Goal: Task Accomplishment & Management: Manage account settings

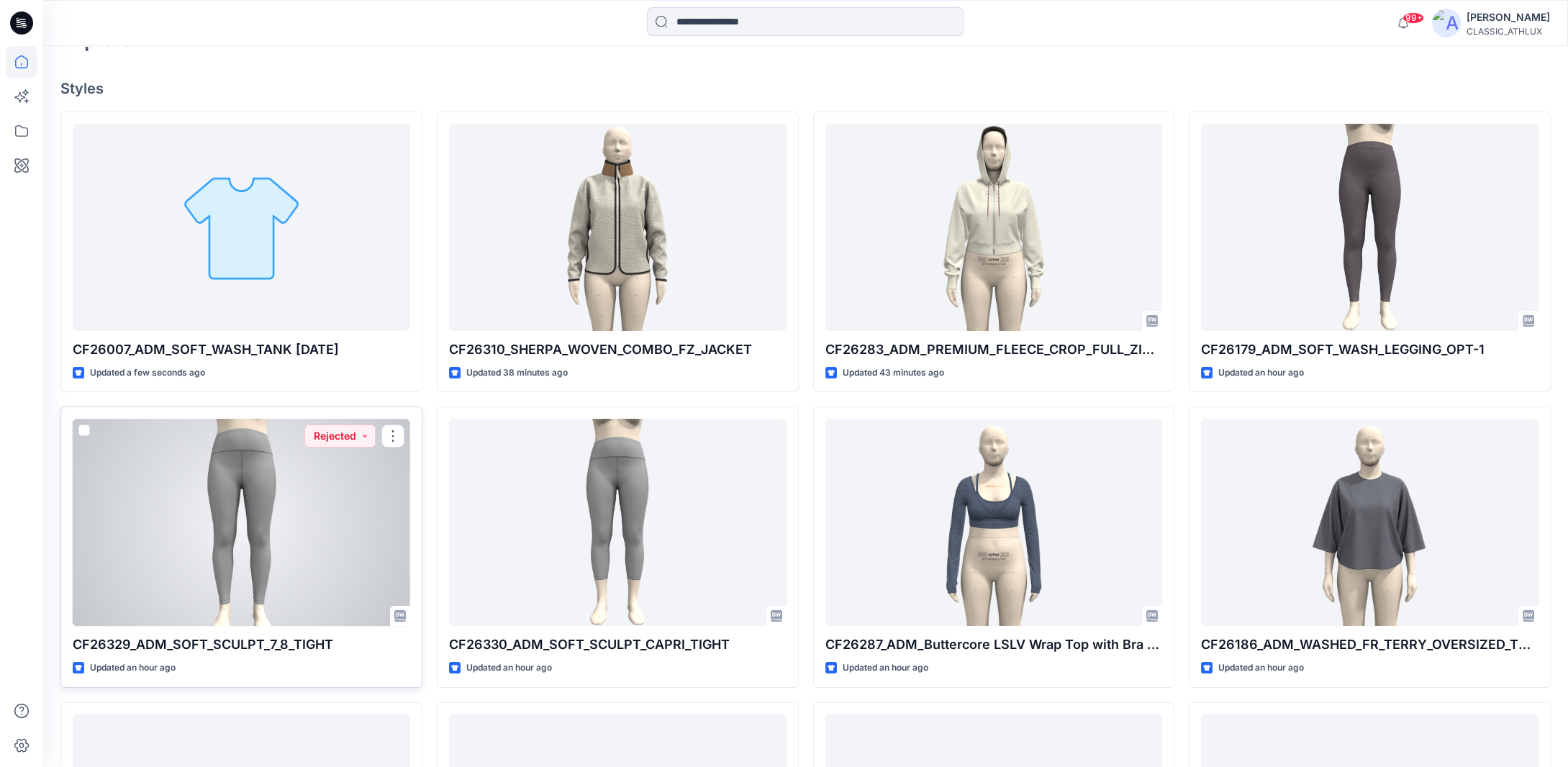
scroll to position [360, 0]
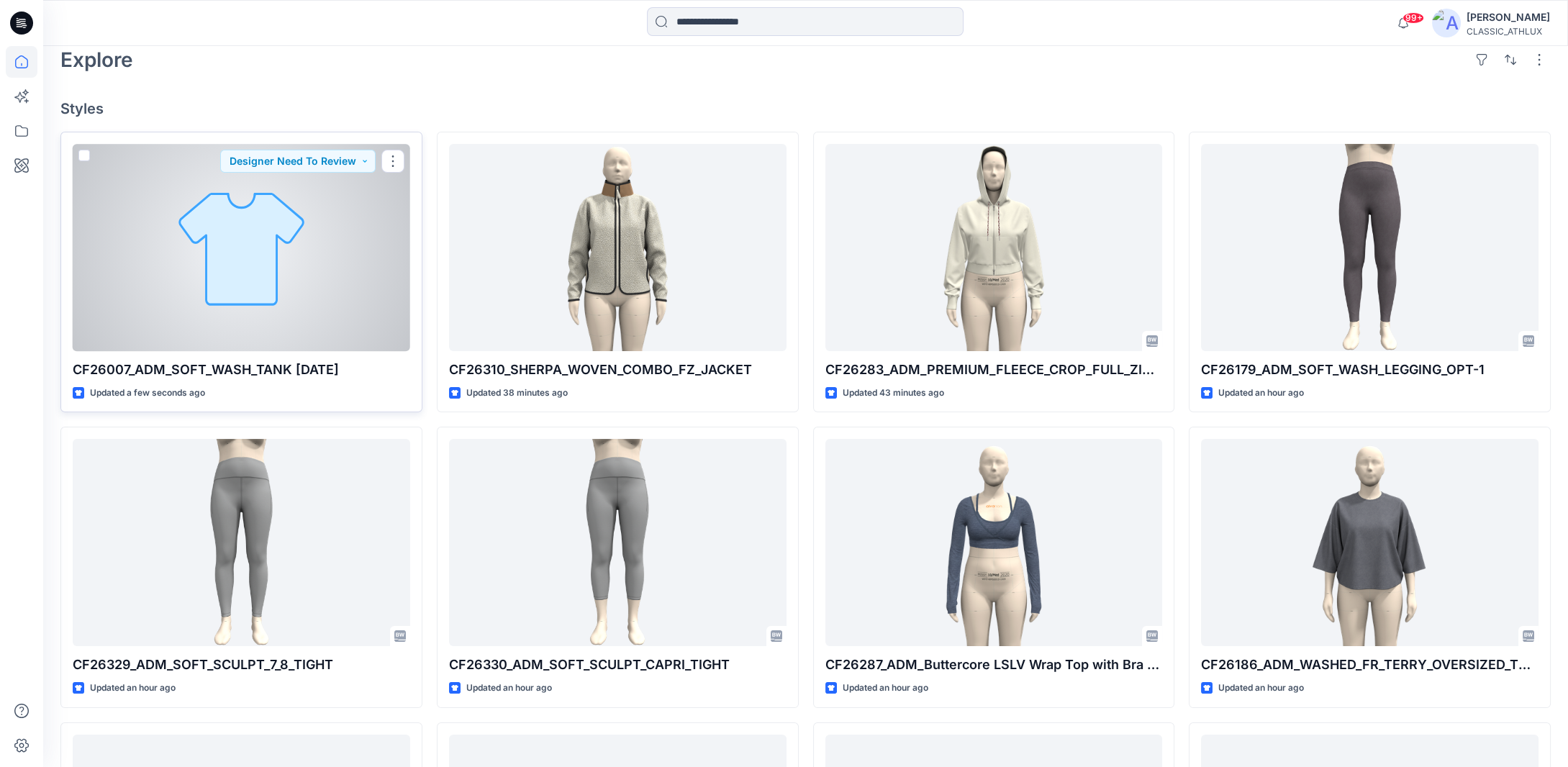
click at [260, 288] on div at bounding box center [241, 248] width 337 height 207
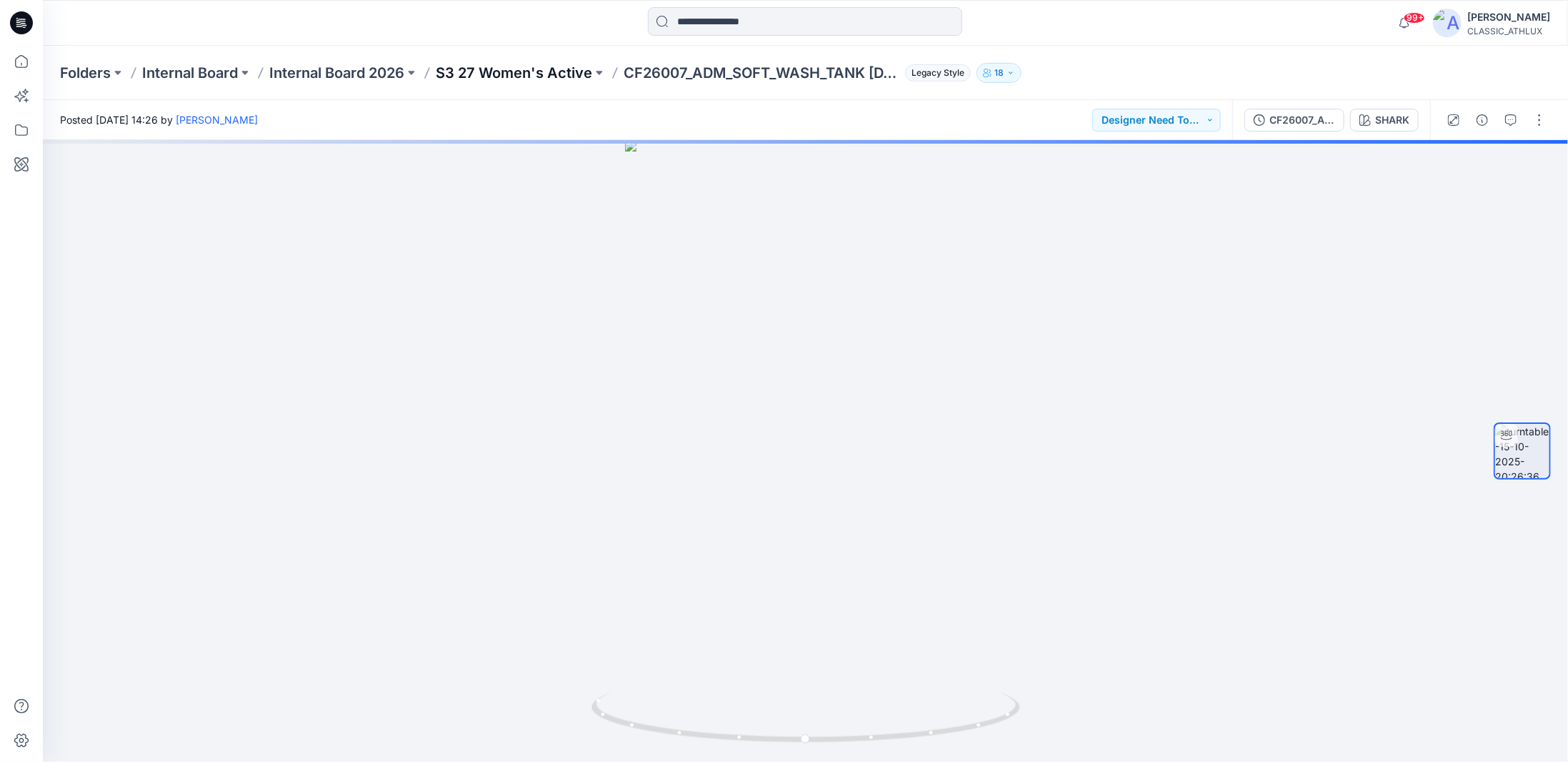
click at [557, 73] on p "S3 27 Women's Active" at bounding box center [514, 73] width 156 height 20
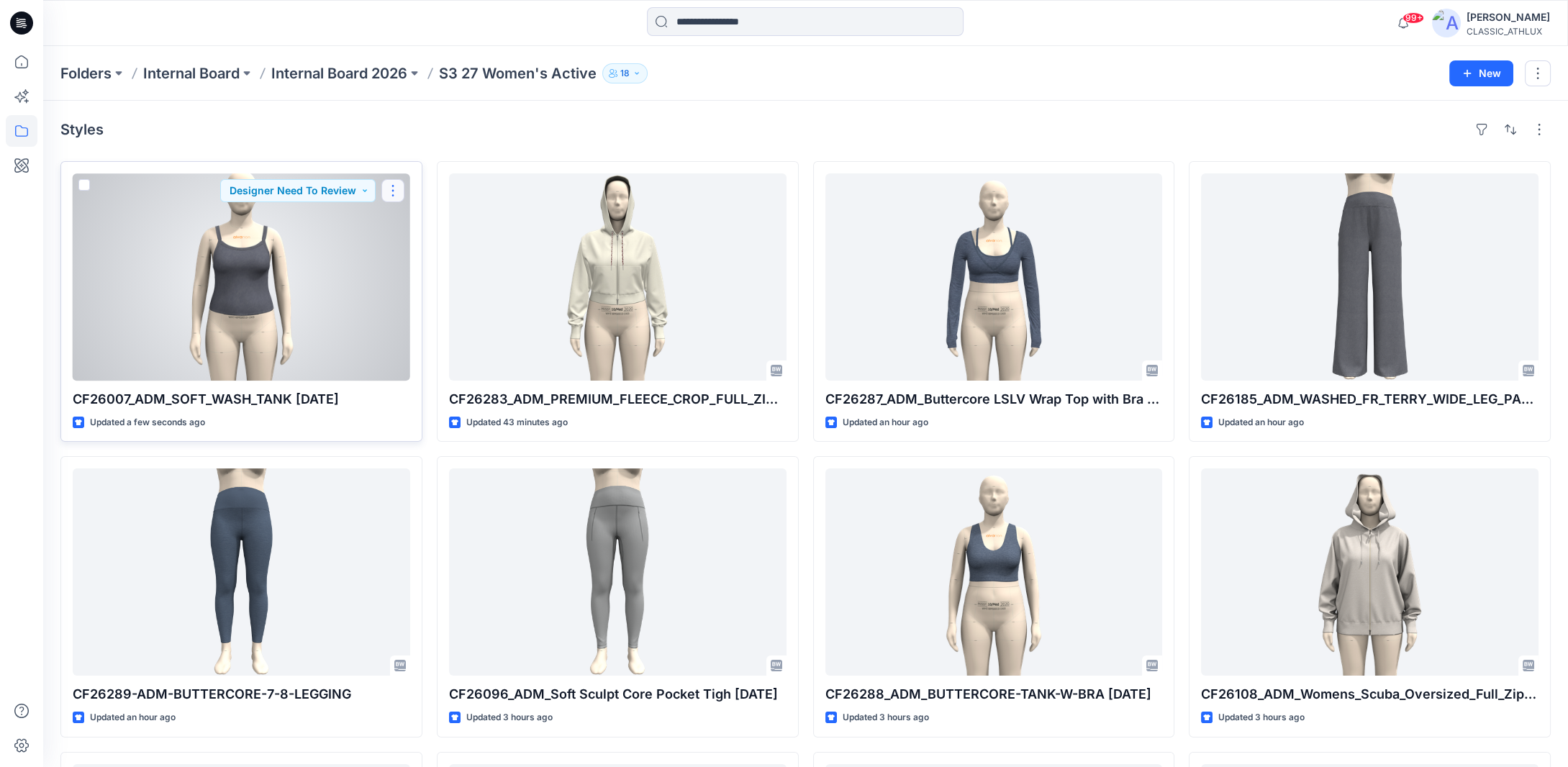
click at [396, 194] on button "button" at bounding box center [393, 191] width 23 height 23
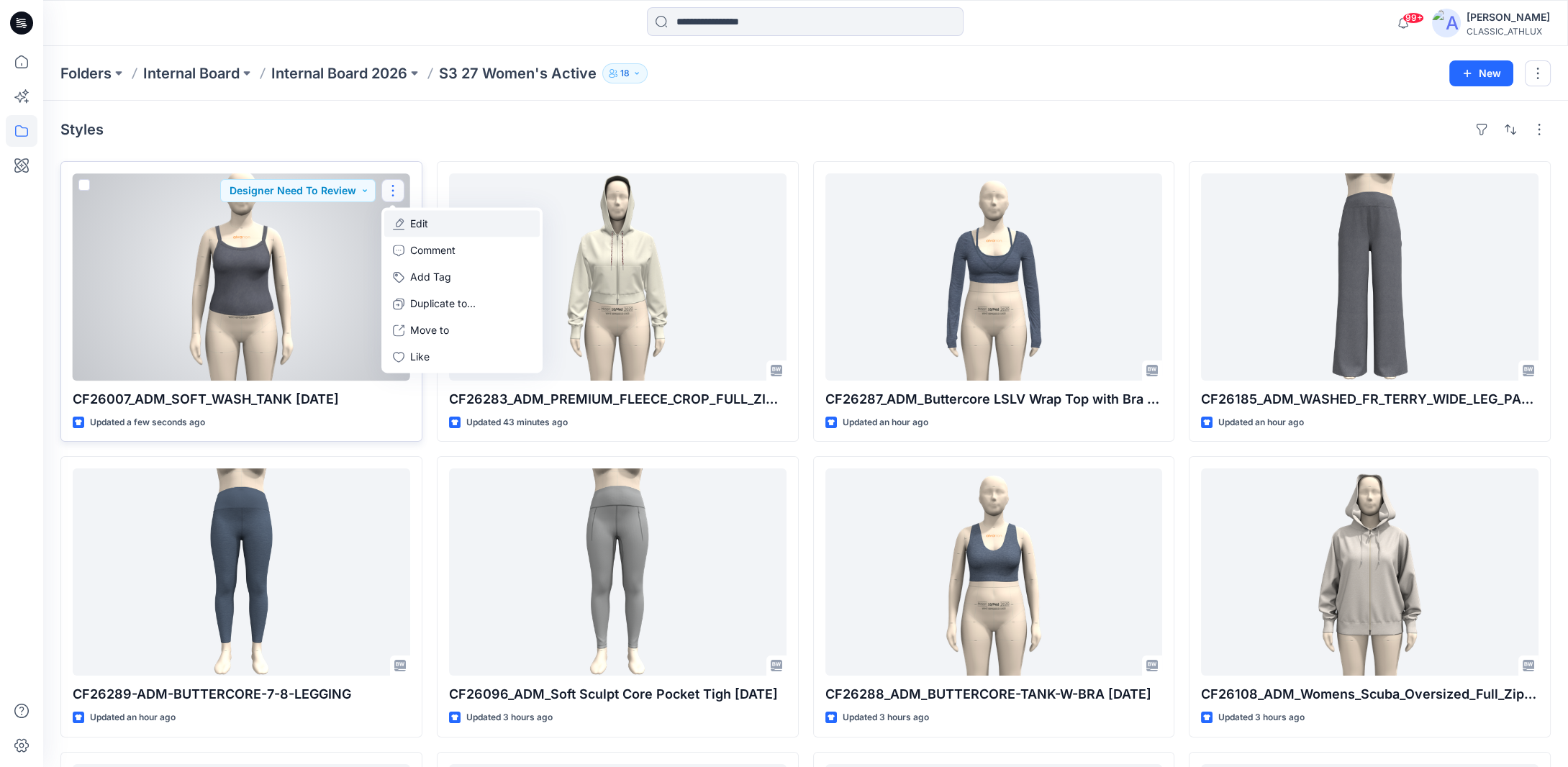
click at [419, 226] on p "Edit" at bounding box center [419, 223] width 18 height 15
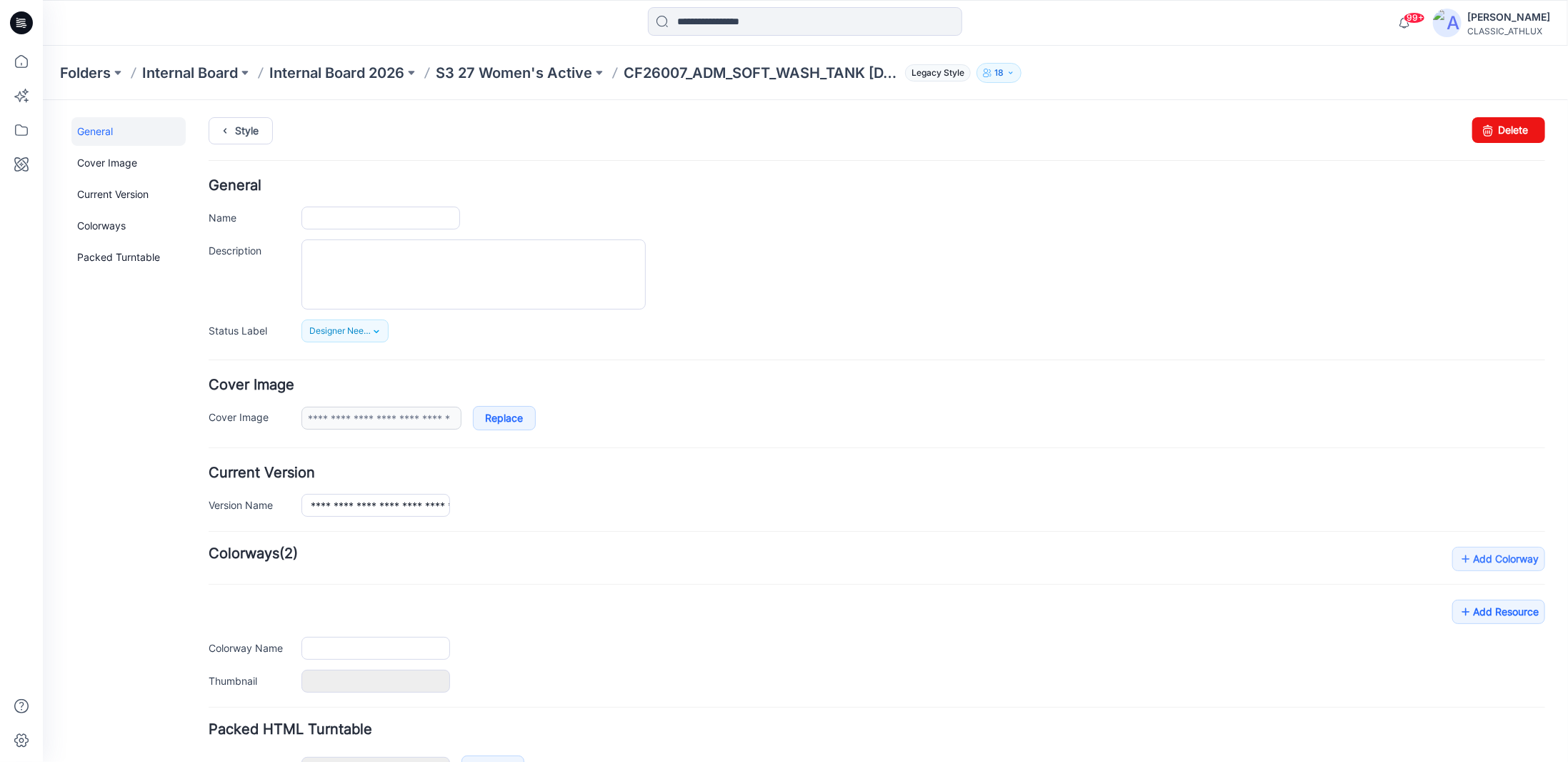
type input "**********"
type input "*****"
type input "**********"
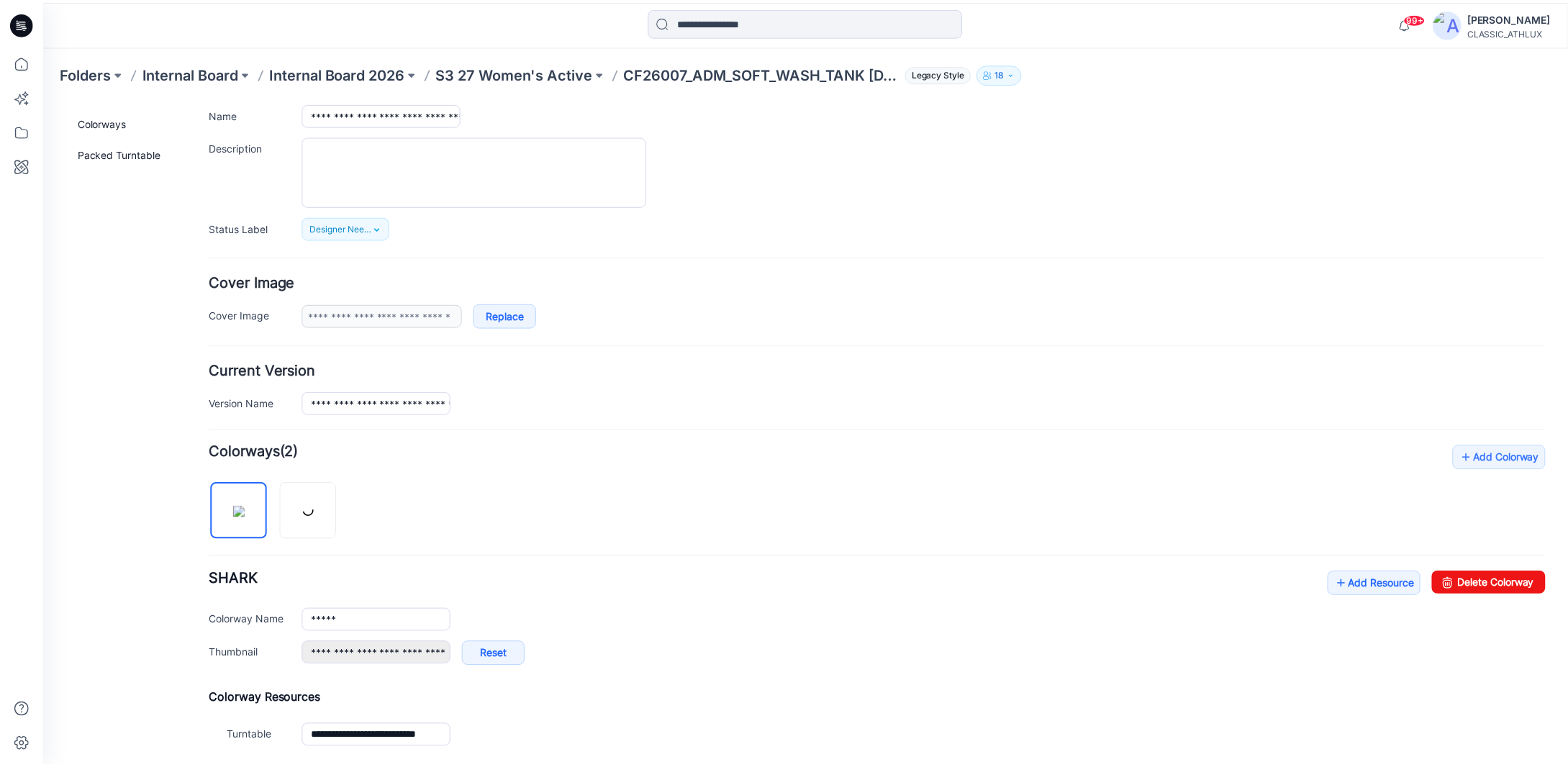
scroll to position [216, 0]
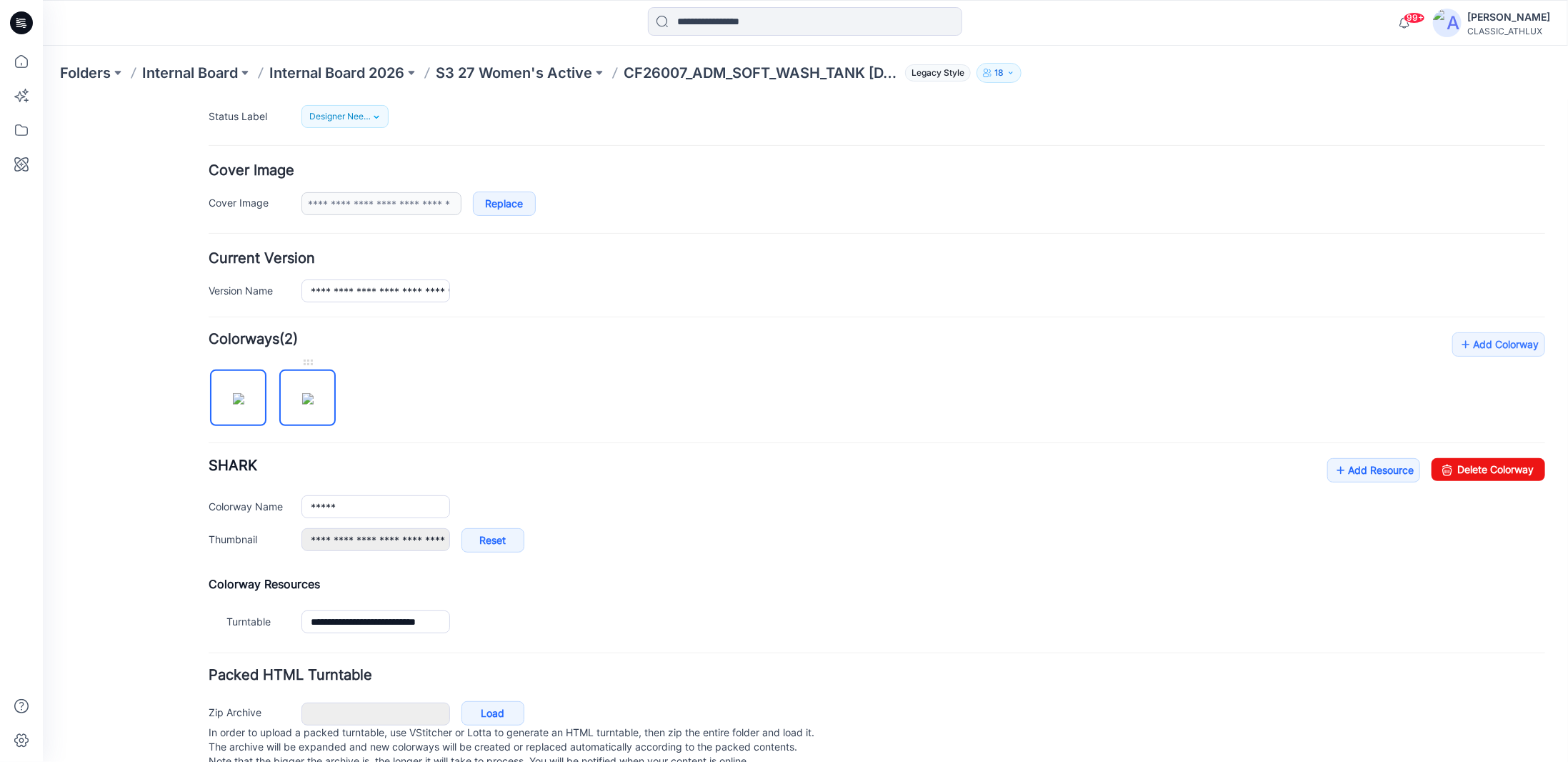
click at [312, 404] on img at bounding box center [307, 398] width 11 height 11
type input "********"
type input "**********"
drag, startPoint x: 1484, startPoint y: 465, endPoint x: 871, endPoint y: 156, distance: 686.5
click at [1484, 465] on link "Delete Colorway" at bounding box center [1487, 469] width 113 height 23
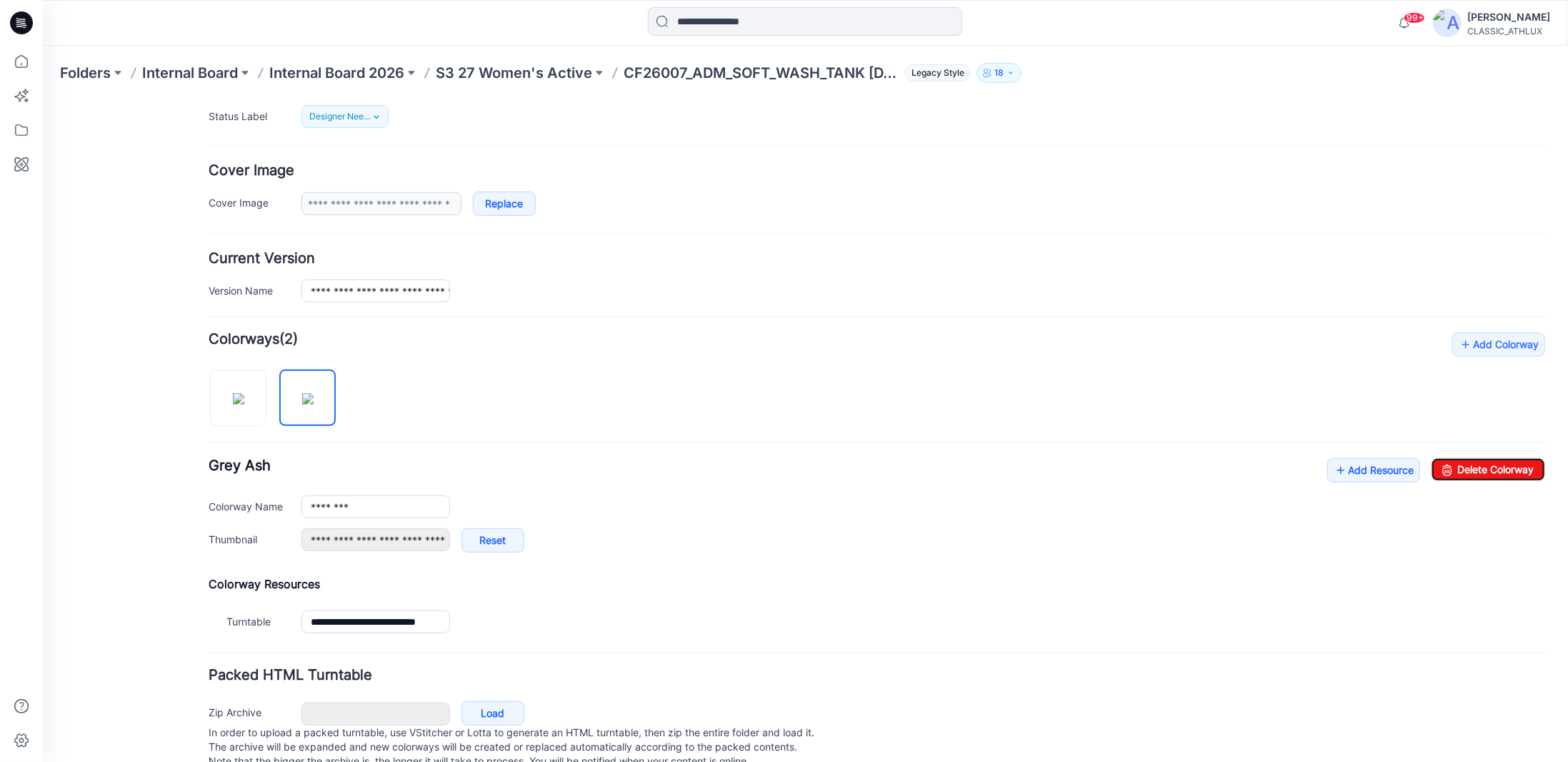
type input "*****"
type input "**********"
click at [190, 76] on p "Internal Board" at bounding box center [190, 73] width 96 height 20
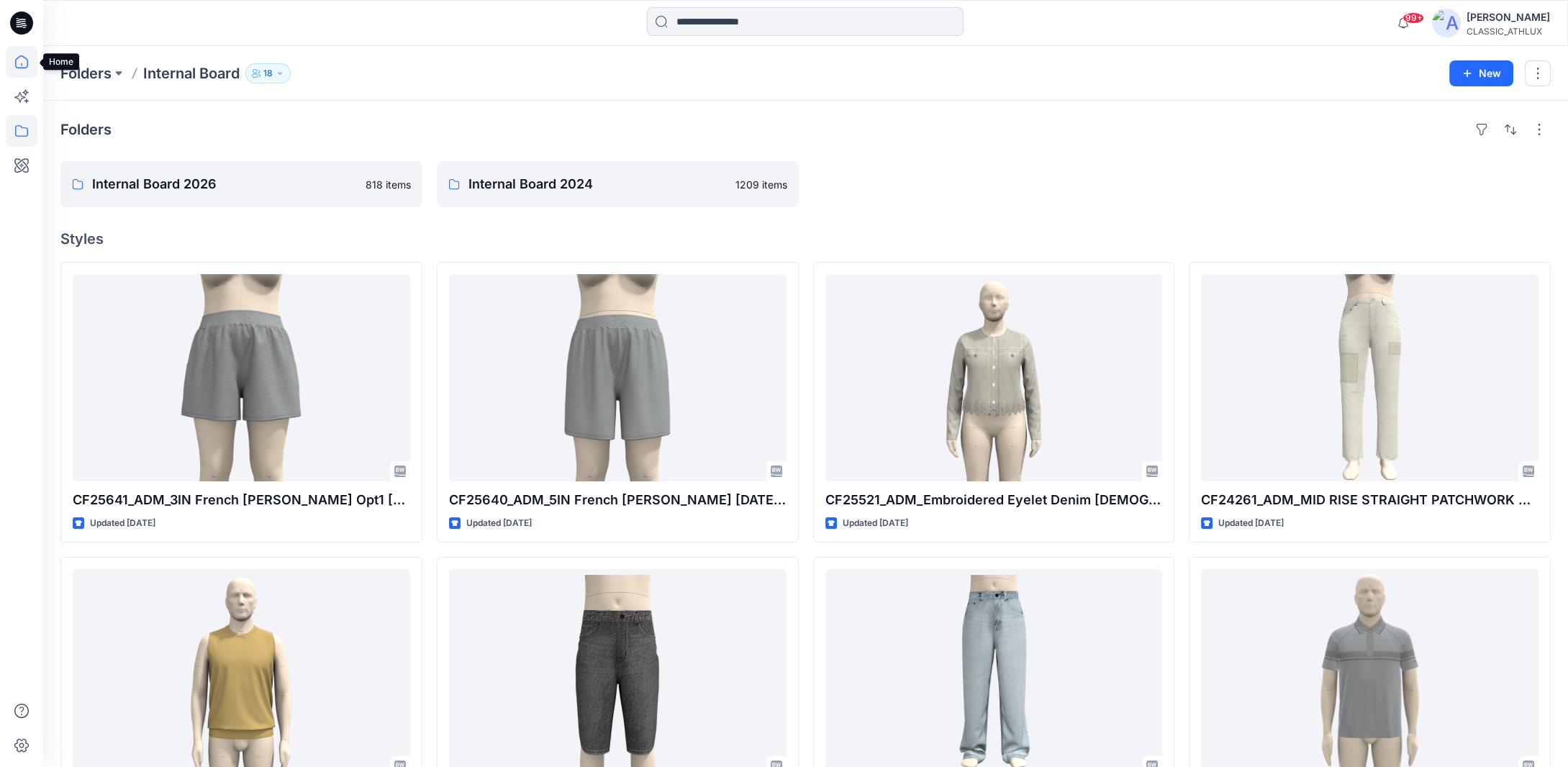
click at [19, 64] on icon at bounding box center [22, 62] width 32 height 32
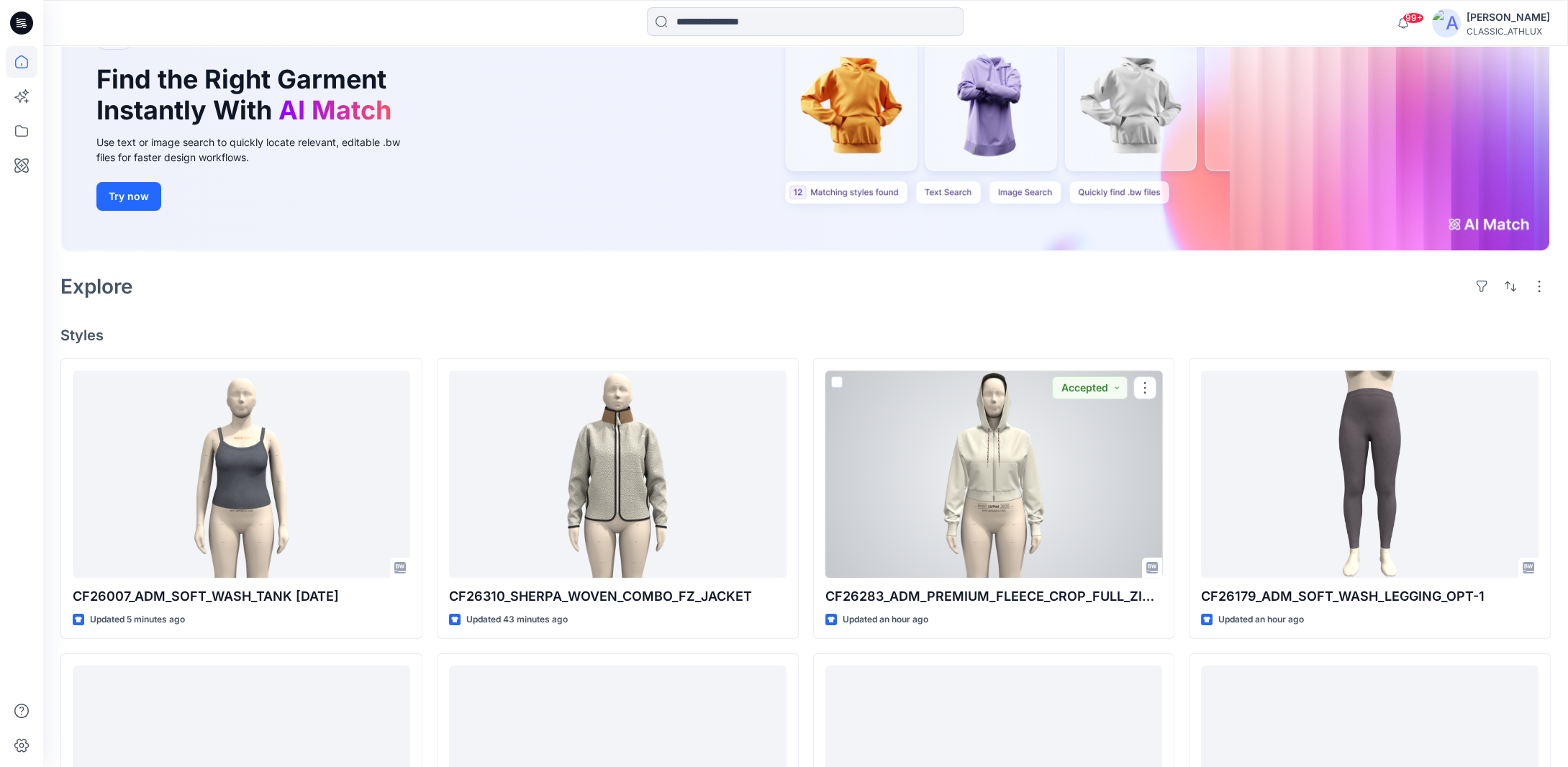
scroll to position [144, 0]
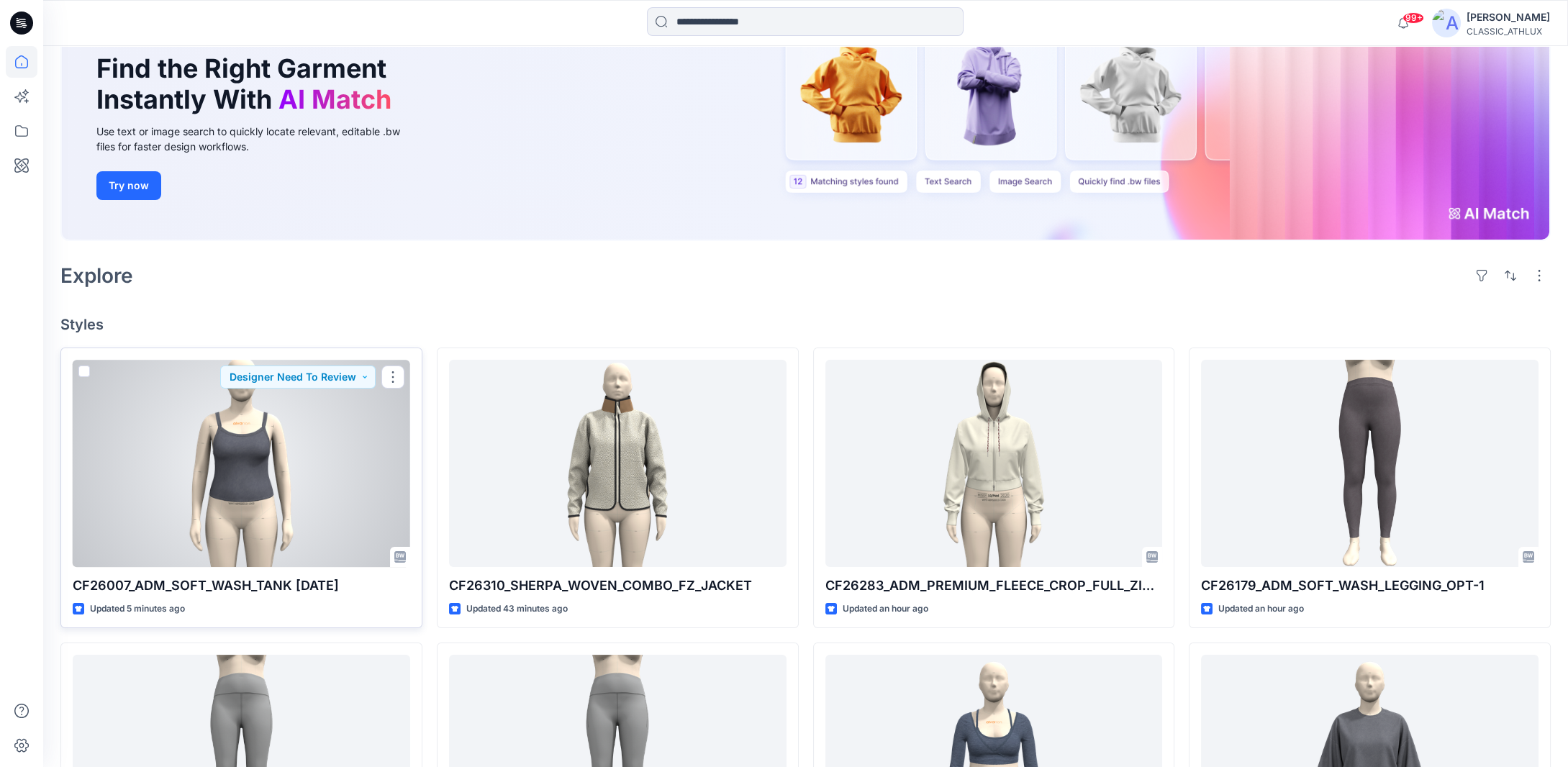
click at [298, 457] on div at bounding box center [241, 464] width 337 height 207
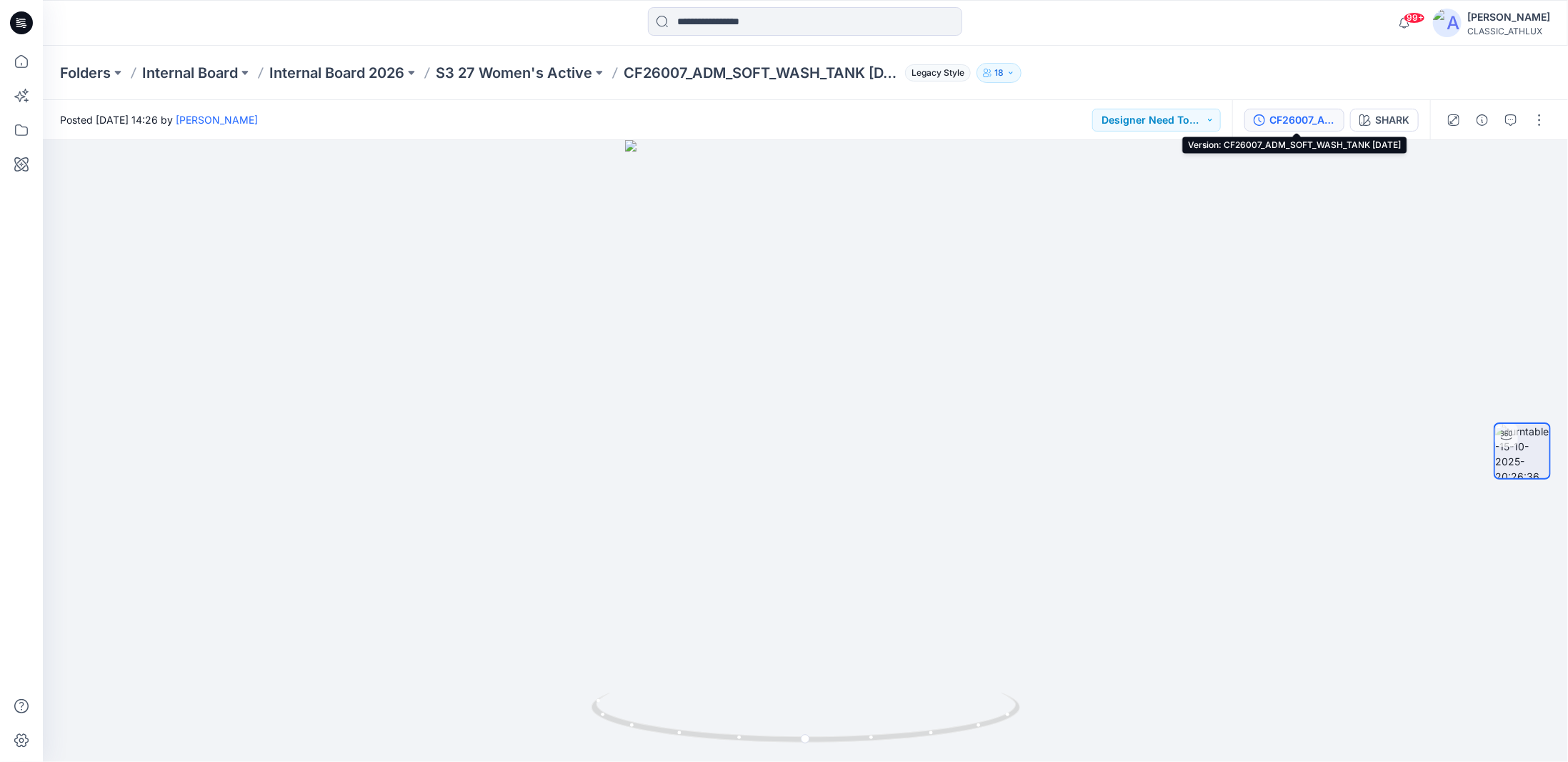
click at [1285, 120] on div "CF26007_ADM_SOFT_WASH_TANK [DATE]" at bounding box center [1302, 120] width 66 height 16
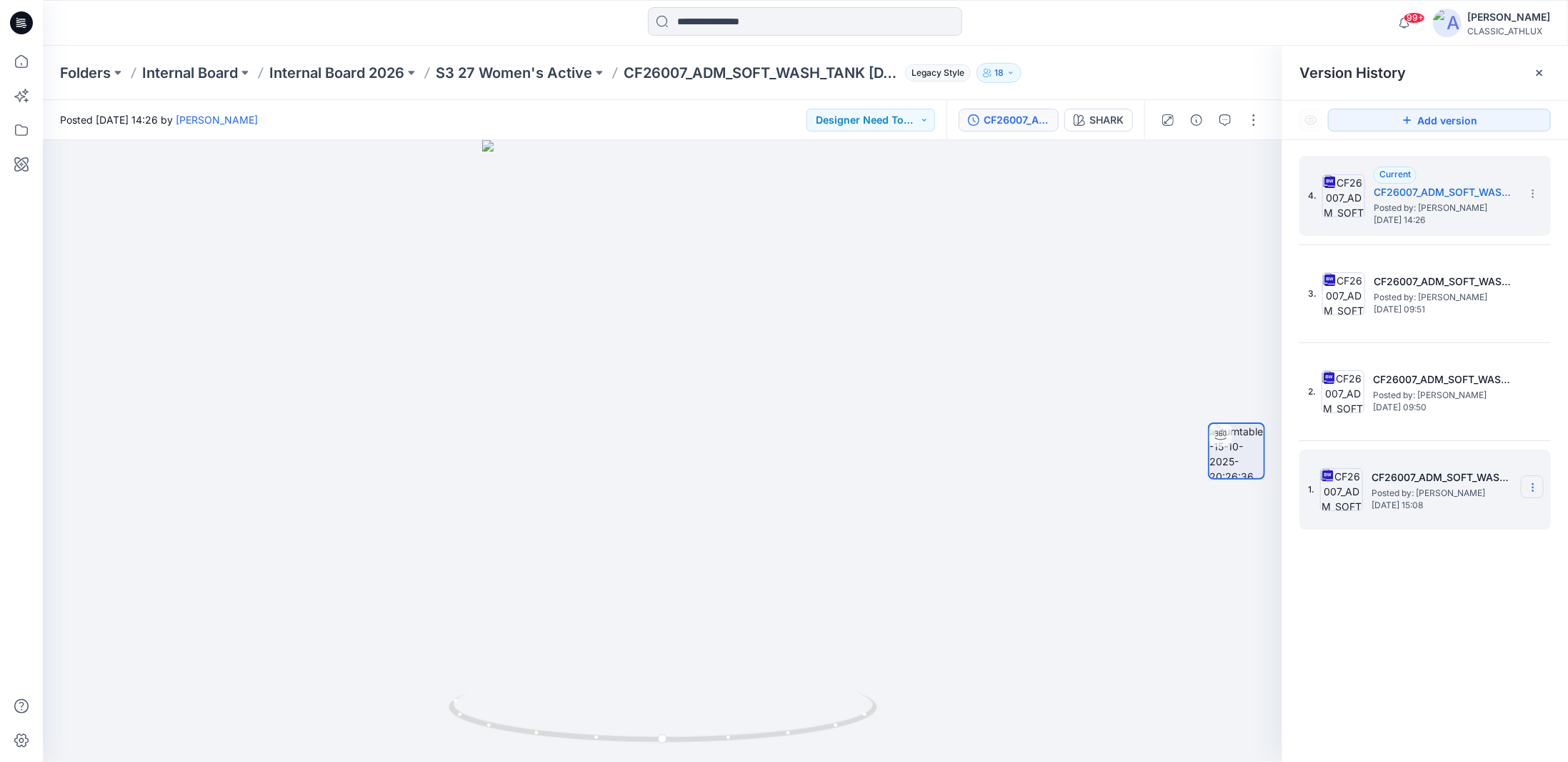
click at [1541, 489] on section at bounding box center [1533, 487] width 23 height 23
click at [1449, 638] on span "Delete Version" at bounding box center [1434, 635] width 67 height 18
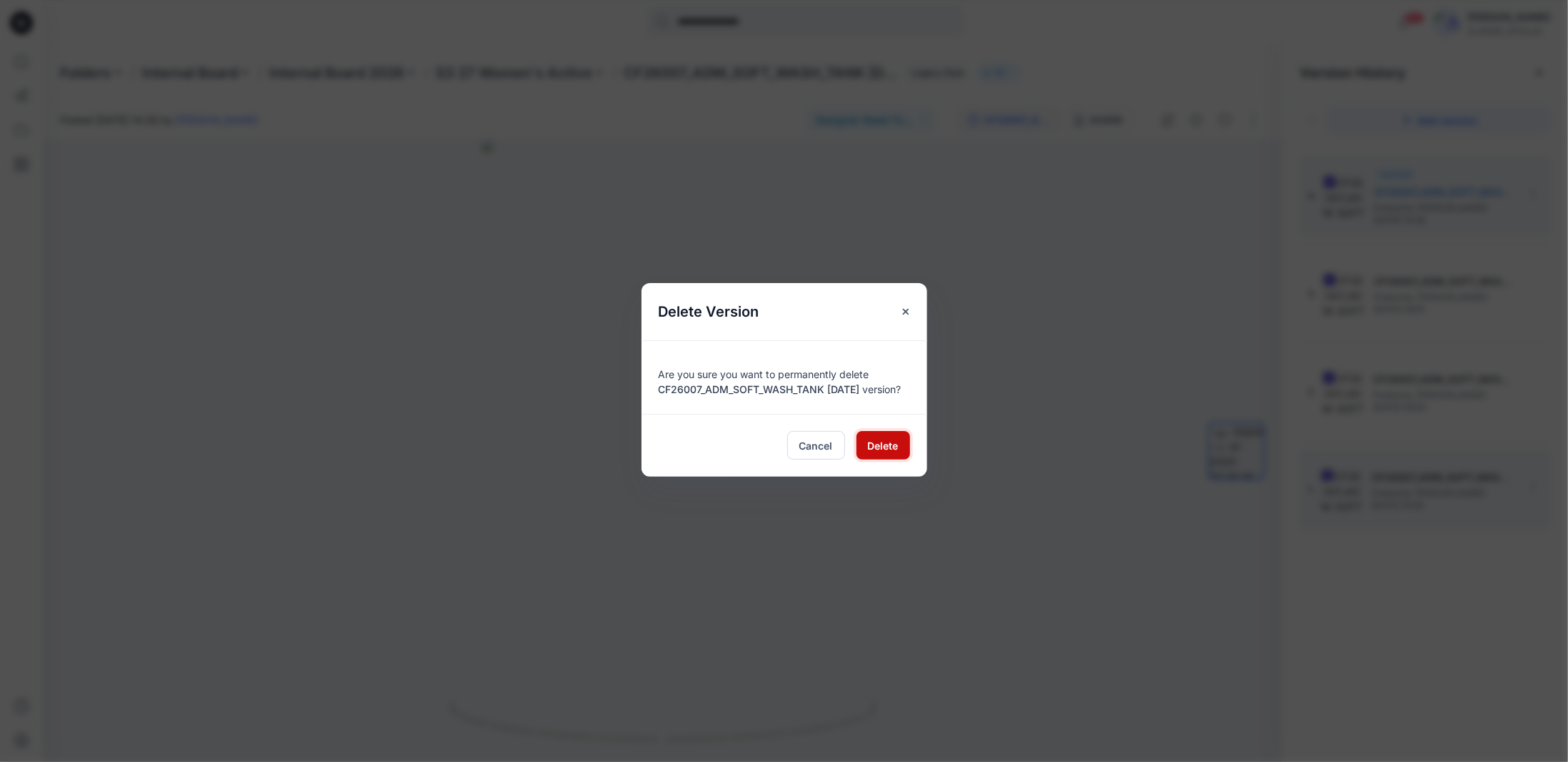
drag, startPoint x: 898, startPoint y: 456, endPoint x: 906, endPoint y: 454, distance: 8.2
click at [898, 454] on span "Delete" at bounding box center [883, 446] width 31 height 15
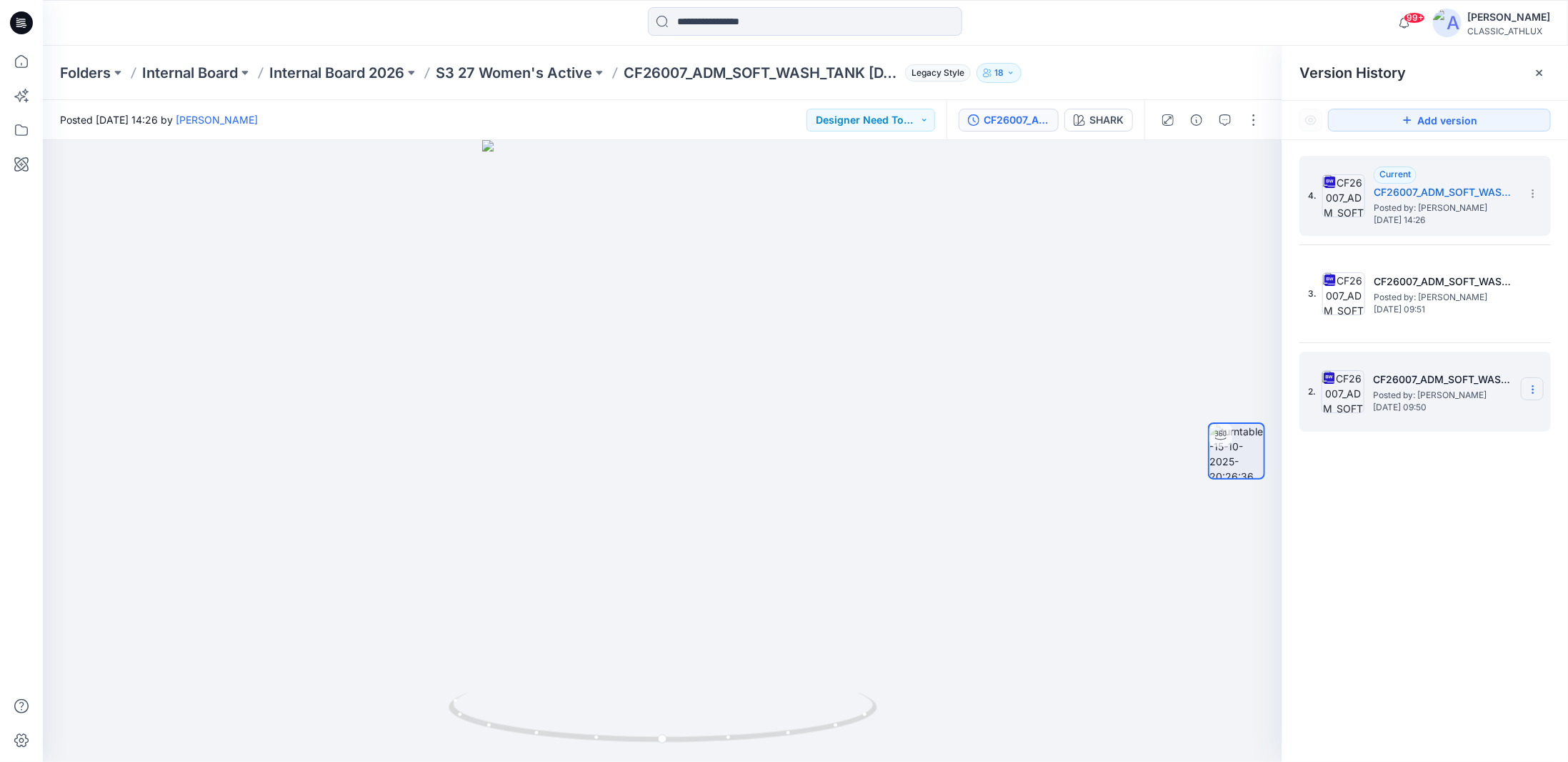
click at [1528, 390] on icon at bounding box center [1533, 389] width 11 height 11
click at [1444, 537] on span "Delete Version" at bounding box center [1434, 538] width 67 height 18
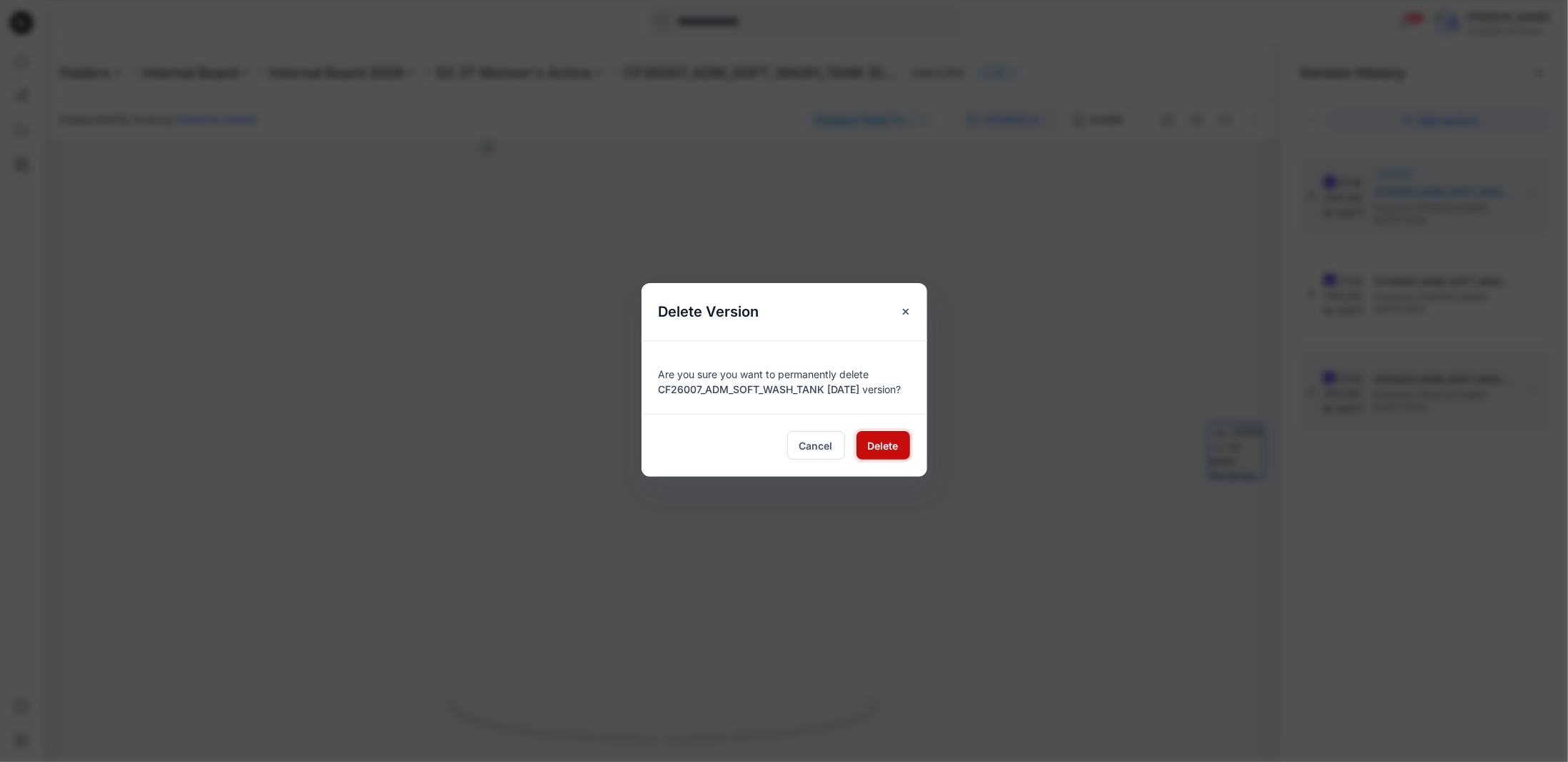
click at [898, 454] on button "Delete" at bounding box center [883, 445] width 54 height 29
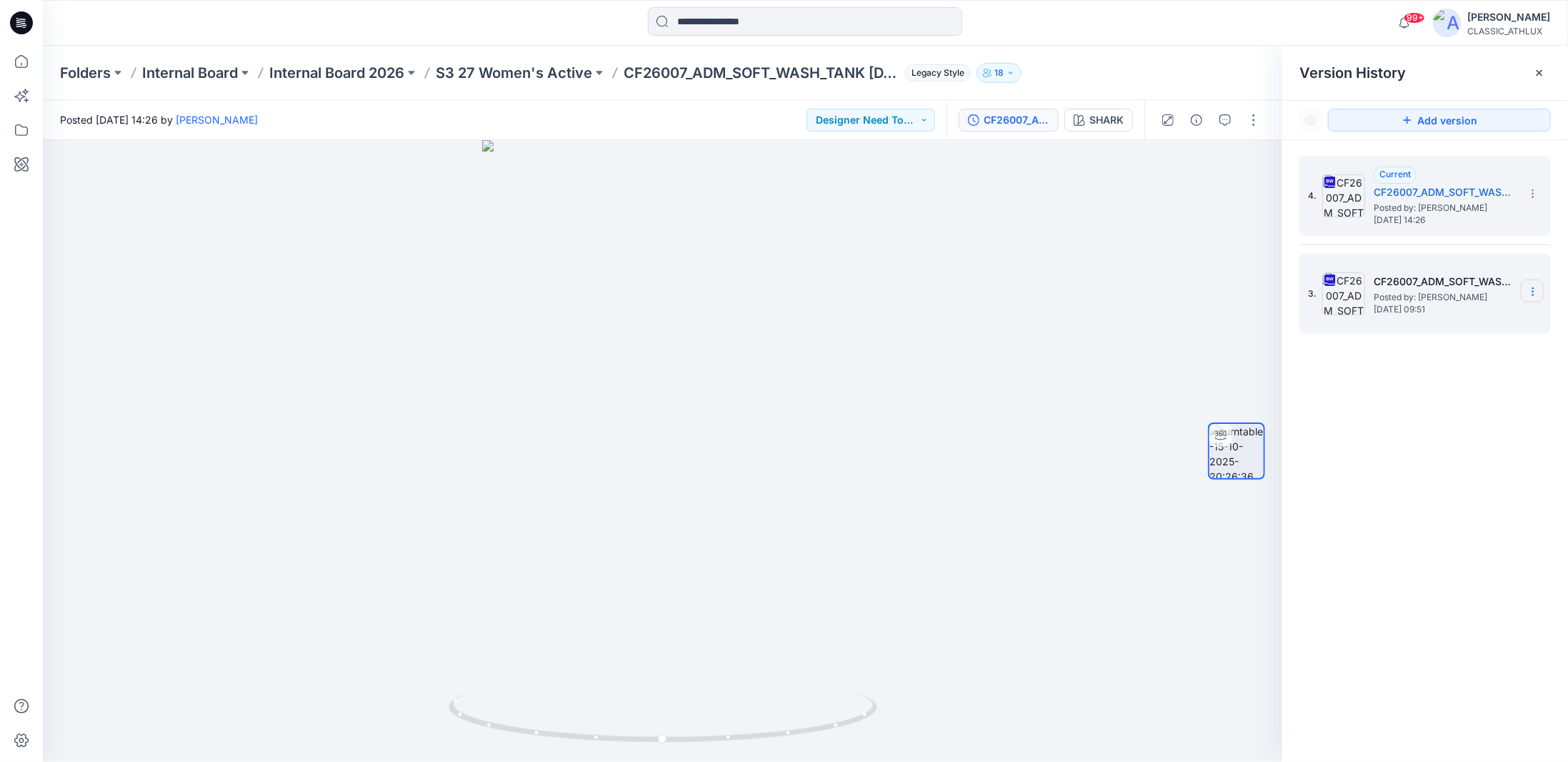
click at [1528, 294] on icon at bounding box center [1533, 291] width 11 height 11
click at [1449, 440] on span "Delete Version" at bounding box center [1434, 439] width 67 height 18
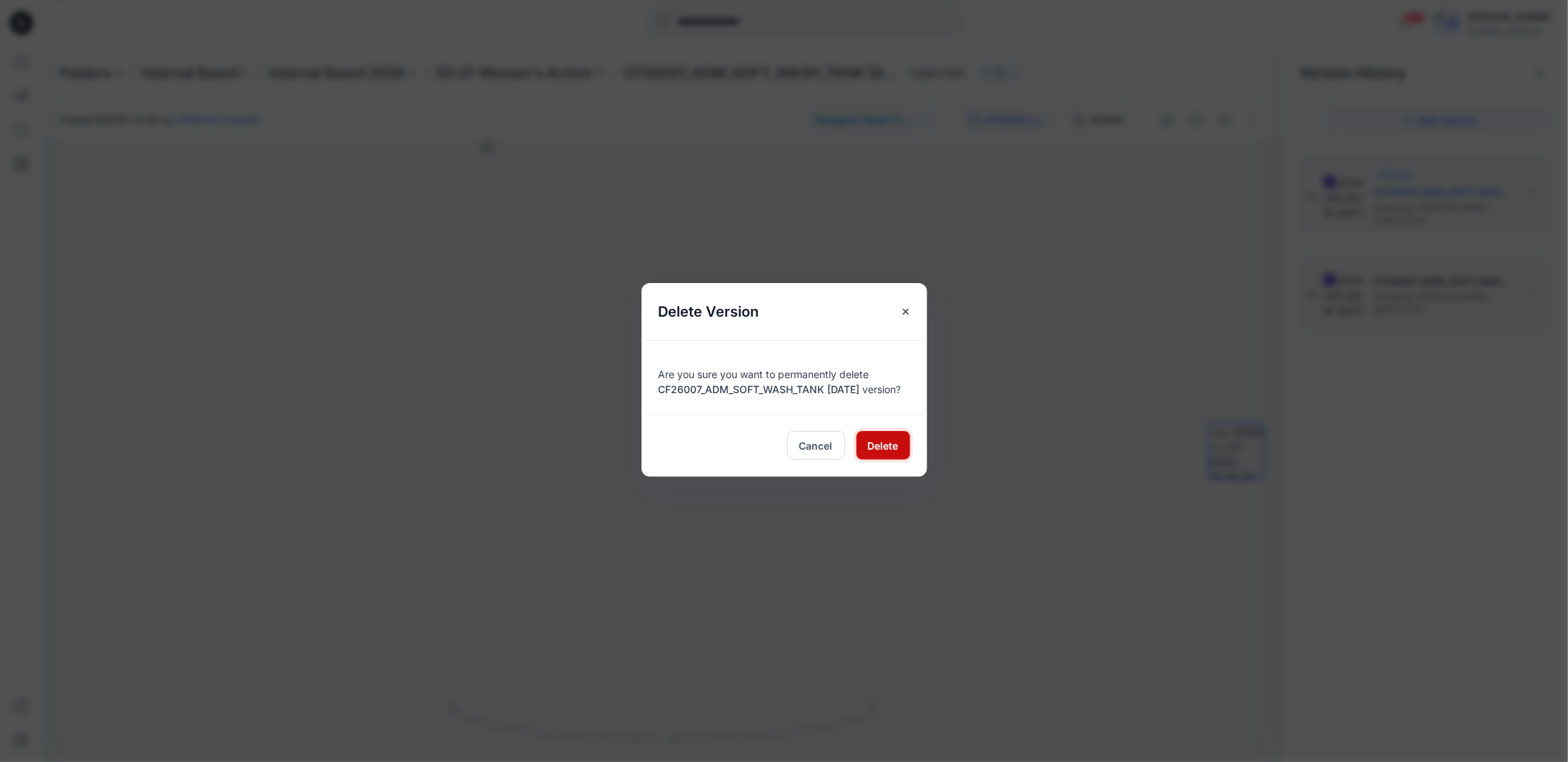
click at [878, 450] on span "Delete" at bounding box center [883, 446] width 31 height 15
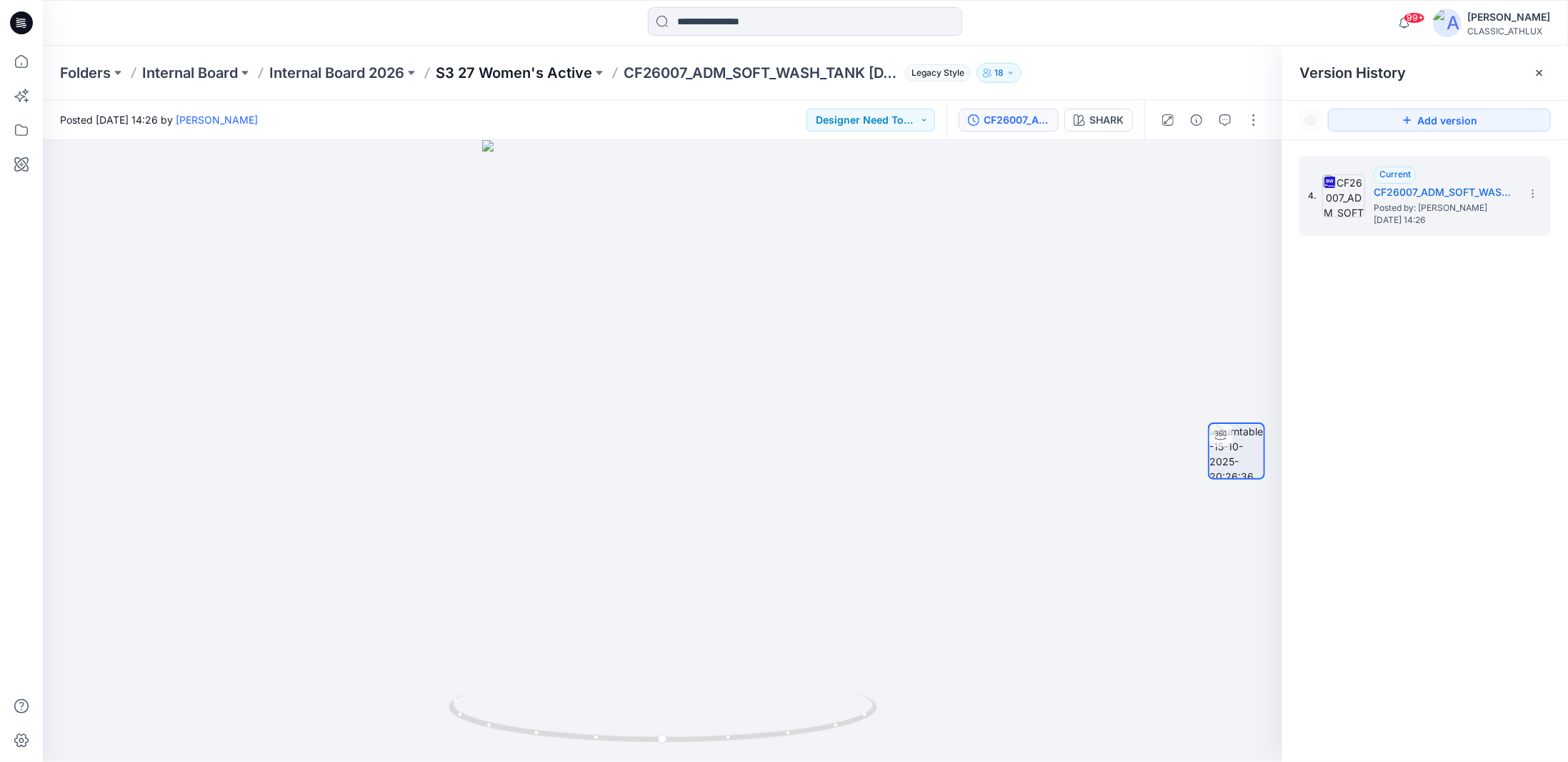
click at [544, 73] on p "S3 27 Women's Active" at bounding box center [514, 73] width 156 height 20
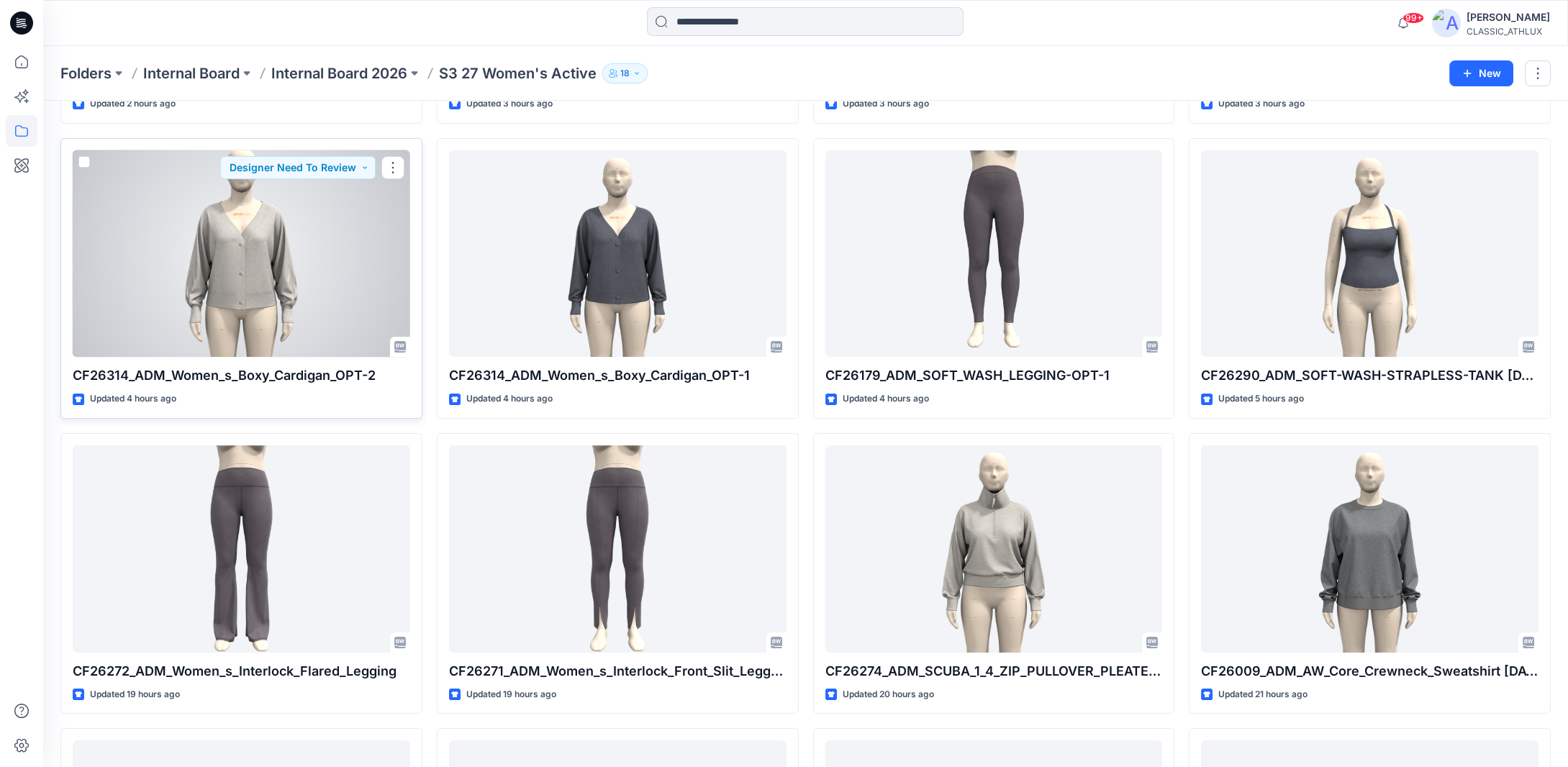
scroll to position [620, 0]
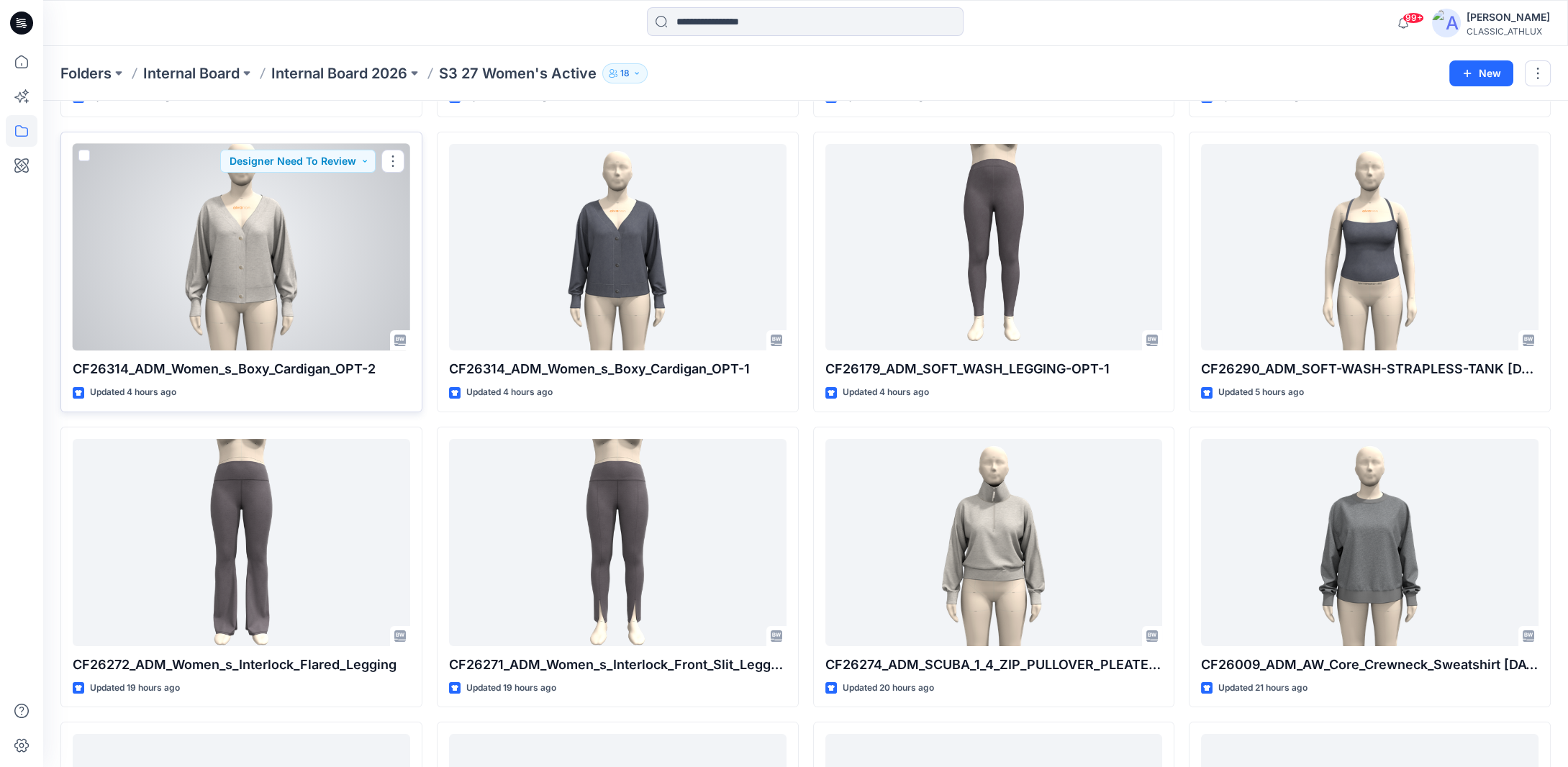
click at [292, 250] on div at bounding box center [241, 248] width 337 height 207
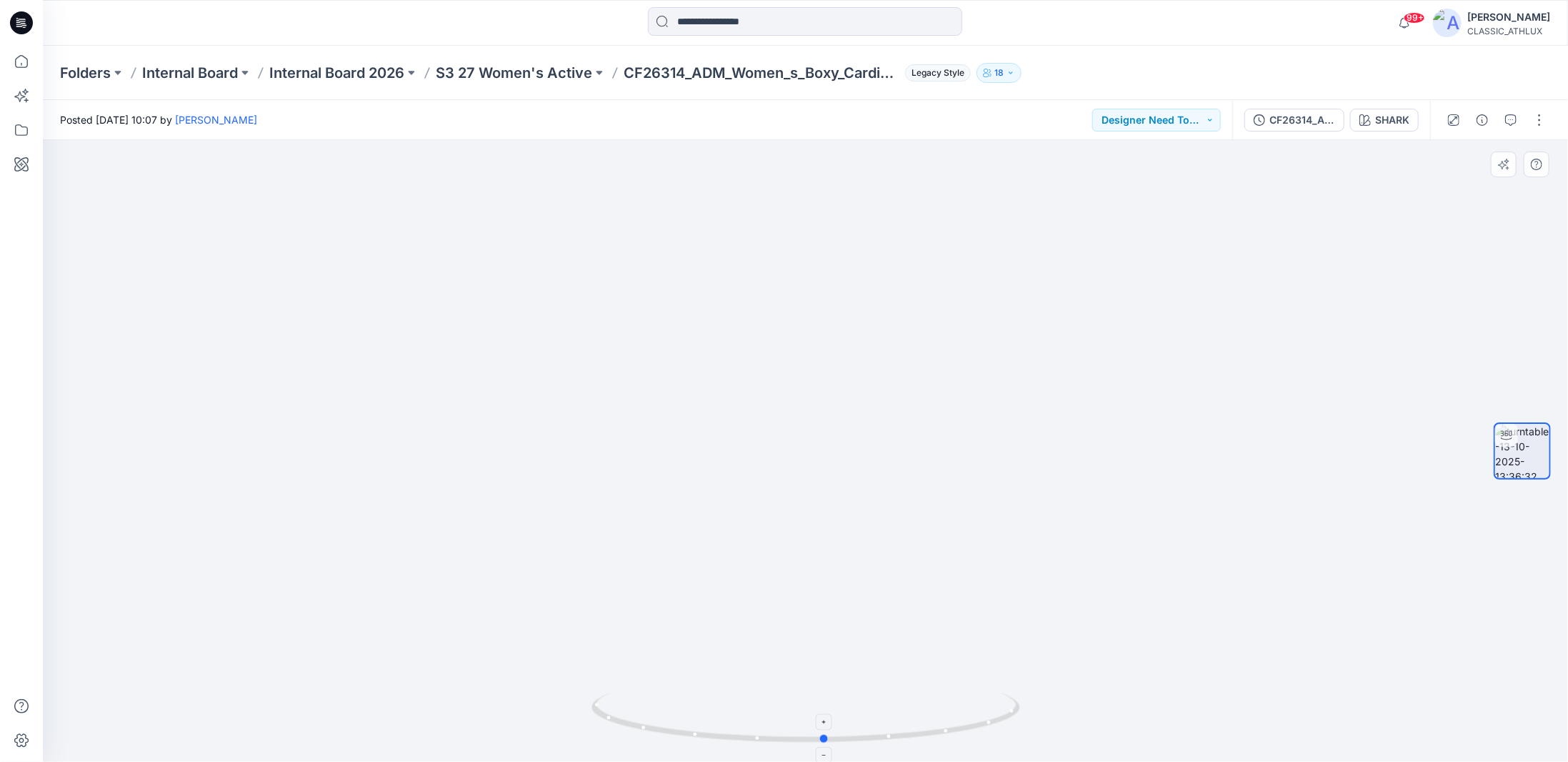
drag, startPoint x: 994, startPoint y: 722, endPoint x: 1015, endPoint y: 729, distance: 22.1
click at [1015, 729] on icon at bounding box center [807, 719] width 432 height 54
click at [520, 76] on p "S3 27 Women's Active" at bounding box center [514, 73] width 156 height 20
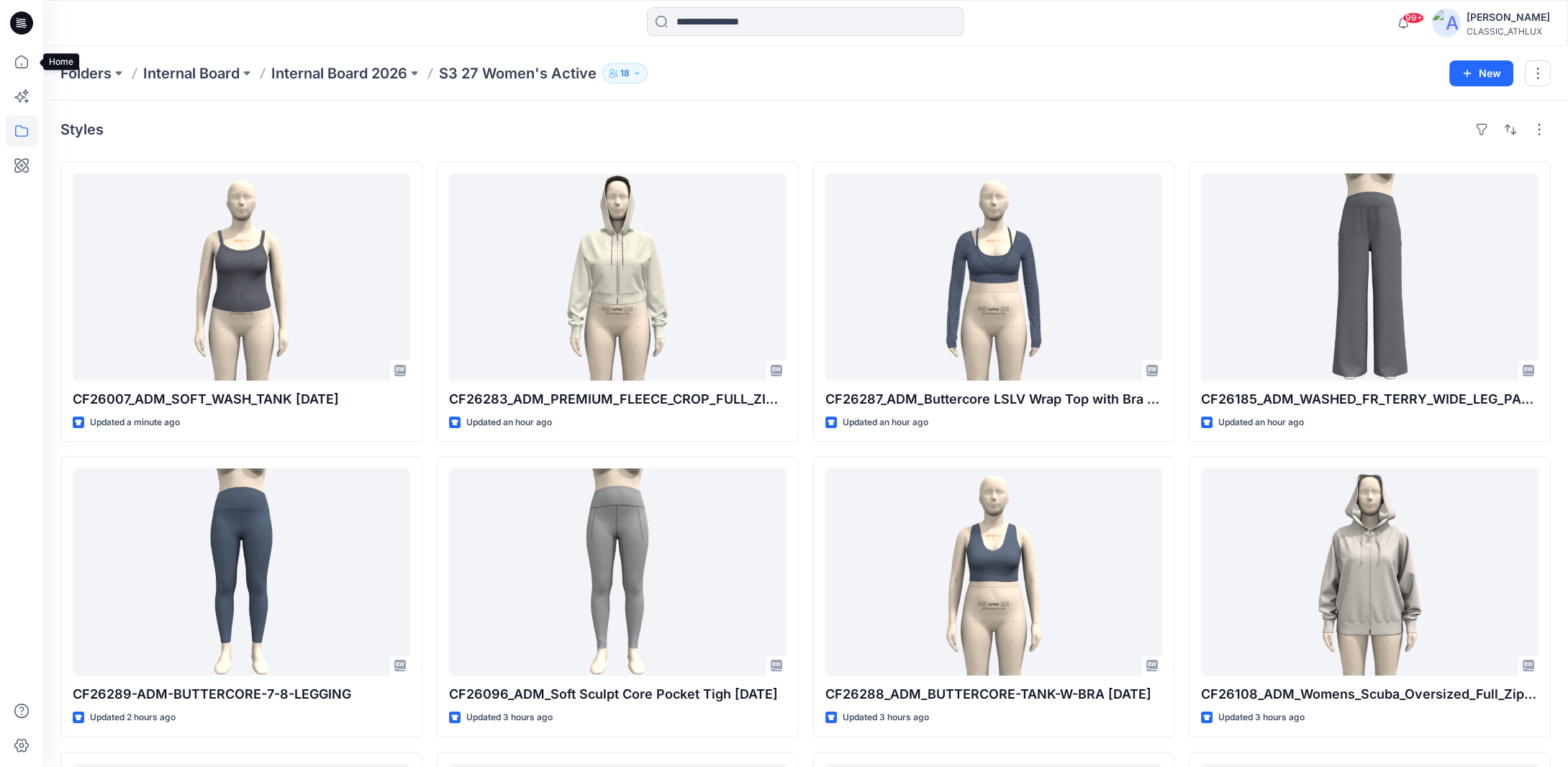
drag, startPoint x: 18, startPoint y: 60, endPoint x: 158, endPoint y: 40, distance: 141.4
click at [18, 60] on icon at bounding box center [22, 62] width 32 height 32
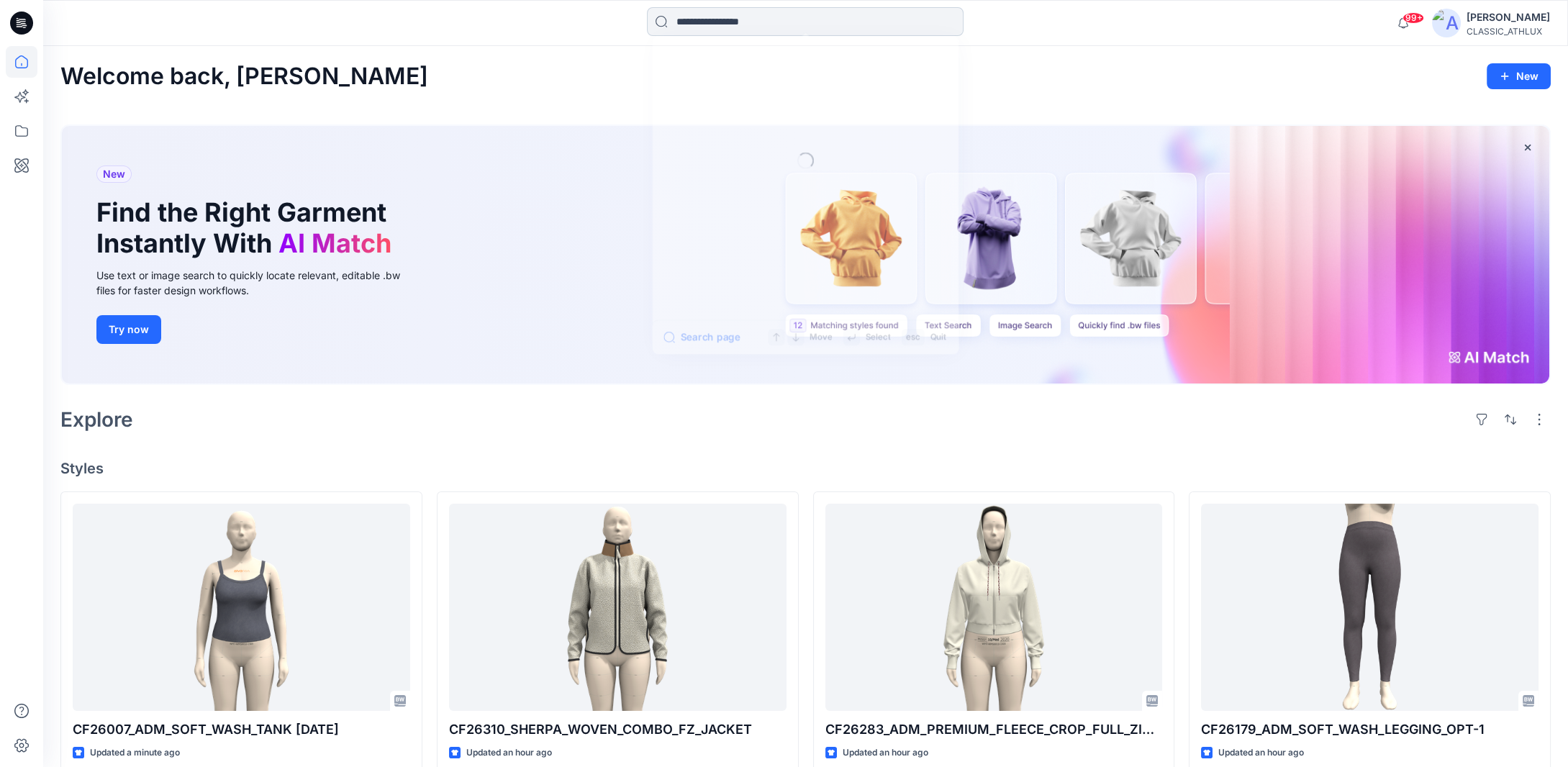
click at [742, 19] on input at bounding box center [805, 21] width 317 height 29
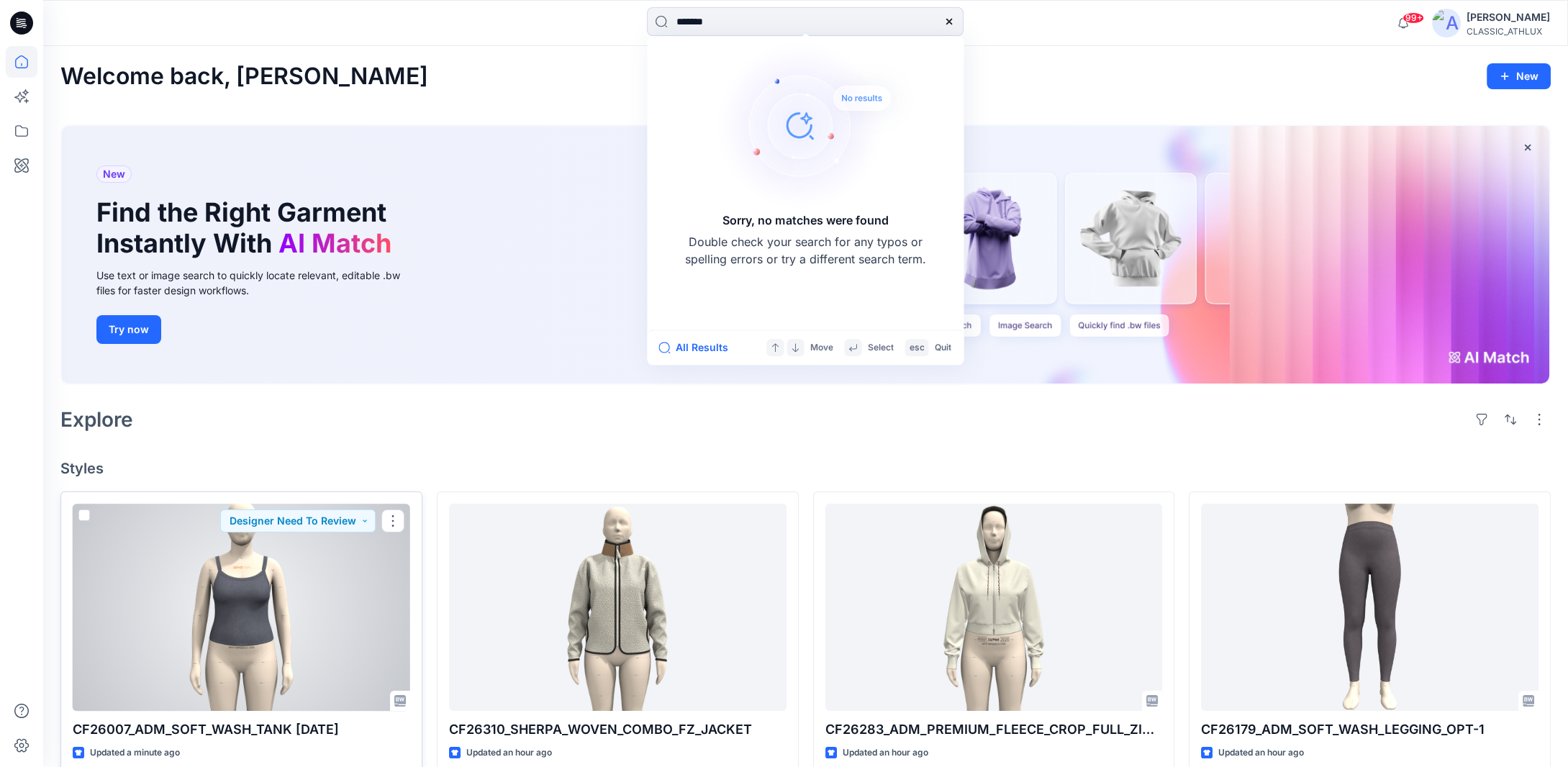
type input "*******"
click at [248, 541] on div at bounding box center [241, 607] width 337 height 207
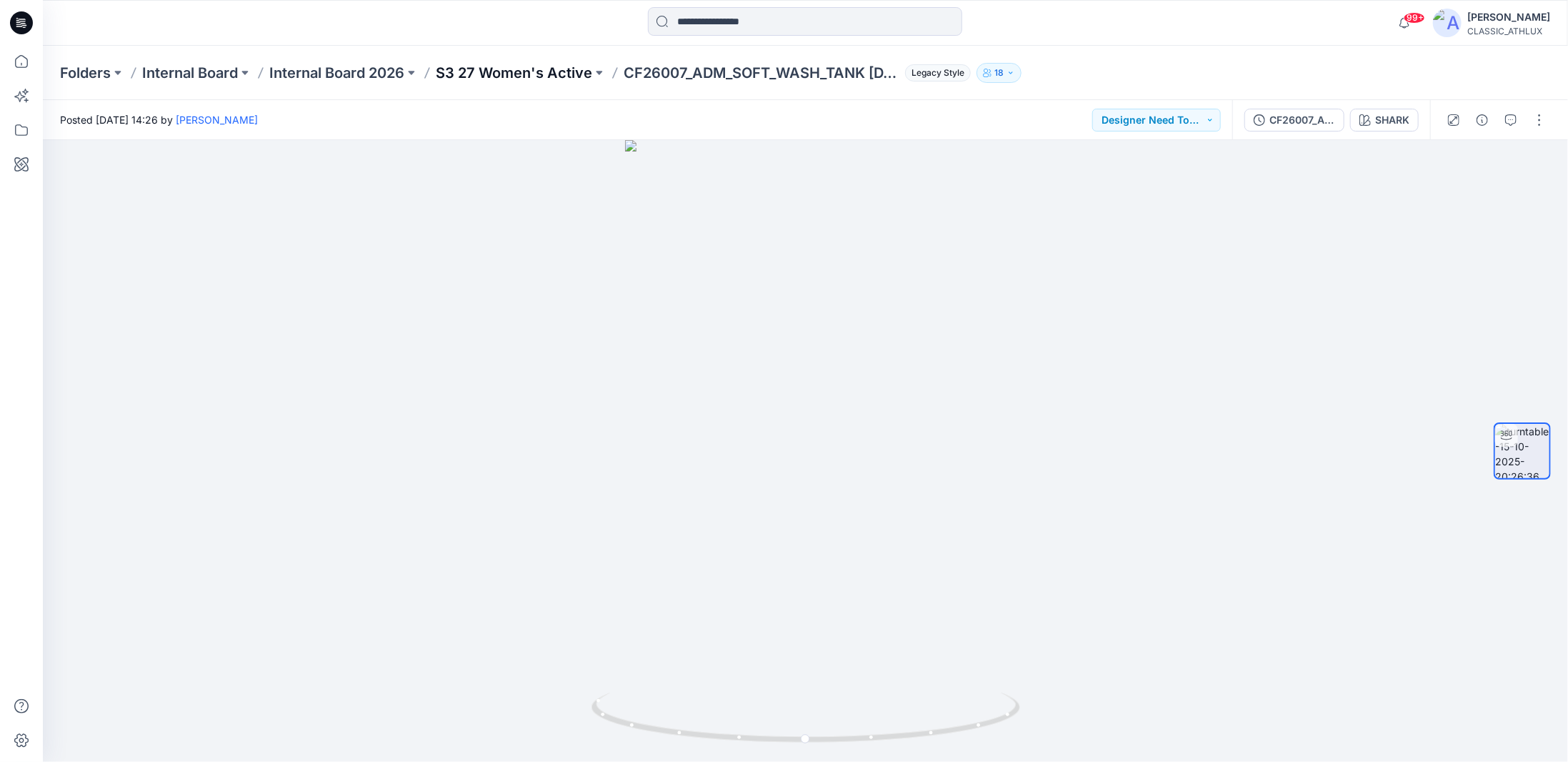
click at [489, 71] on p "S3 27 Women's Active" at bounding box center [514, 73] width 156 height 20
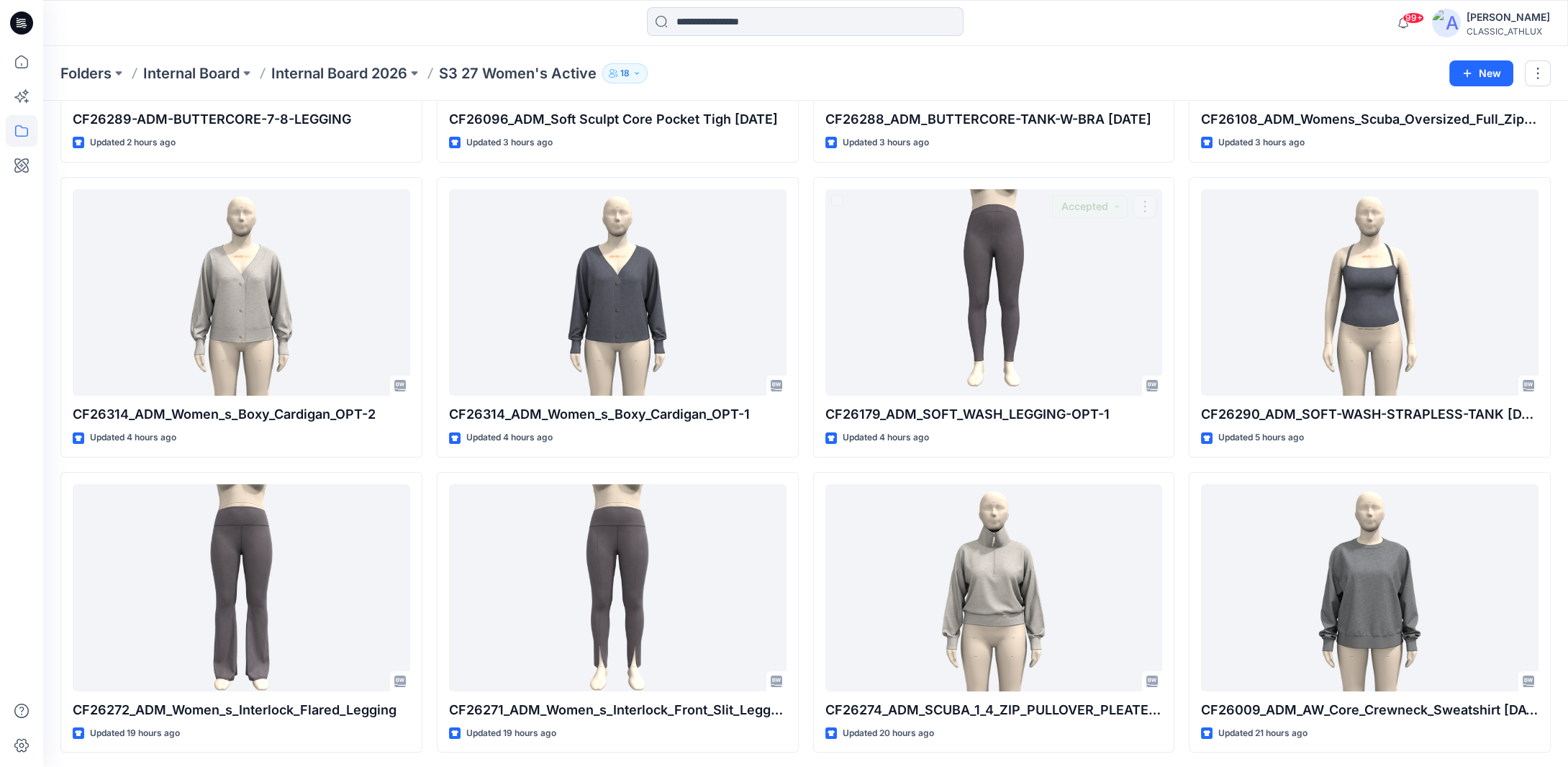
scroll to position [576, 0]
click at [710, 23] on input at bounding box center [805, 21] width 317 height 29
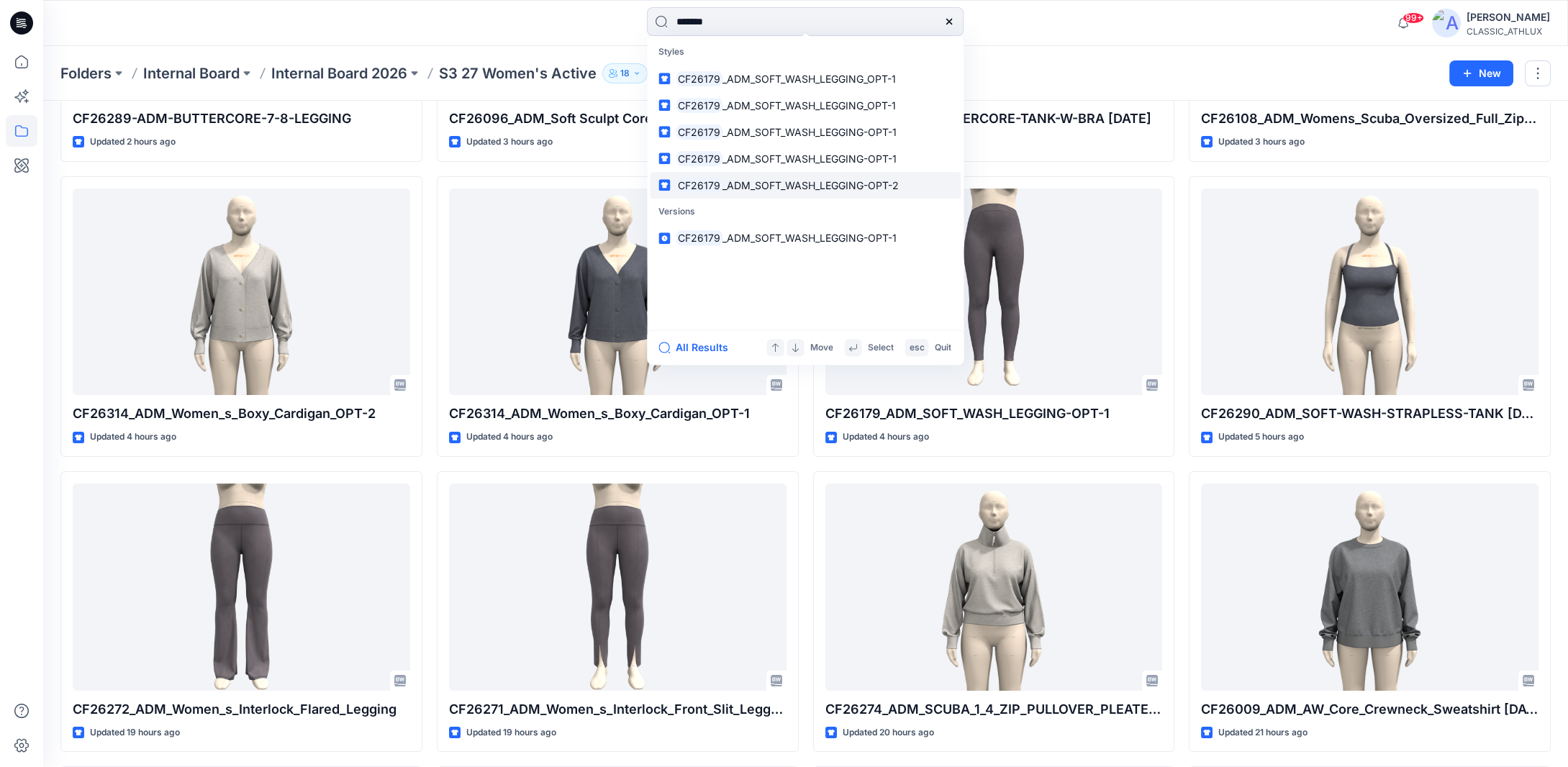
type input "*******"
click at [808, 183] on span "_ADM_SOFT_WASH_LEGGING-OPT-2" at bounding box center [811, 186] width 176 height 12
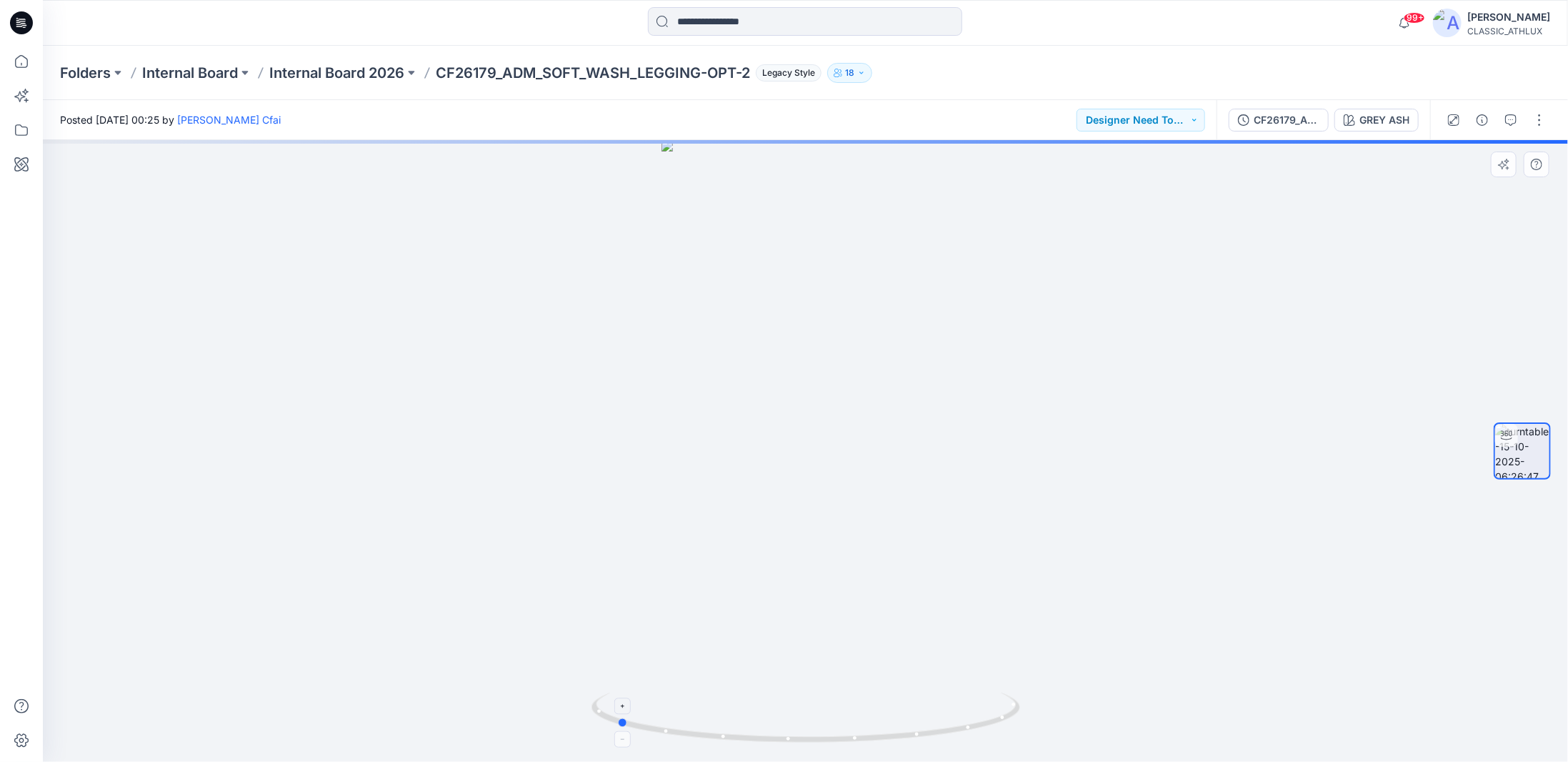
drag, startPoint x: 998, startPoint y: 726, endPoint x: 809, endPoint y: 707, distance: 190.0
click at [809, 707] on icon at bounding box center [807, 719] width 432 height 54
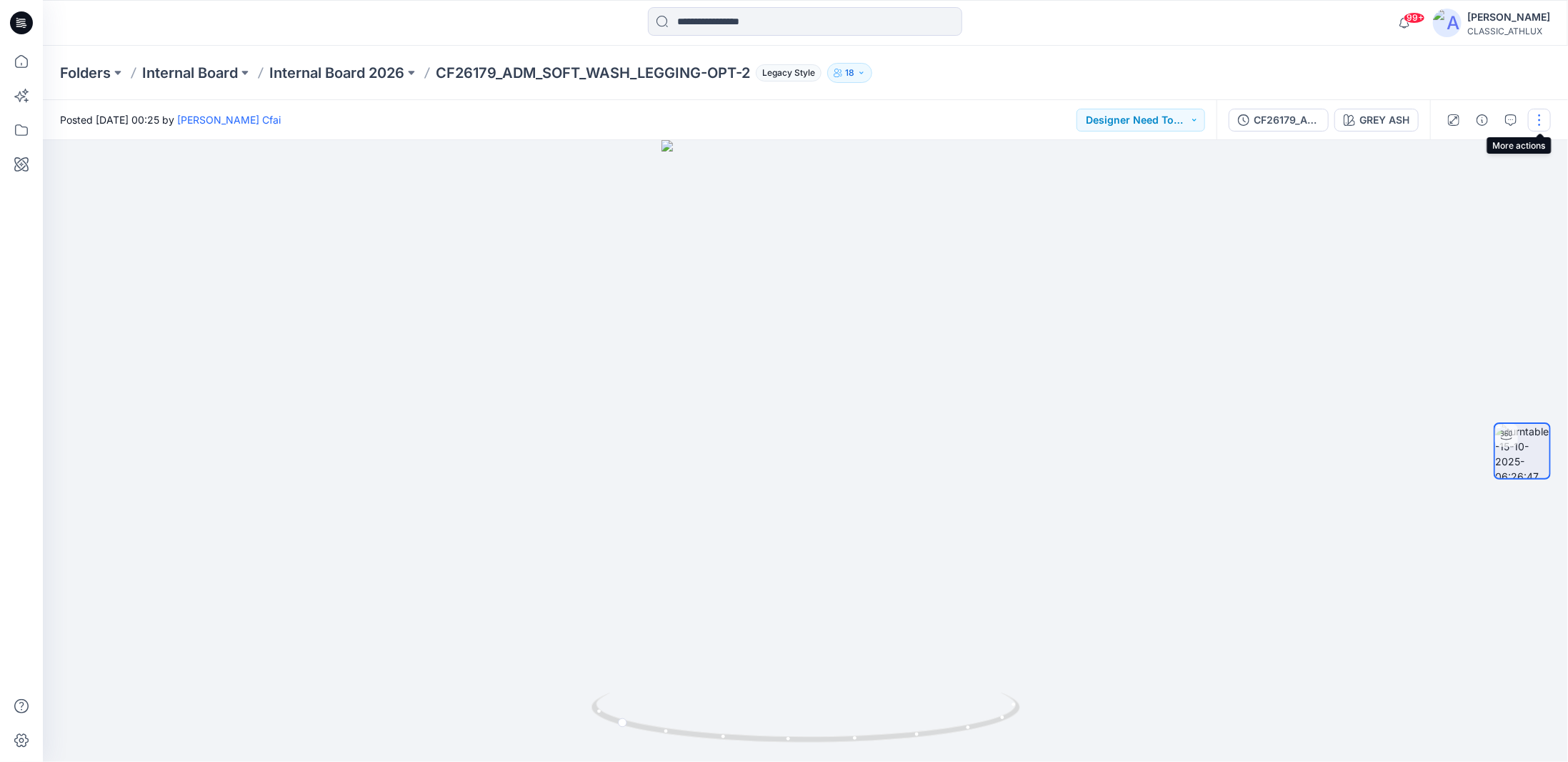
click at [1543, 124] on button "button" at bounding box center [1540, 120] width 23 height 23
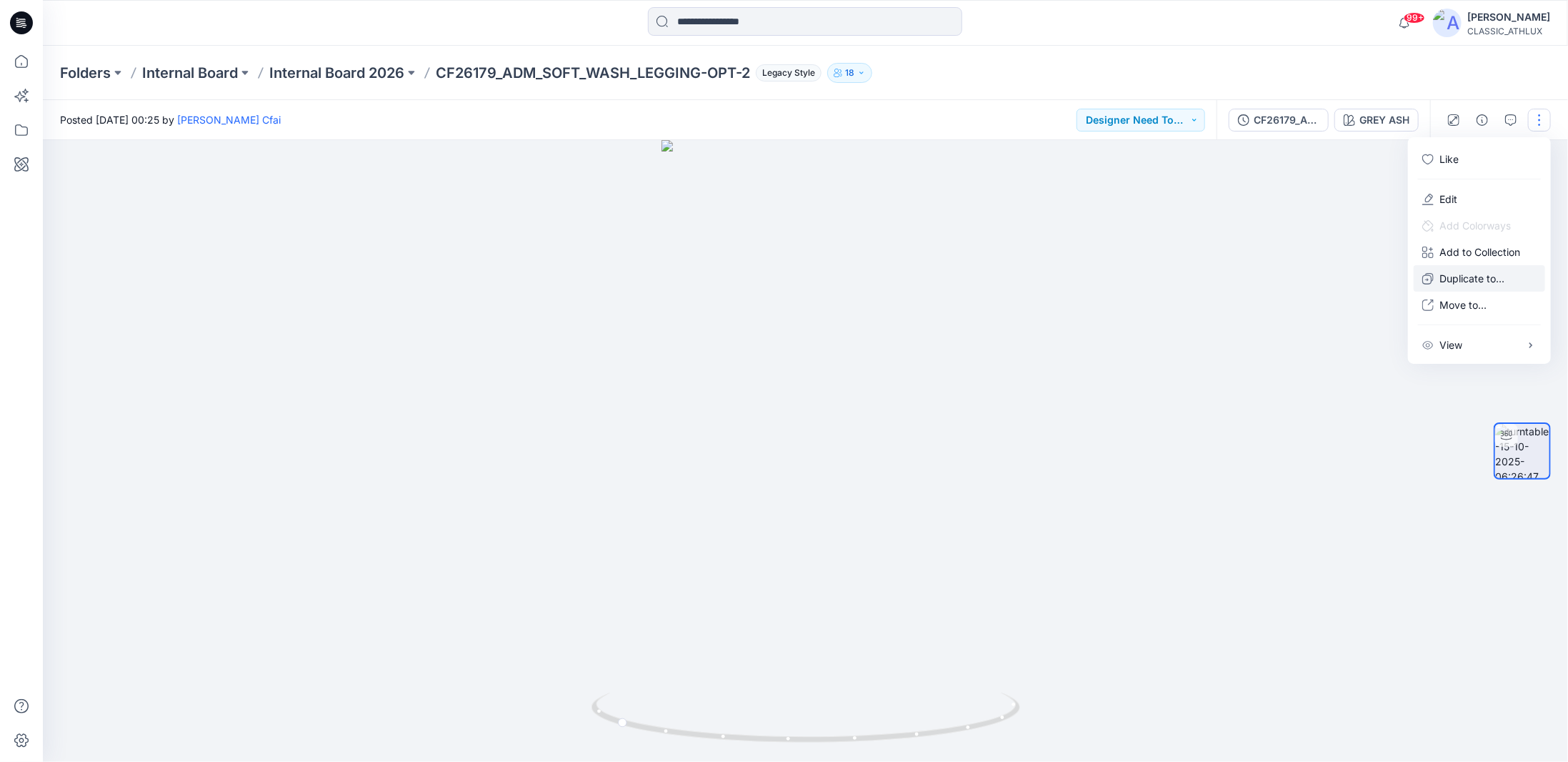
click at [1492, 281] on p "Duplicate to..." at bounding box center [1472, 278] width 65 height 15
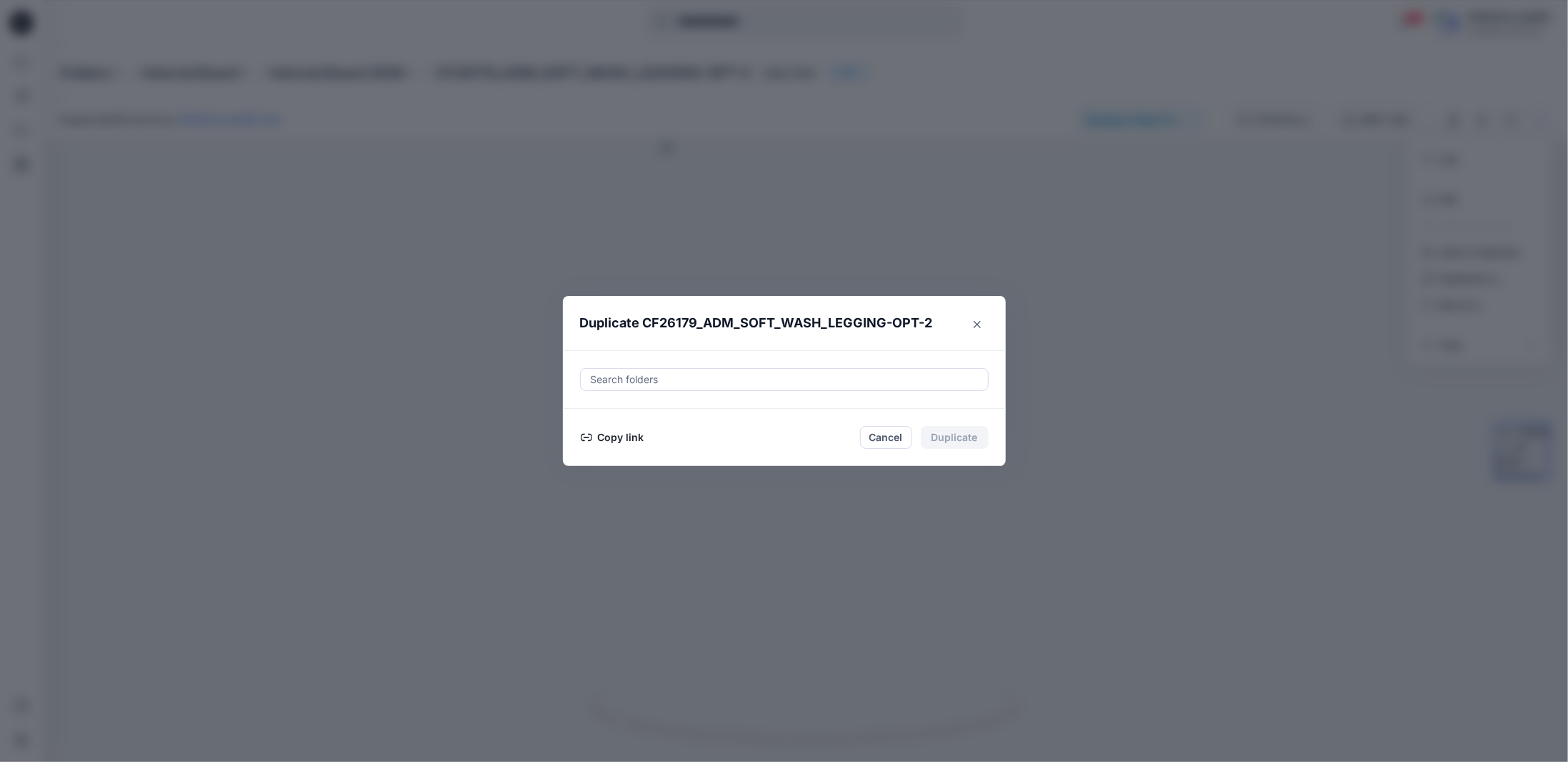
click at [618, 381] on div at bounding box center [784, 380] width 390 height 18
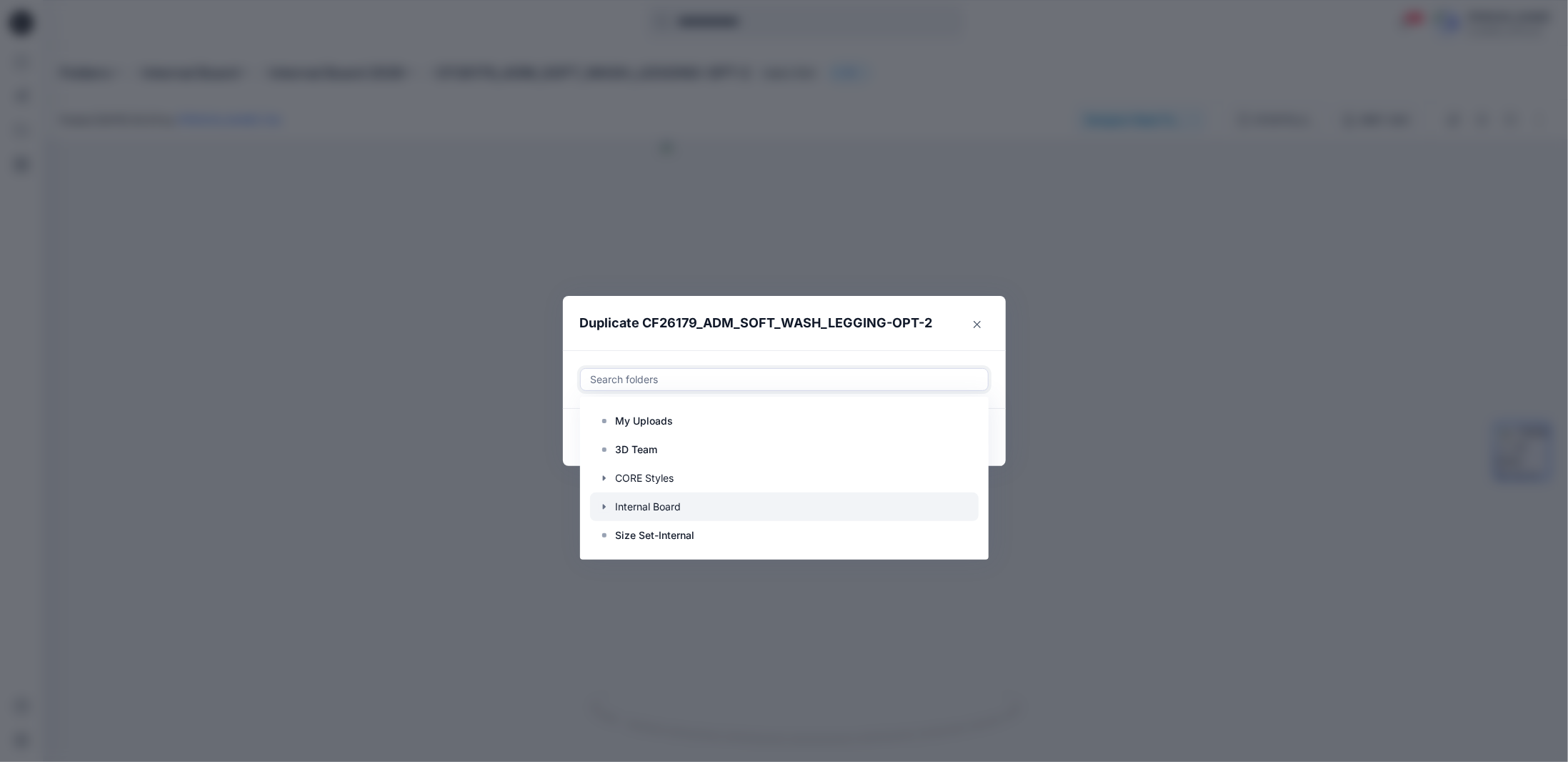
click at [604, 507] on icon "button" at bounding box center [603, 506] width 3 height 5
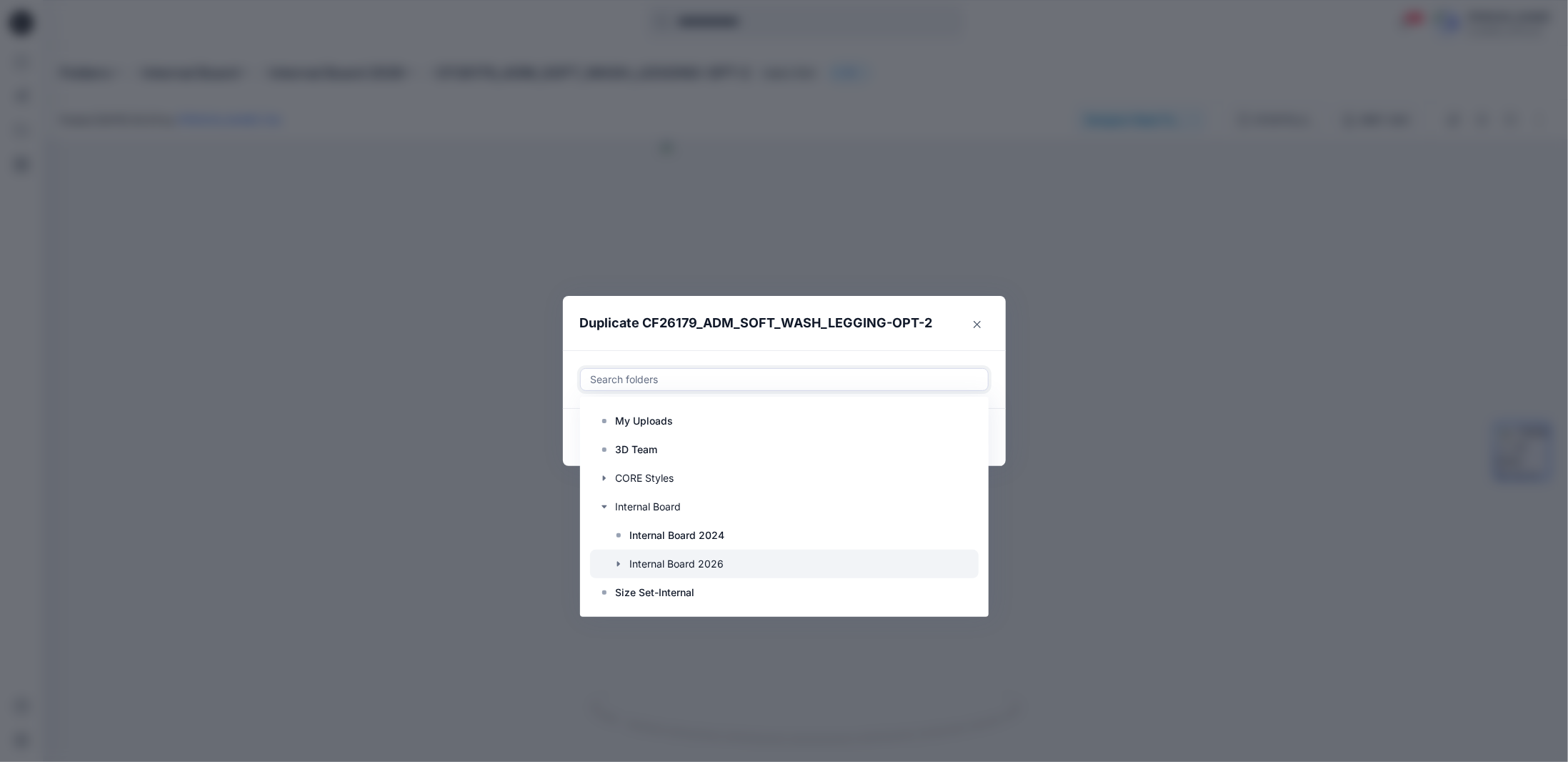
click at [618, 564] on icon "button" at bounding box center [618, 564] width 3 height 5
click at [647, 565] on p "S3 27 Women's Active" at bounding box center [698, 564] width 108 height 18
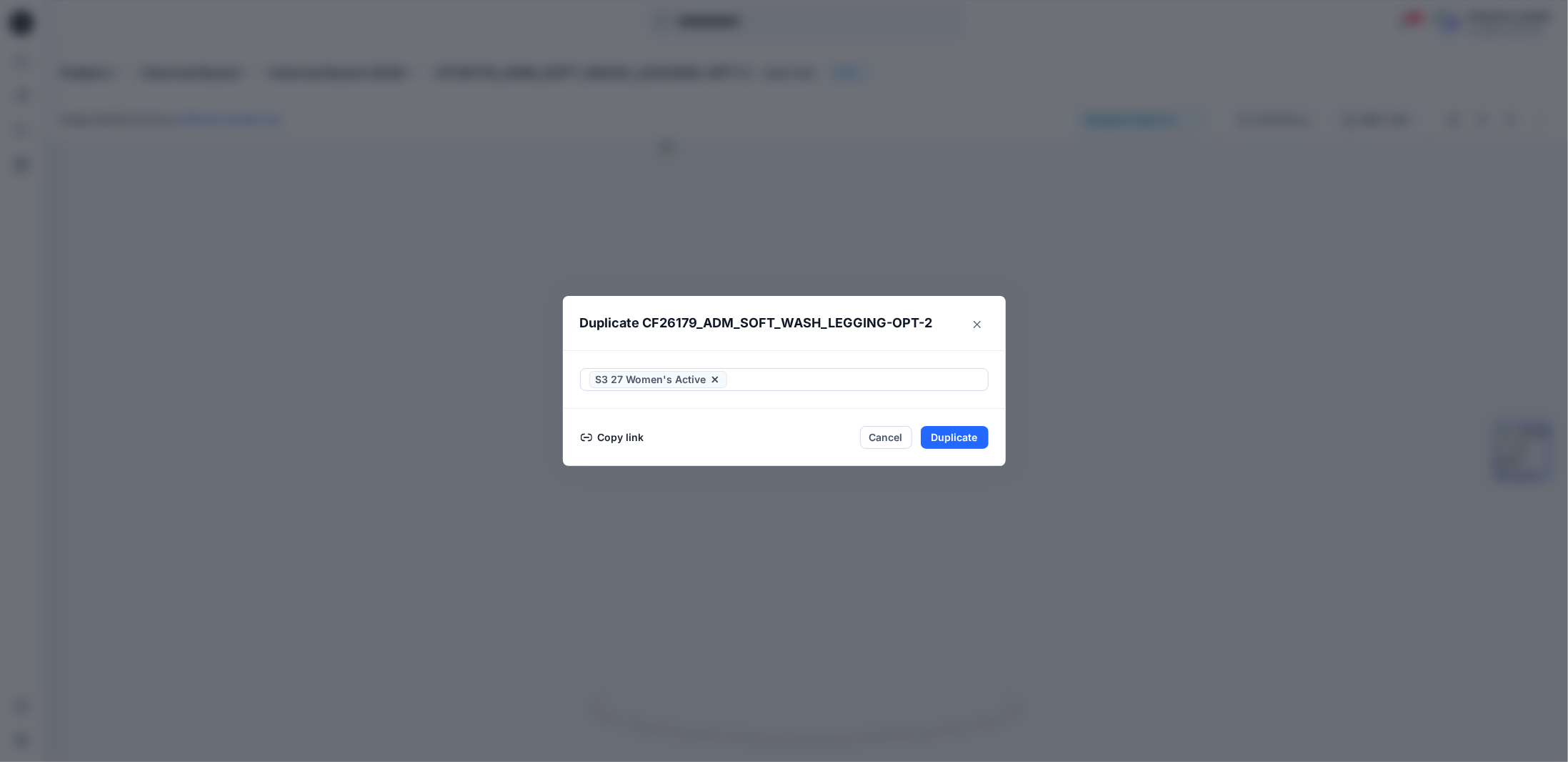
click at [1000, 458] on footer "Copy link Cancel Duplicate" at bounding box center [784, 437] width 443 height 57
click at [965, 440] on button "Duplicate" at bounding box center [954, 438] width 68 height 23
click at [974, 440] on button "Close" at bounding box center [965, 438] width 47 height 23
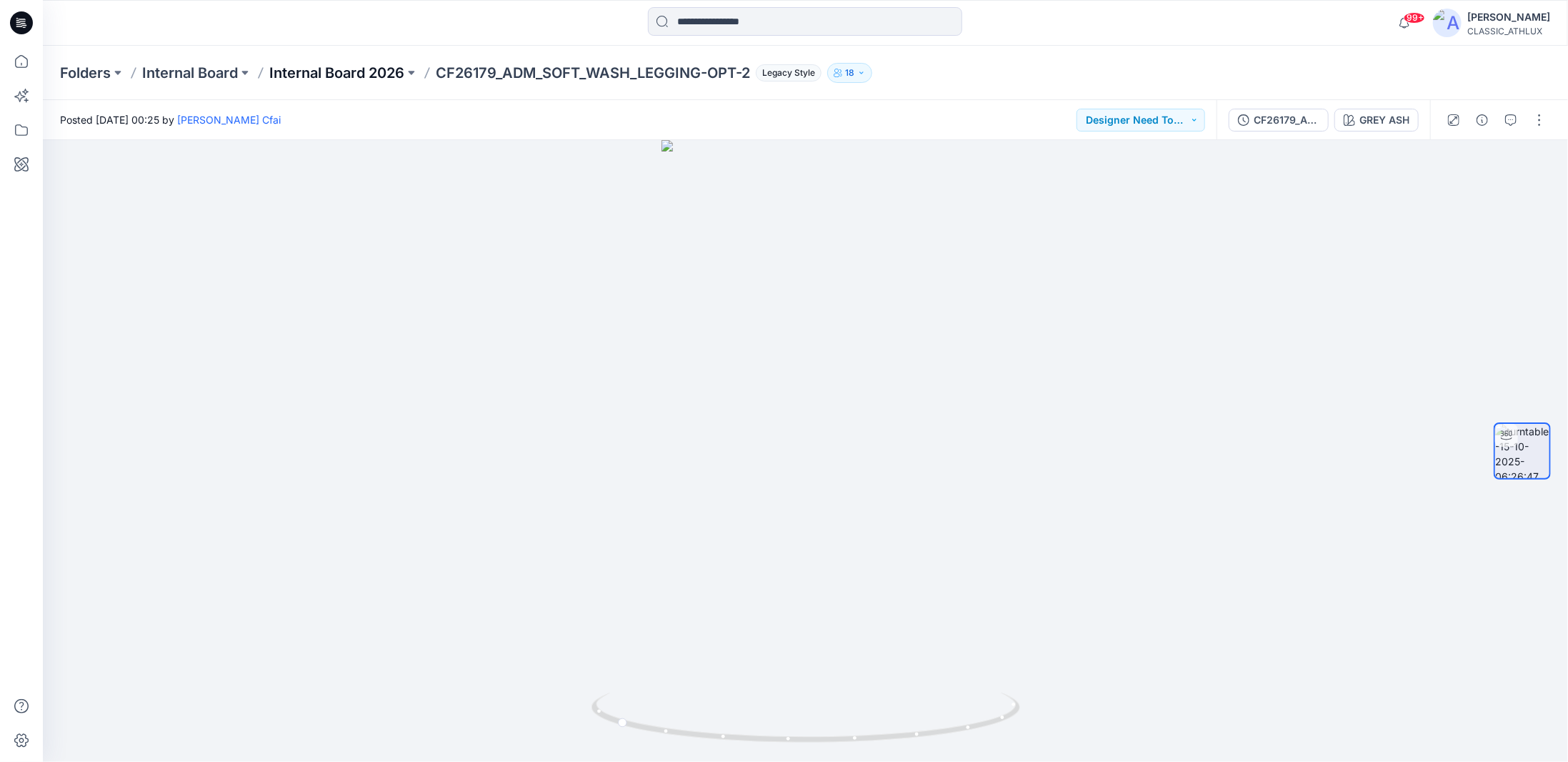
click at [389, 71] on p "Internal Board 2026" at bounding box center [337, 73] width 135 height 20
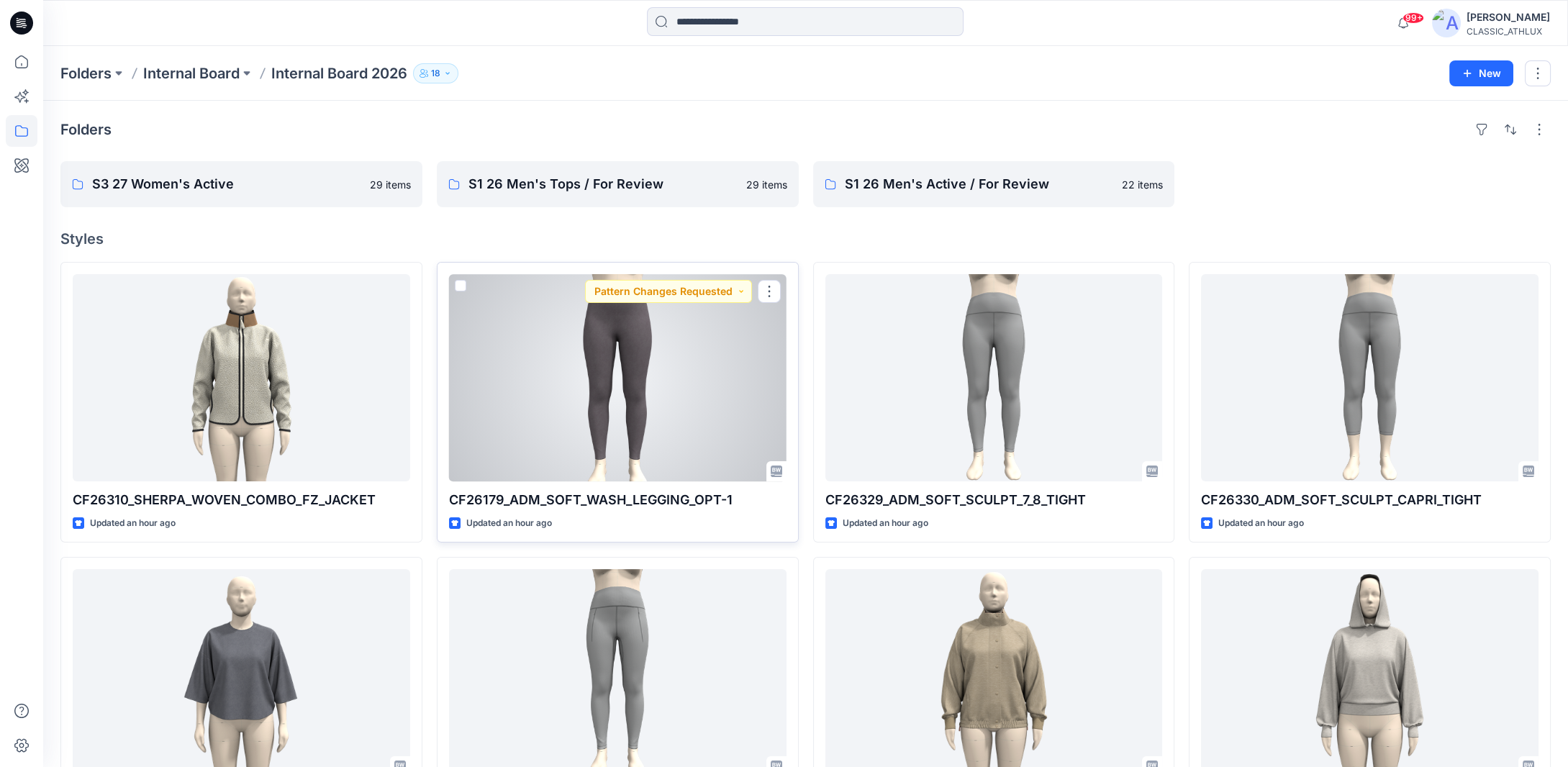
click at [607, 357] on div at bounding box center [618, 378] width 337 height 207
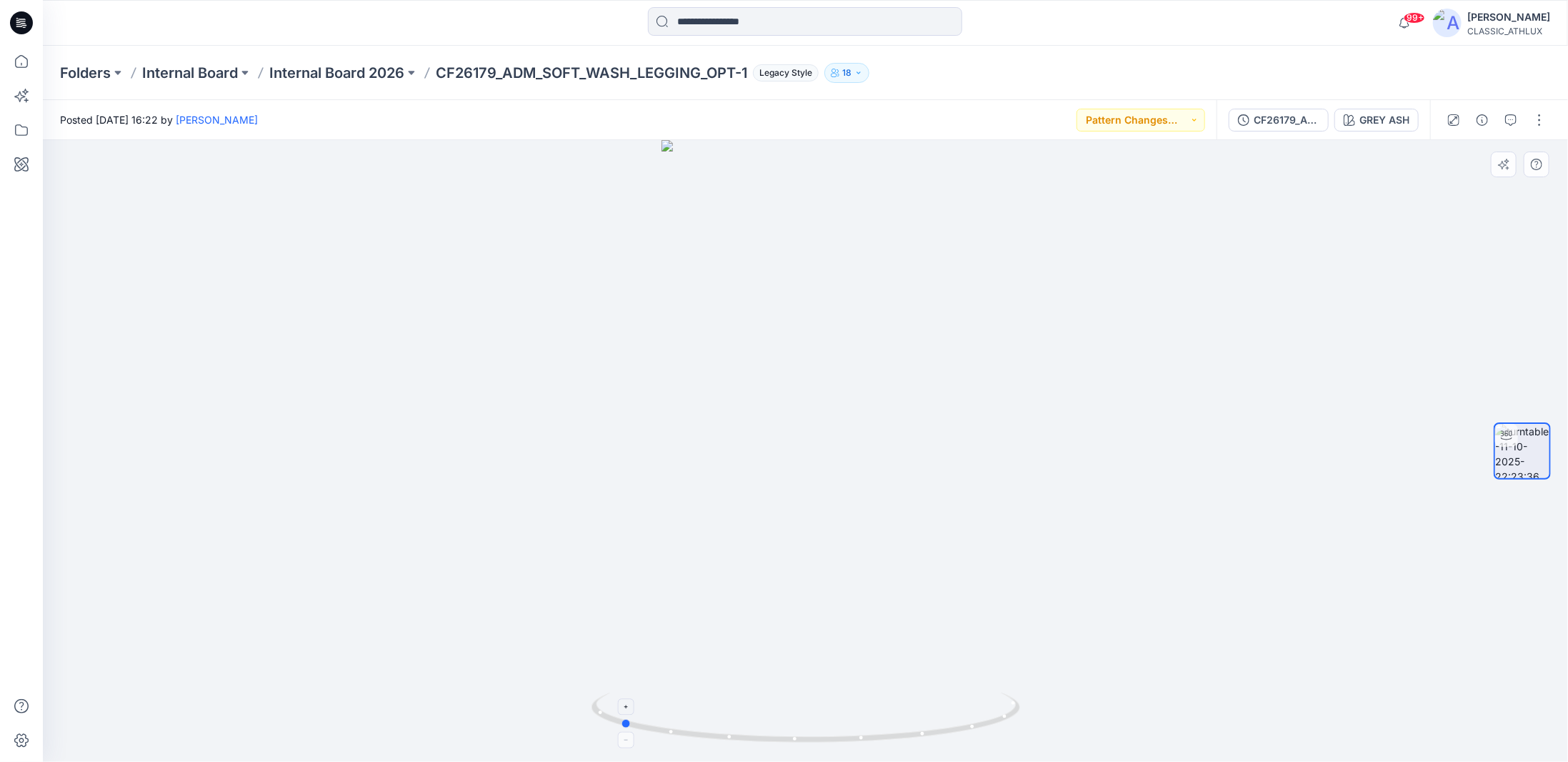
drag, startPoint x: 942, startPoint y: 729, endPoint x: 784, endPoint y: 727, distance: 158.0
click at [784, 729] on icon at bounding box center [807, 719] width 432 height 54
click at [1537, 117] on button "button" at bounding box center [1540, 120] width 23 height 23
click at [1442, 156] on p "Edit" at bounding box center [1449, 153] width 18 height 15
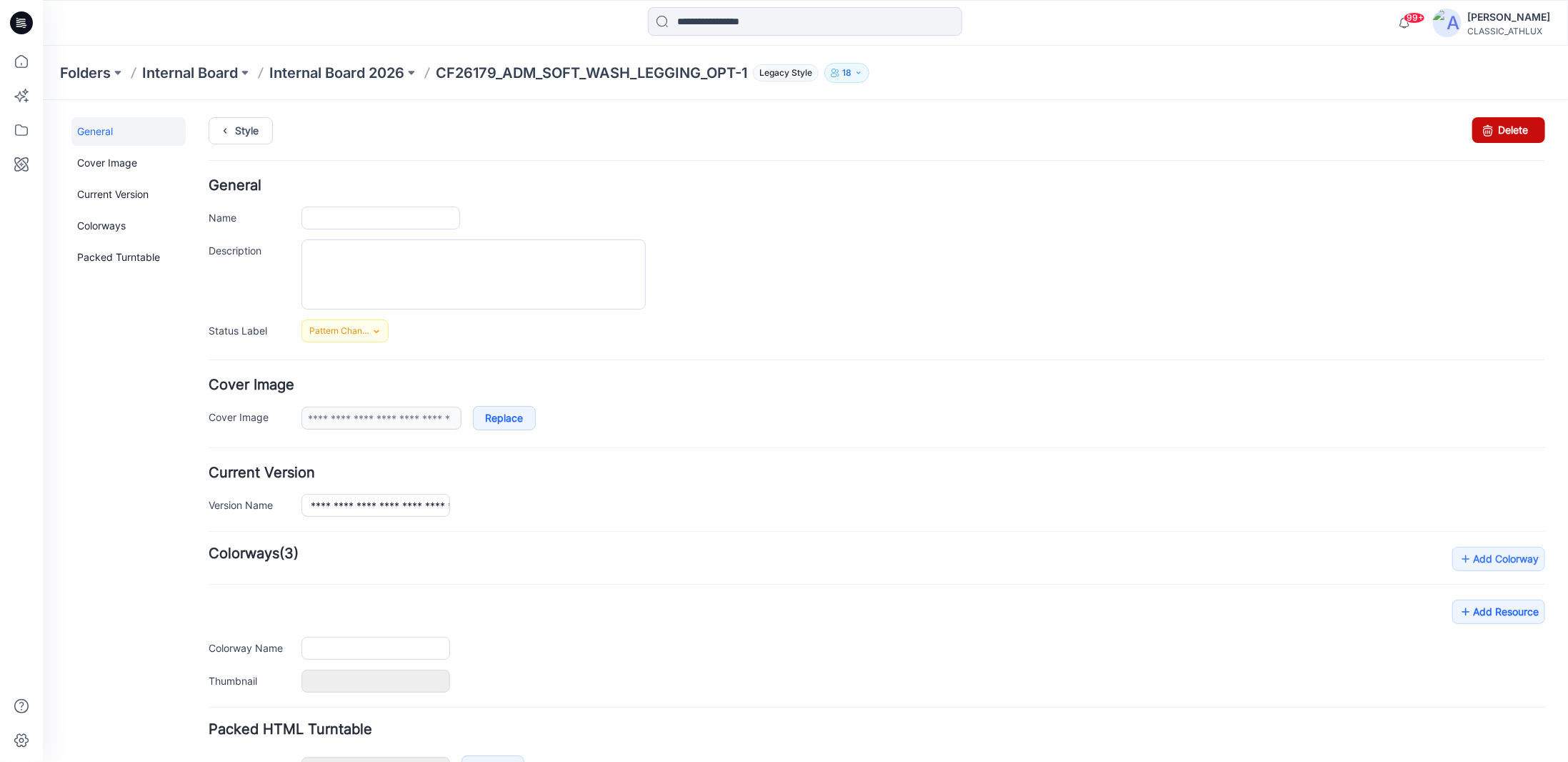
click at [1481, 125] on icon at bounding box center [1487, 129] width 20 height 25
type input "**********"
type input "********"
type input "**********"
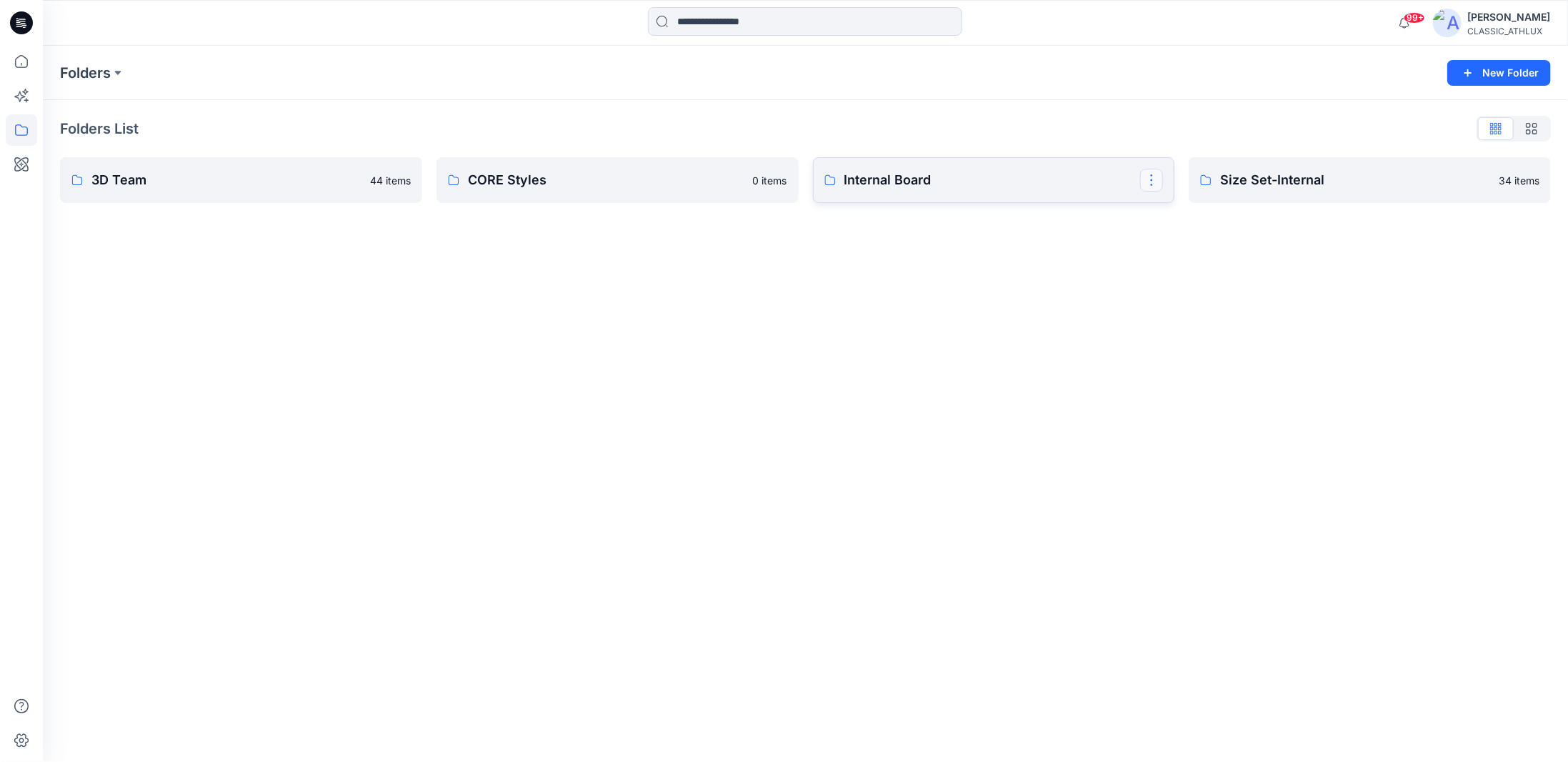
click at [1153, 183] on button "button" at bounding box center [1152, 180] width 23 height 23
click at [1052, 201] on link "Internal Board Edit Duplicate to... Manage Users Delete Folder" at bounding box center [994, 180] width 362 height 46
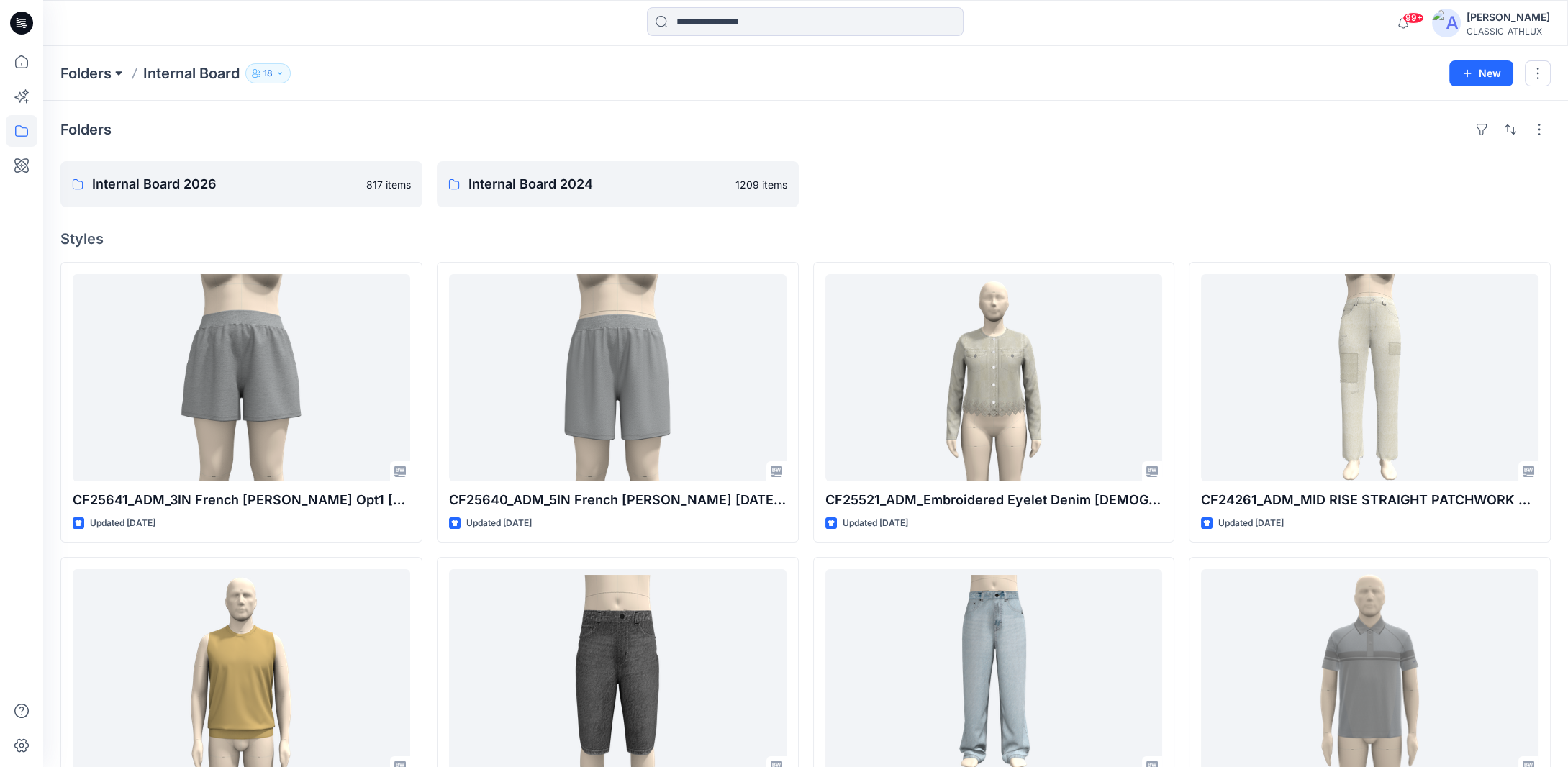
click at [116, 74] on button at bounding box center [119, 73] width 14 height 20
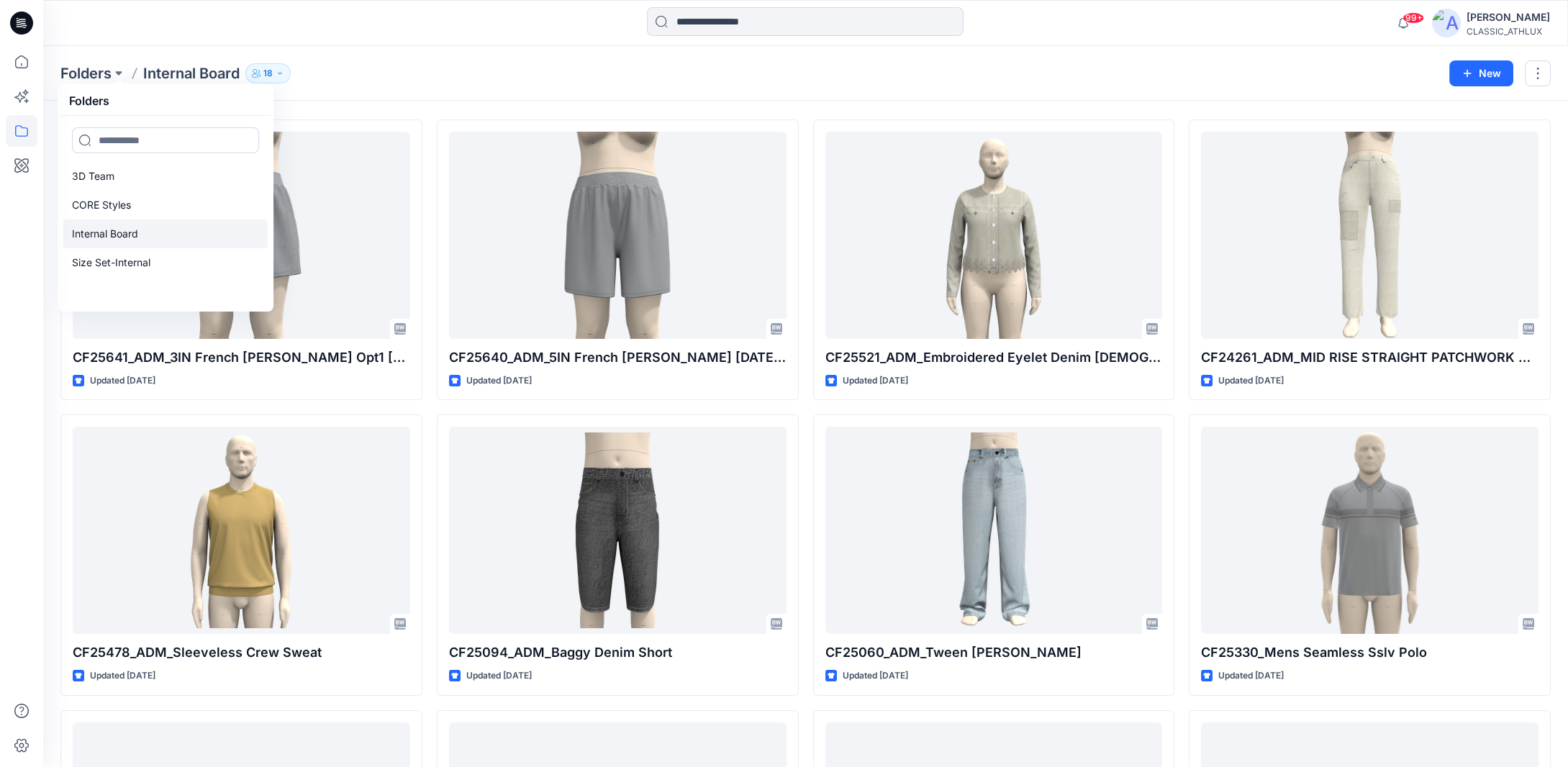
scroll to position [144, 0]
click at [24, 134] on icon at bounding box center [22, 131] width 32 height 32
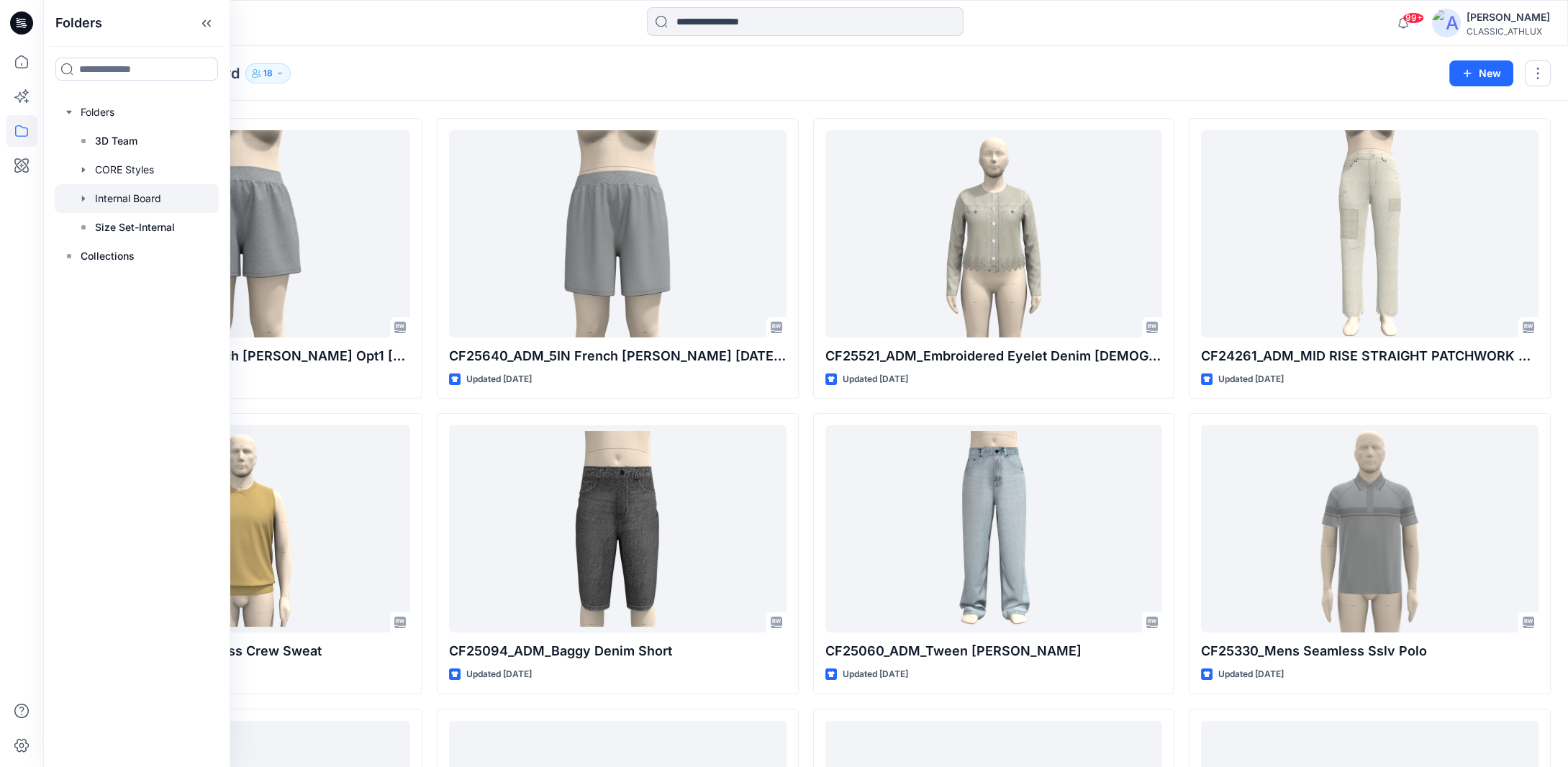
click at [79, 199] on icon "button" at bounding box center [83, 198] width 12 height 12
click at [96, 256] on icon "button" at bounding box center [97, 256] width 12 height 12
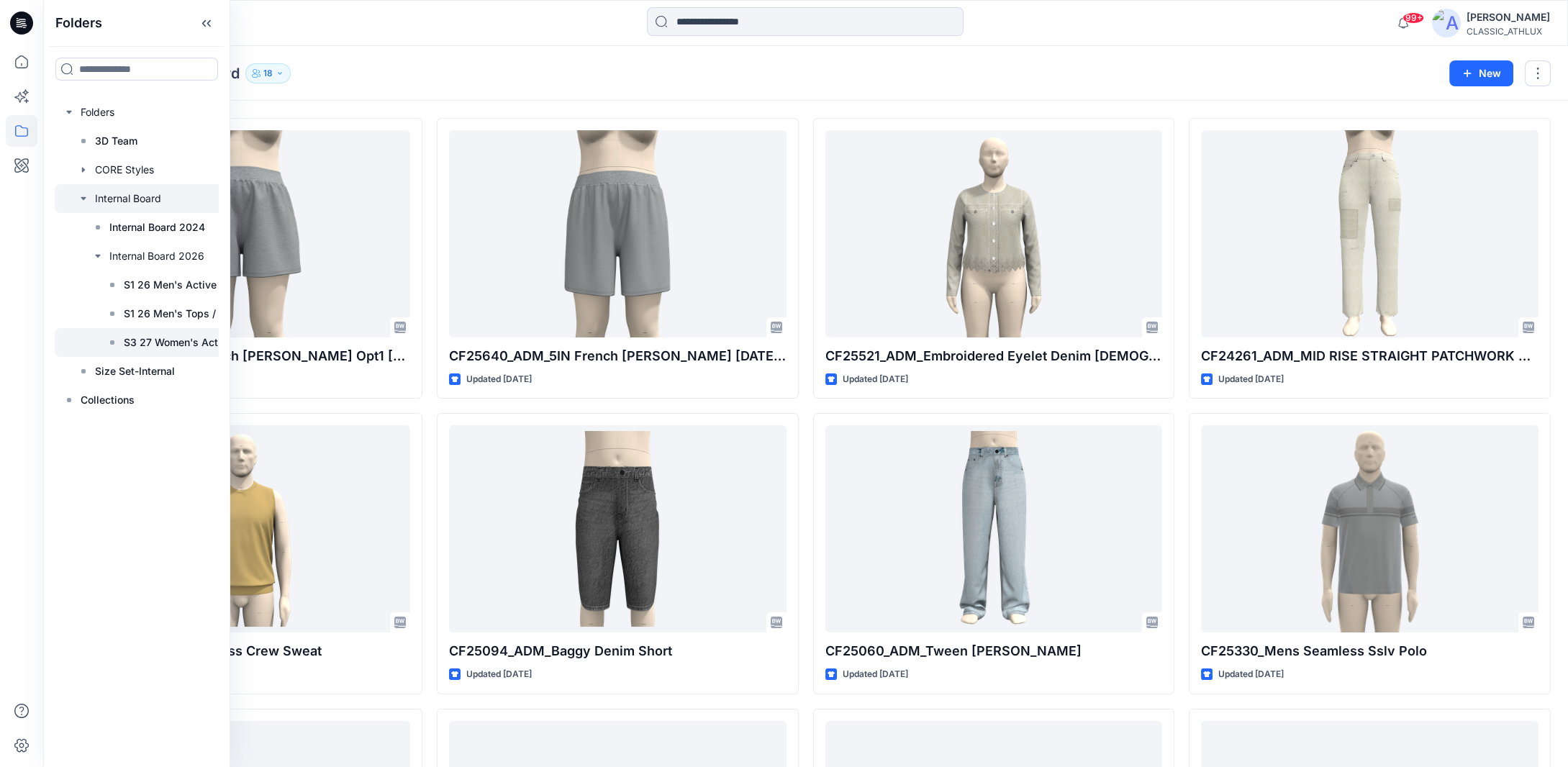
click at [150, 343] on p "S3 27 Women's Active" at bounding box center [178, 342] width 109 height 18
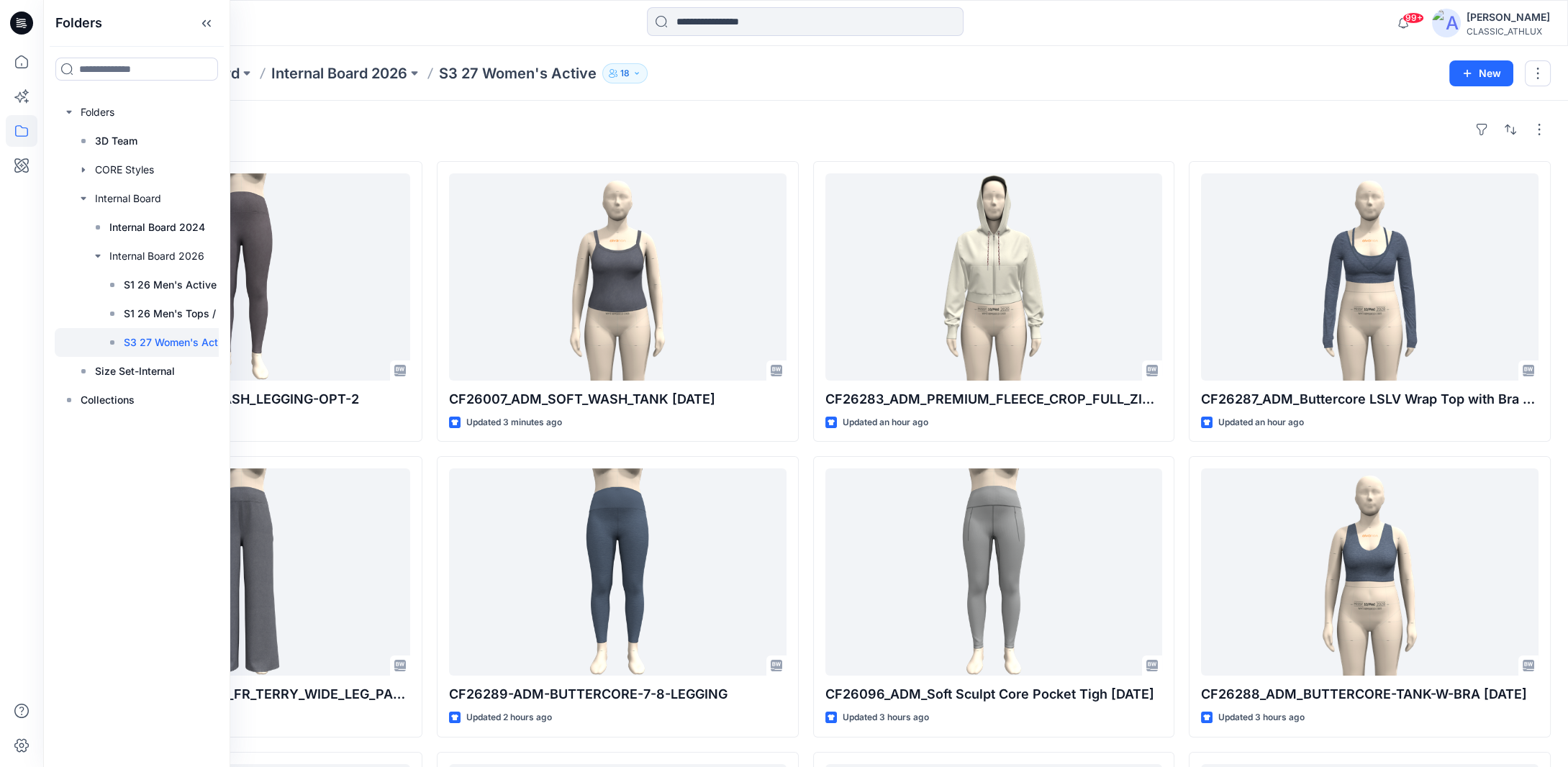
click at [974, 137] on div "Styles" at bounding box center [805, 129] width 1491 height 23
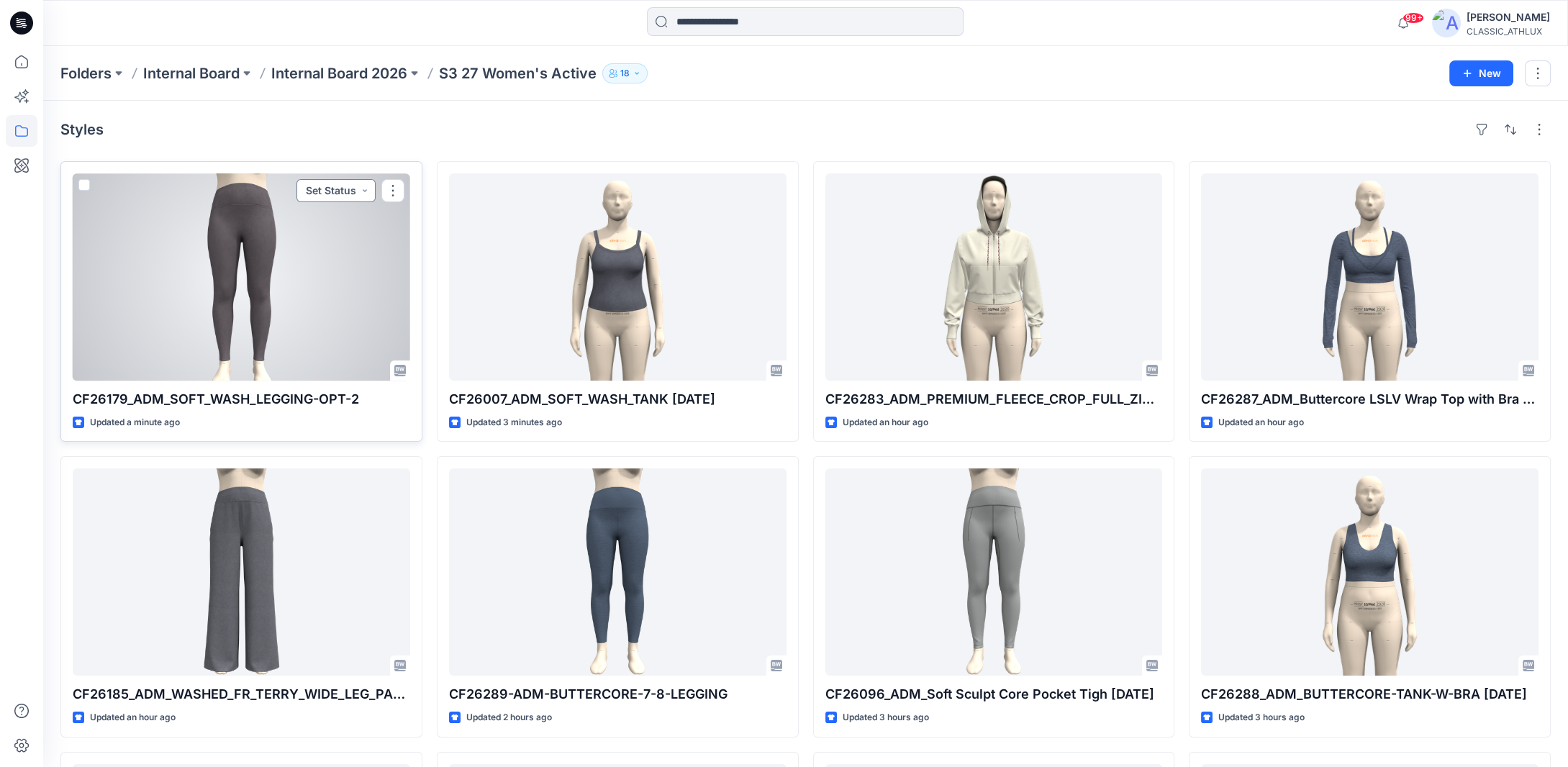
click at [370, 191] on button "Set Status" at bounding box center [335, 191] width 79 height 23
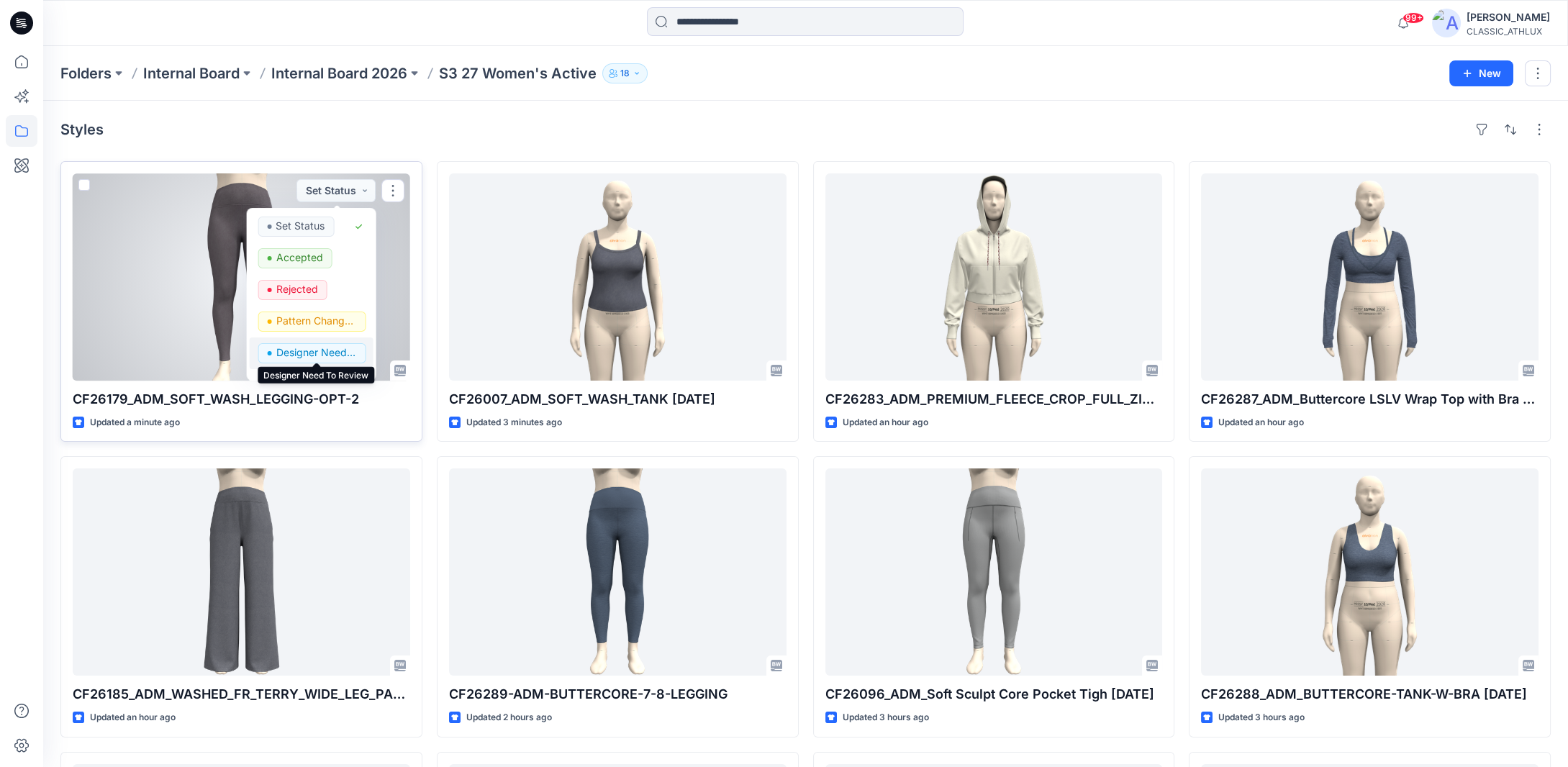
click at [322, 351] on p "Designer Need To Review" at bounding box center [316, 352] width 81 height 19
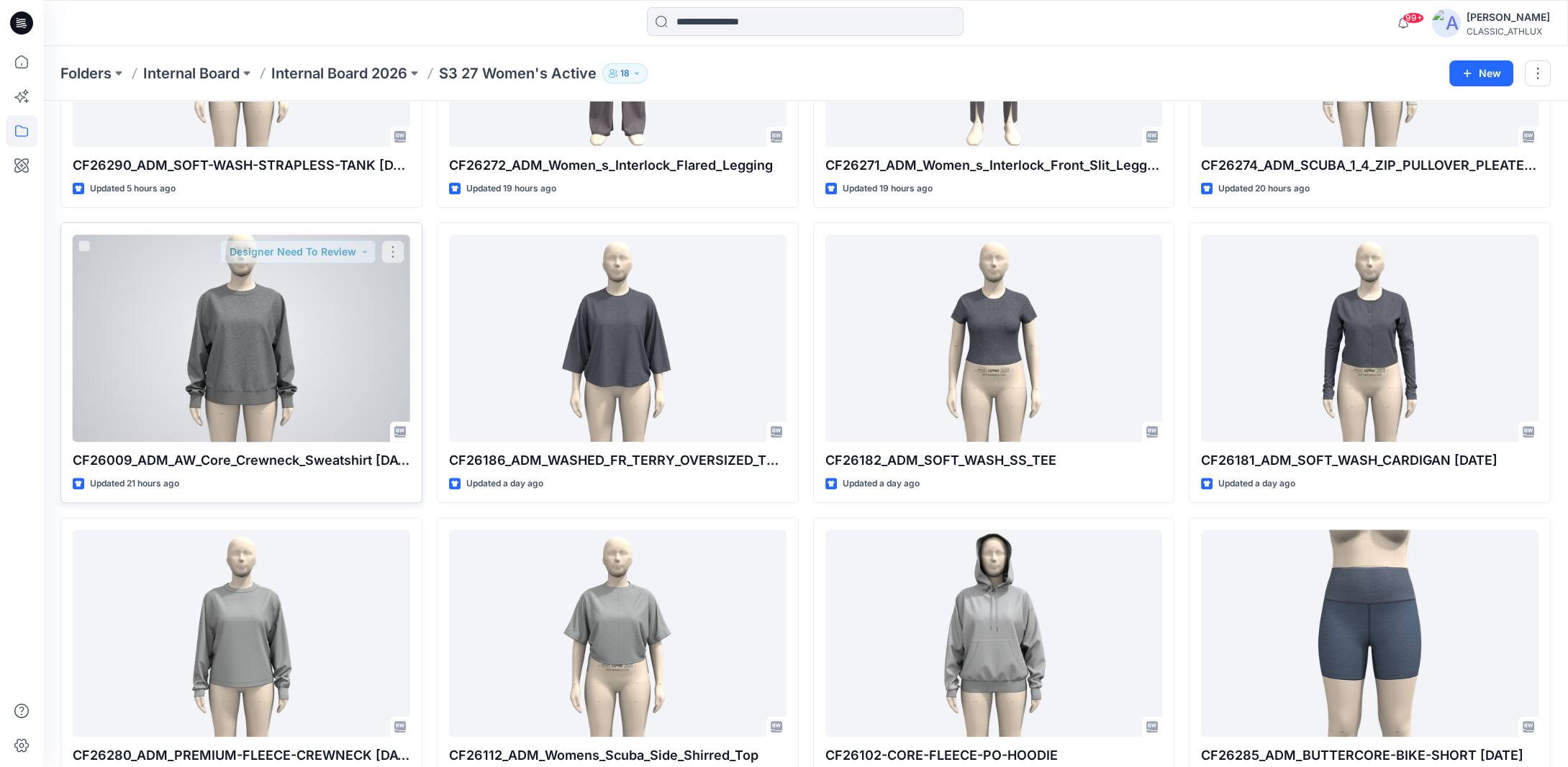
scroll to position [1124, 0]
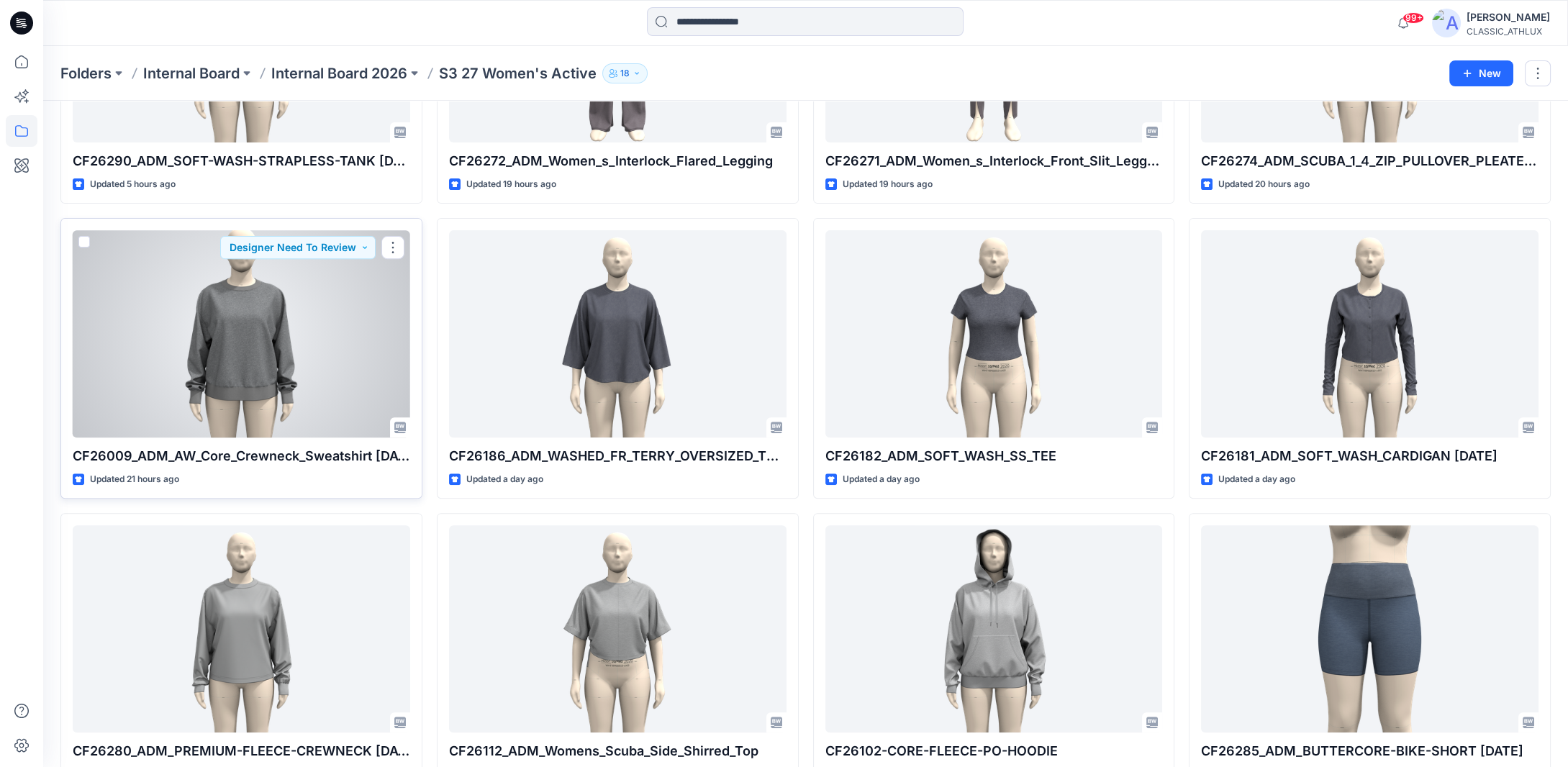
click at [356, 410] on div at bounding box center [241, 334] width 337 height 207
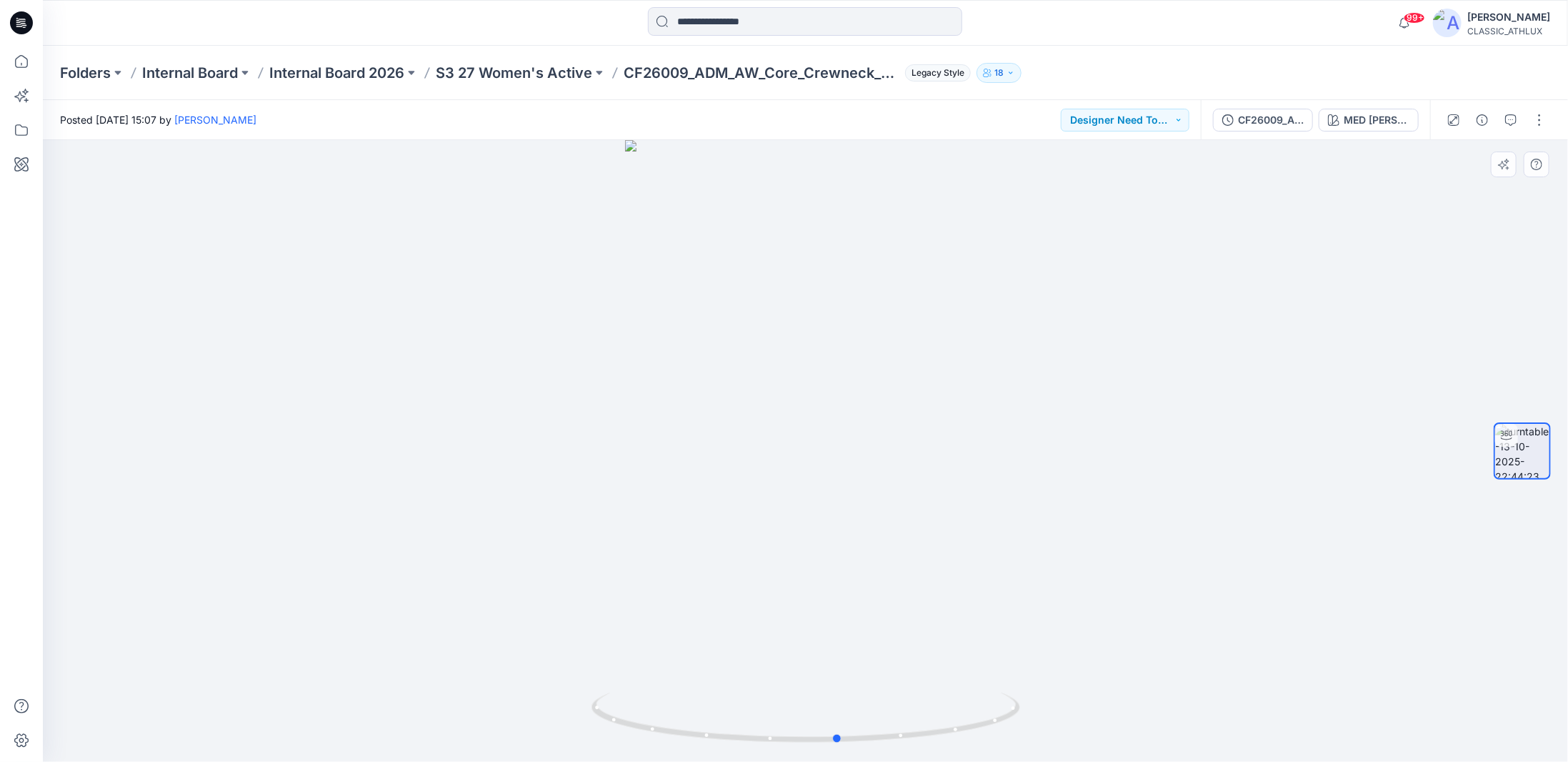
drag, startPoint x: 974, startPoint y: 740, endPoint x: 578, endPoint y: 699, distance: 398.1
click at [578, 699] on div at bounding box center [806, 451] width 1526 height 622
click at [18, 64] on icon at bounding box center [22, 62] width 32 height 32
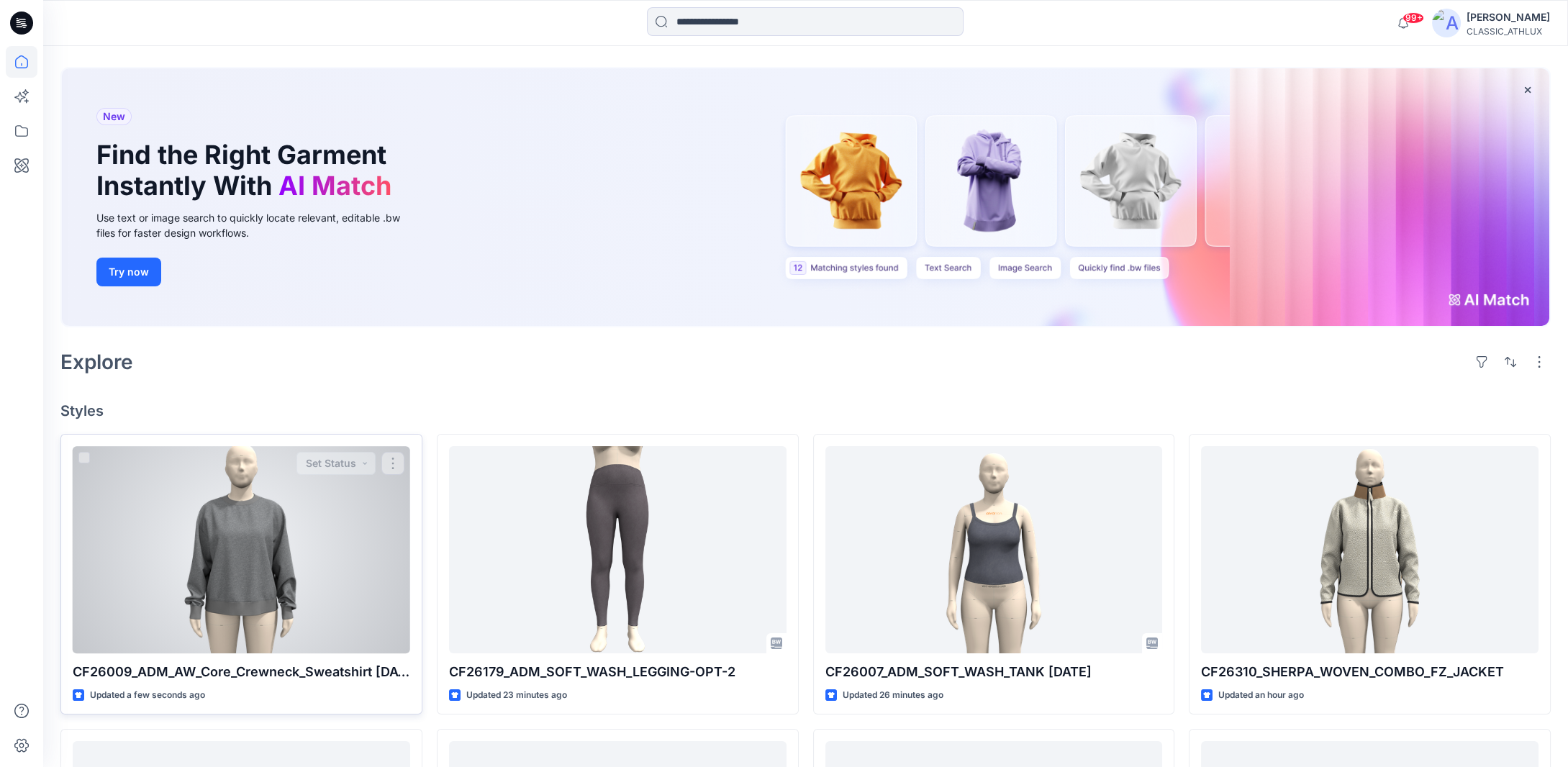
scroll to position [144, 0]
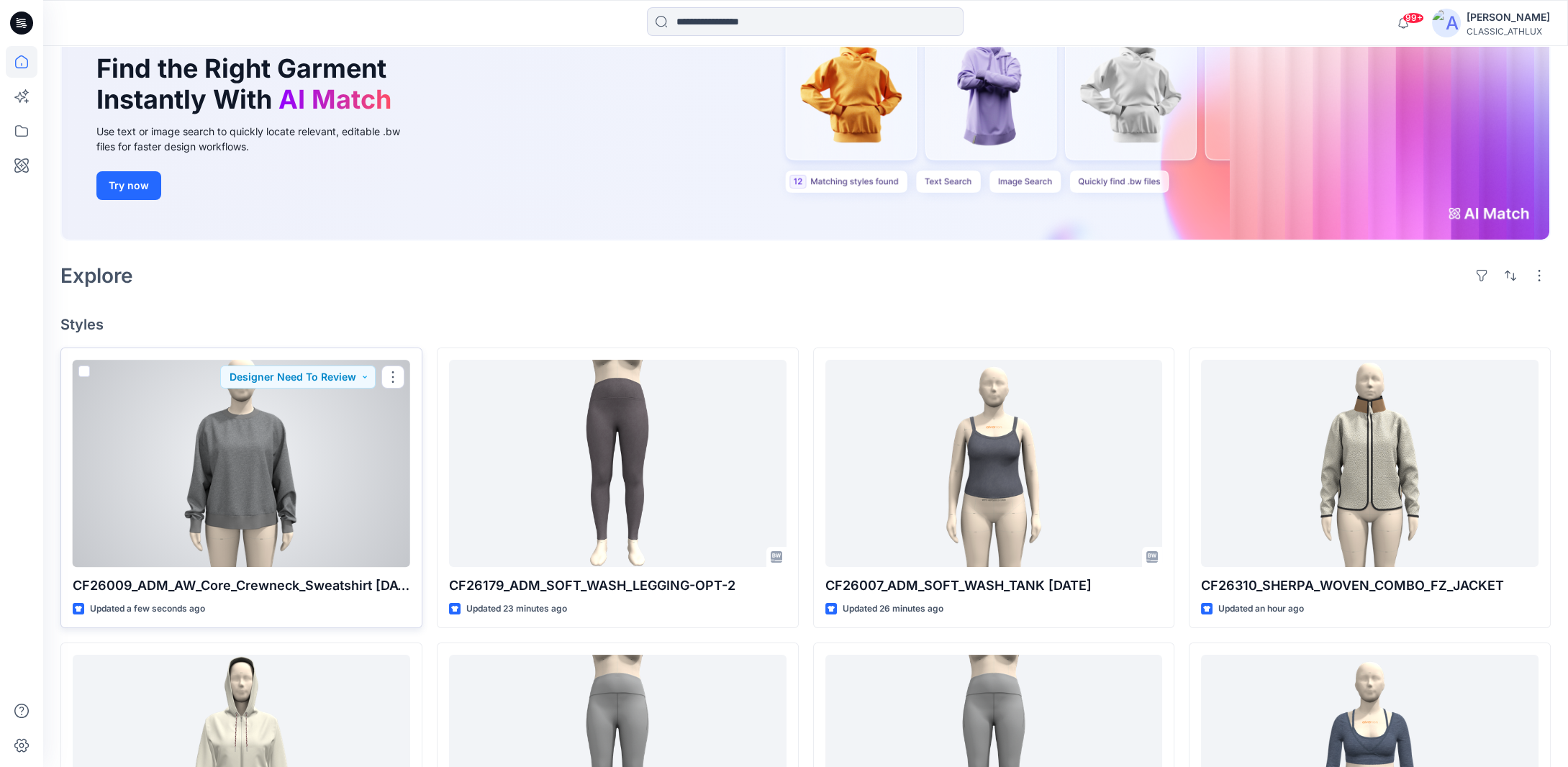
click at [265, 503] on div at bounding box center [241, 464] width 337 height 207
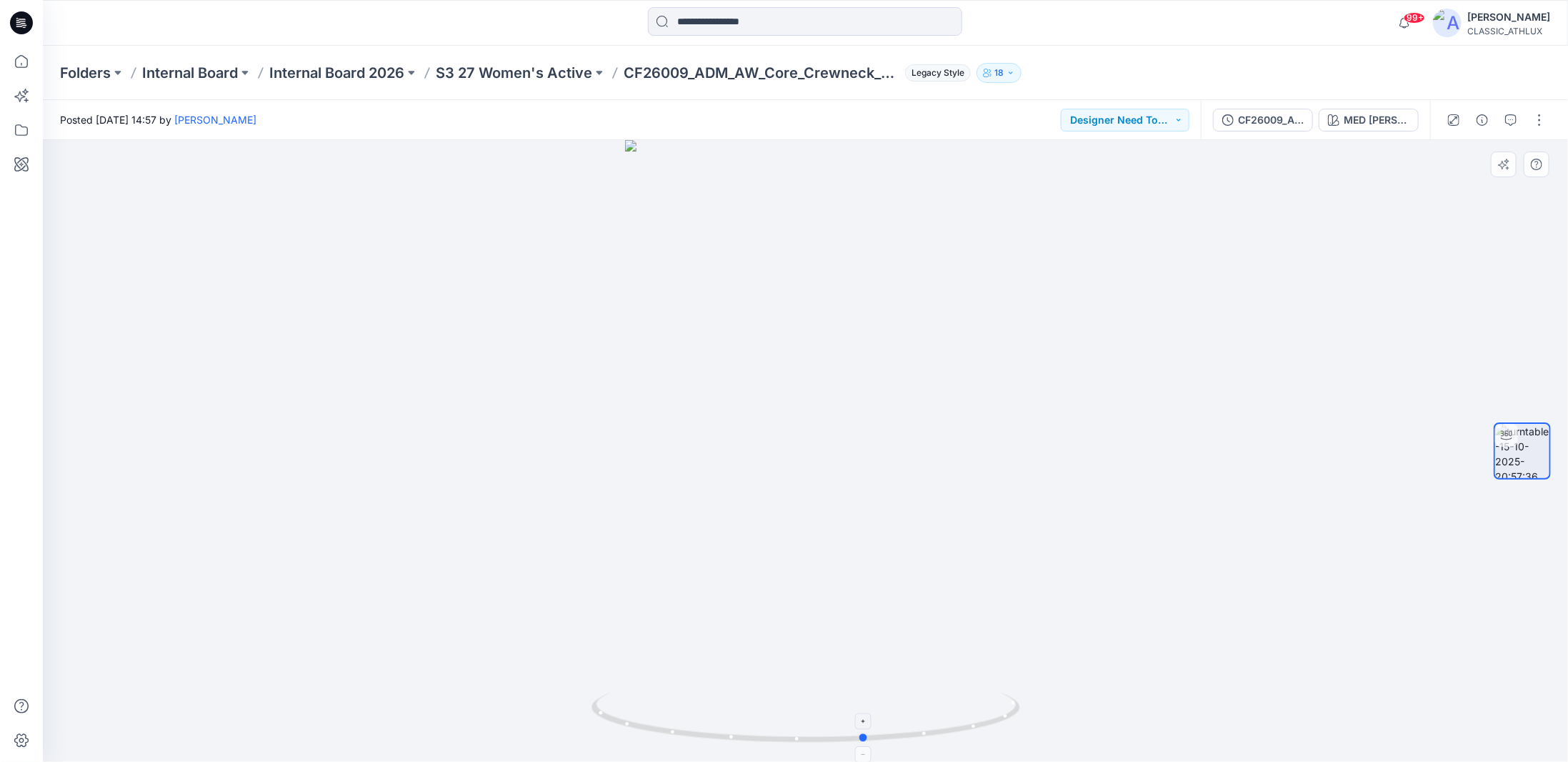
drag, startPoint x: 992, startPoint y: 723, endPoint x: 623, endPoint y: 703, distance: 369.5
click at [623, 703] on icon at bounding box center [807, 719] width 432 height 54
click at [471, 71] on p "S3 27 Women's Active" at bounding box center [514, 73] width 156 height 20
click at [1541, 128] on button "button" at bounding box center [1540, 120] width 23 height 23
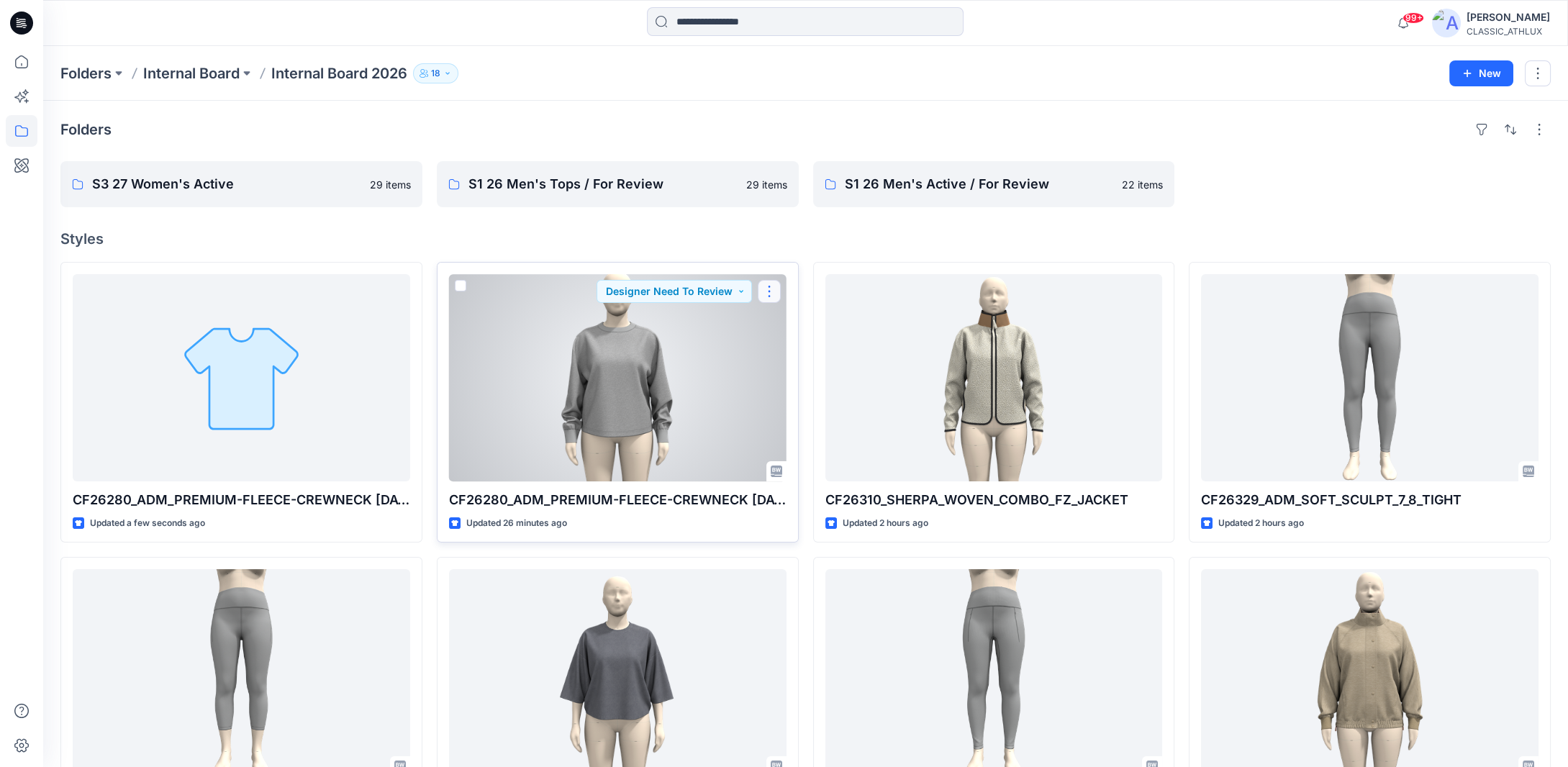
click at [527, 289] on button "button" at bounding box center [770, 291] width 23 height 23
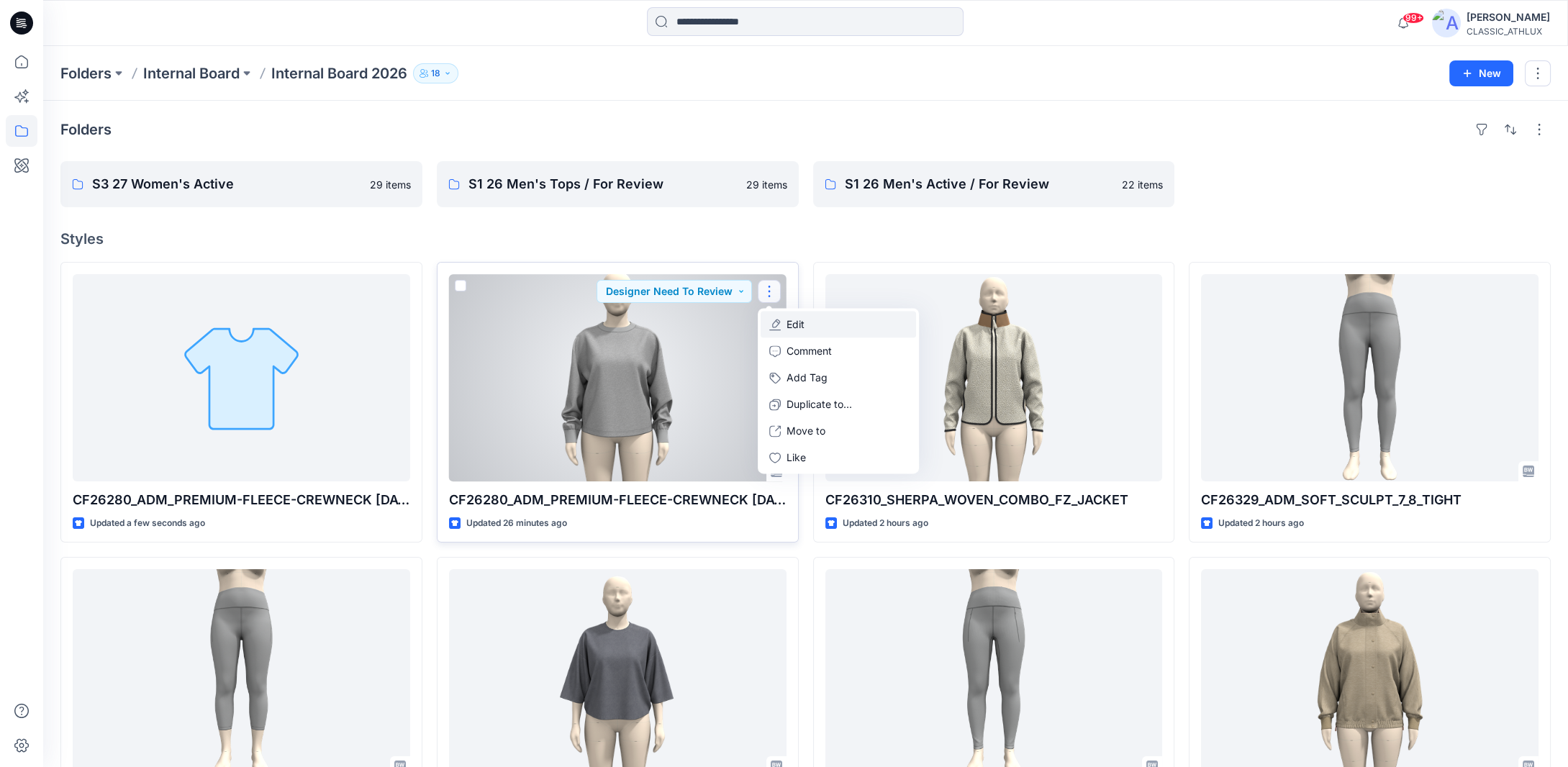
click at [527, 326] on button "Edit" at bounding box center [839, 324] width 156 height 27
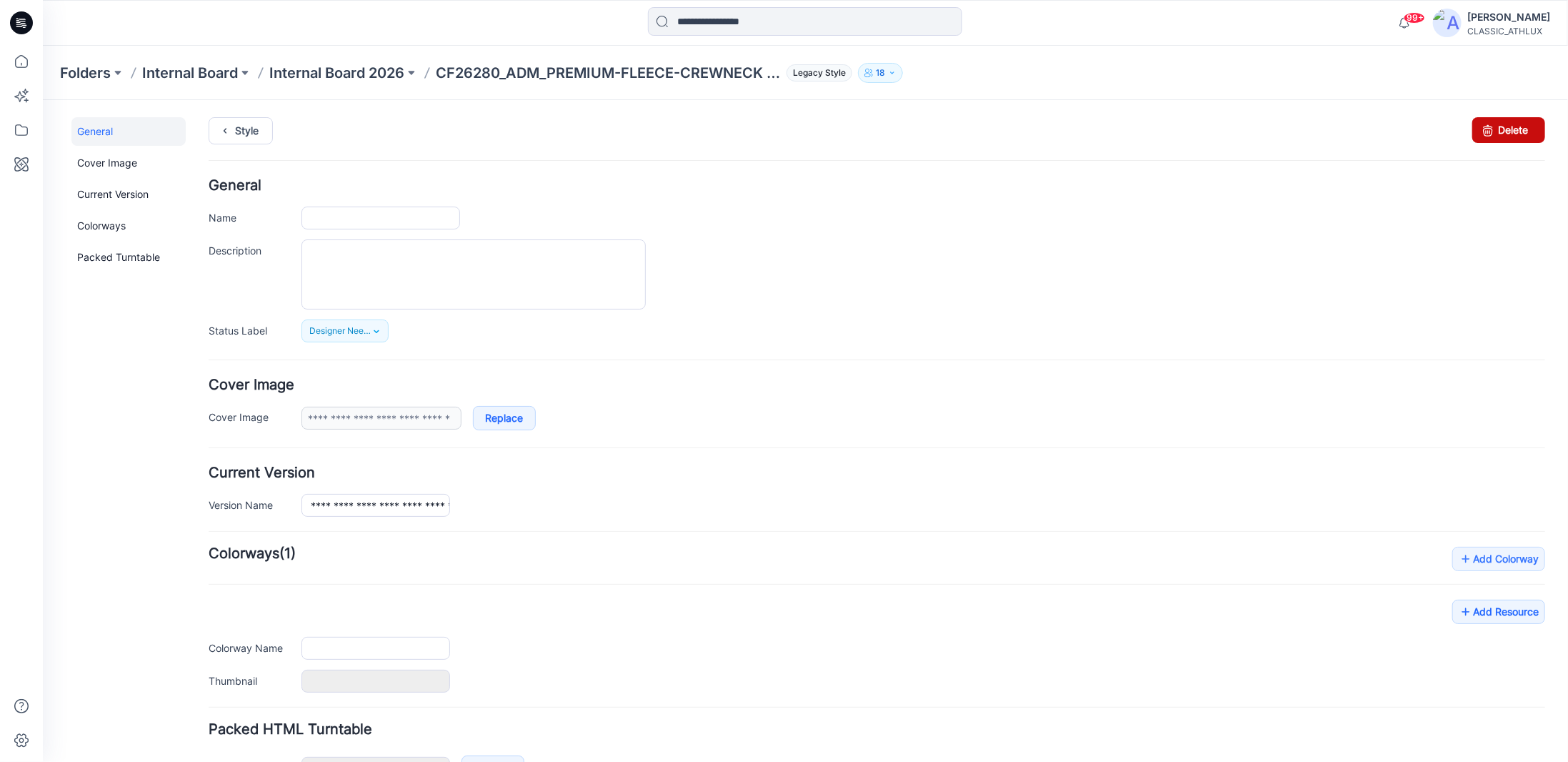
click at [523, 125] on link "Delete" at bounding box center [1508, 129] width 73 height 25
type input "**********"
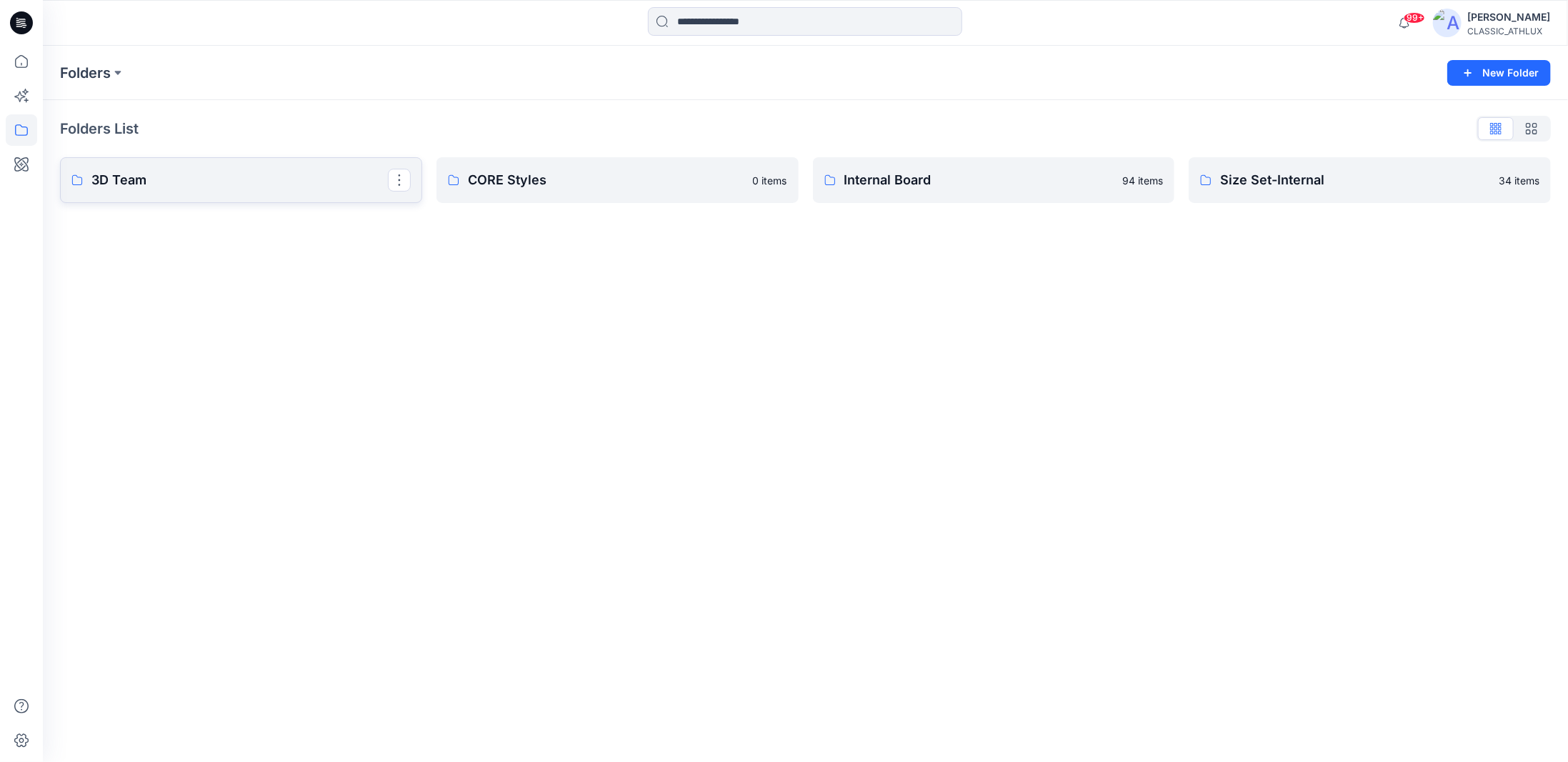
click at [251, 191] on link "3D Team" at bounding box center [241, 180] width 362 height 46
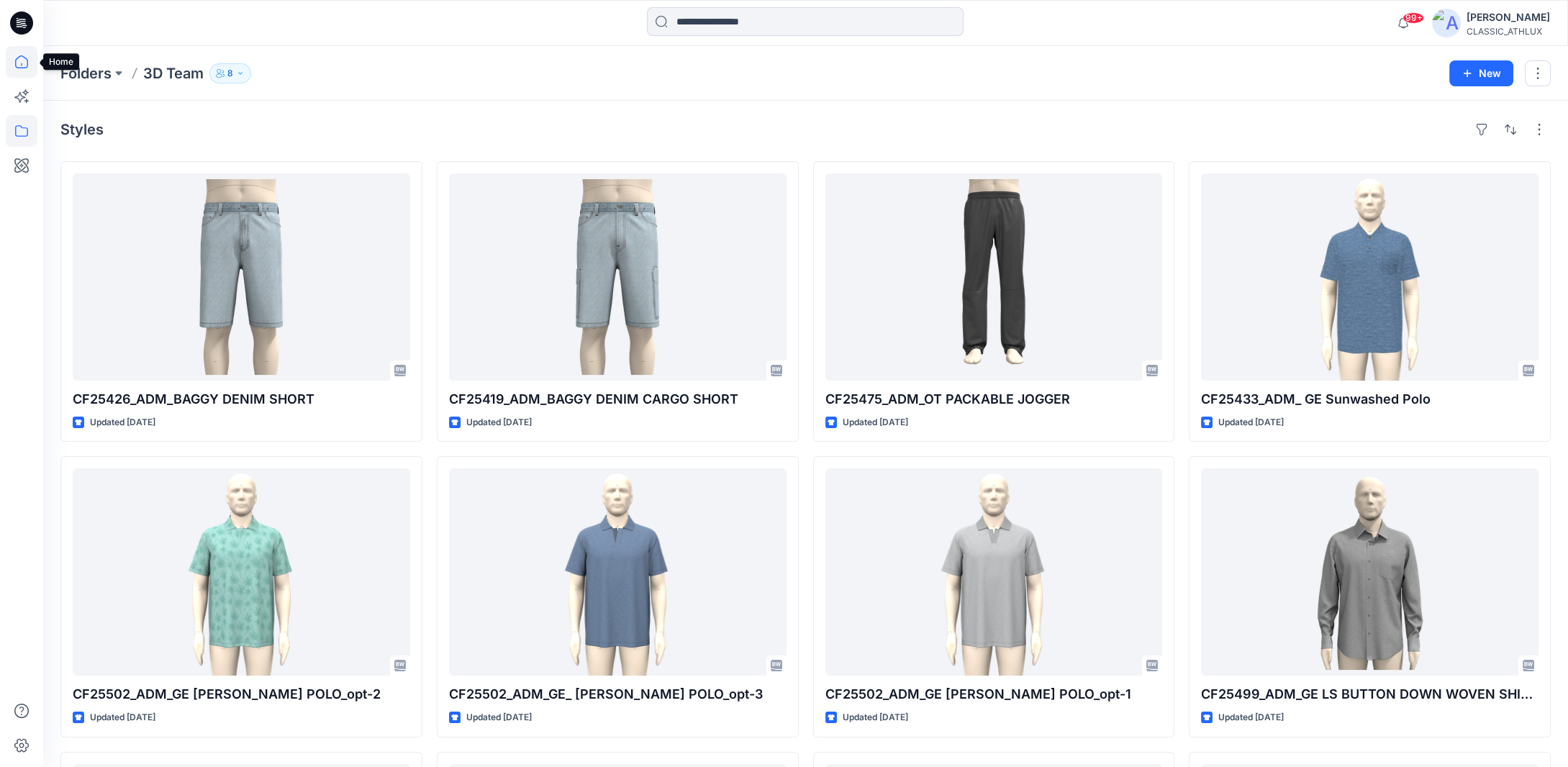
click at [19, 67] on icon at bounding box center [21, 62] width 13 height 13
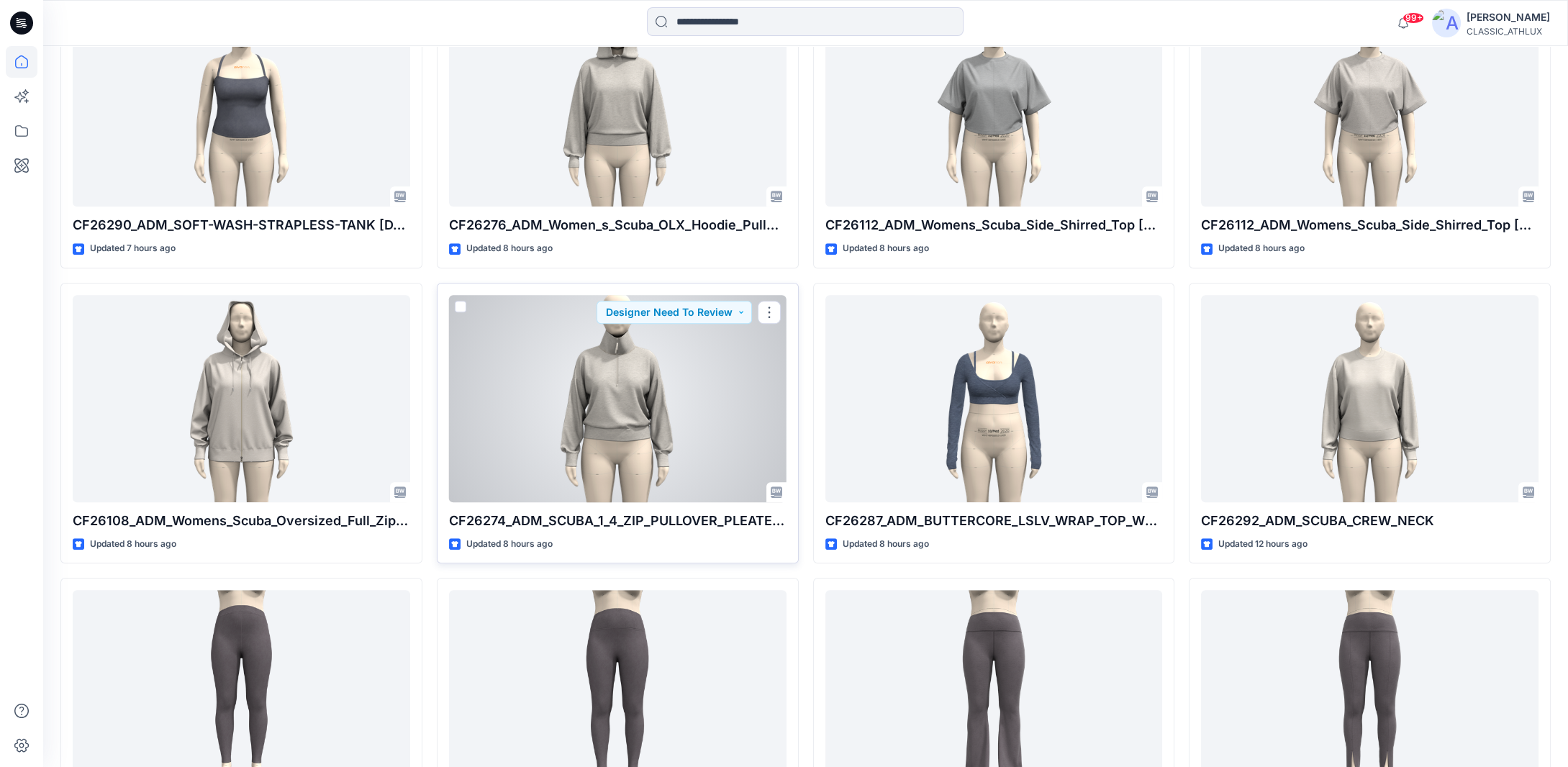
scroll to position [1837, 0]
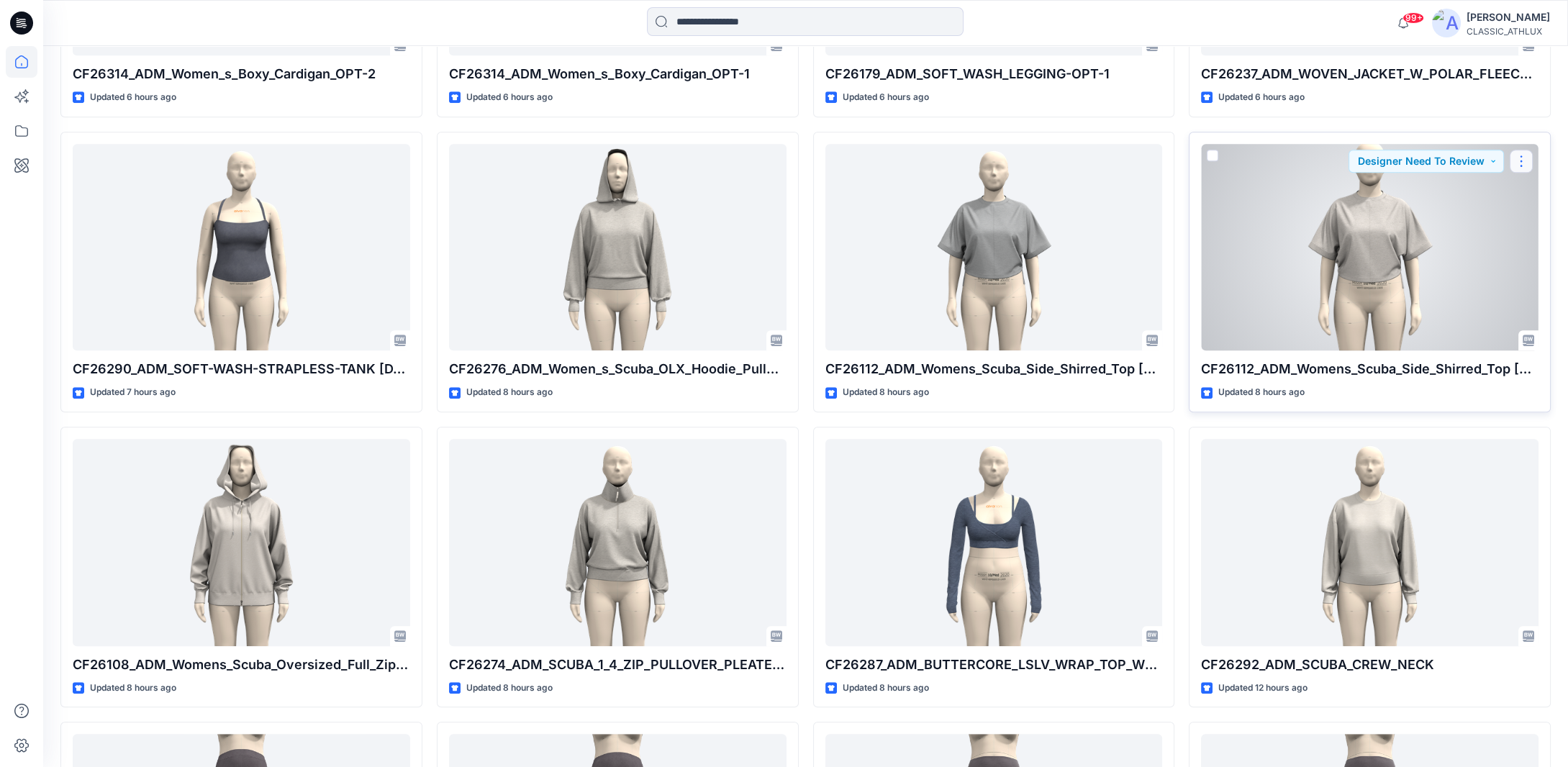
click at [1528, 165] on button "button" at bounding box center [1522, 161] width 23 height 23
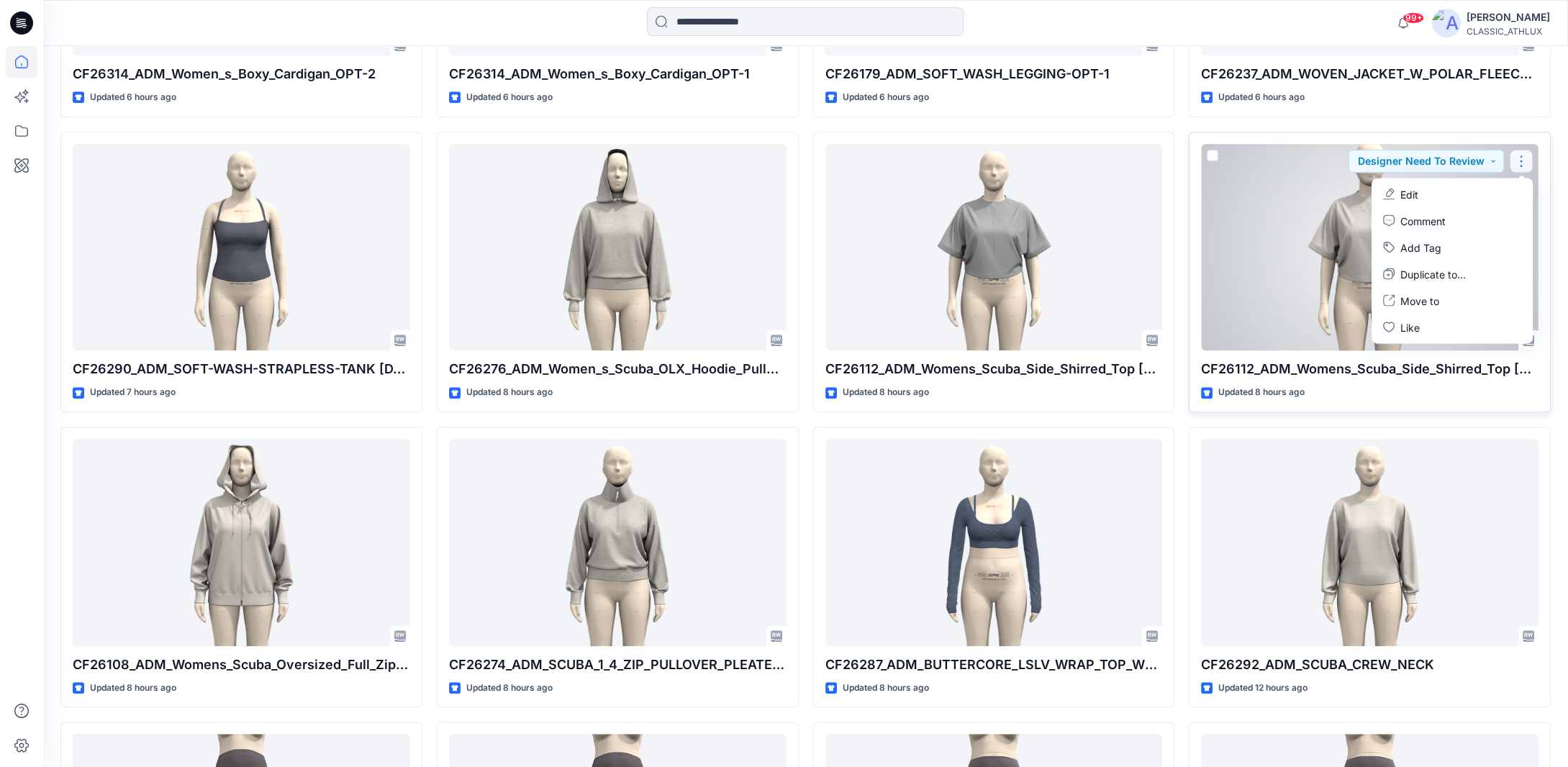
click at [1518, 191] on button "Edit" at bounding box center [1453, 194] width 156 height 27
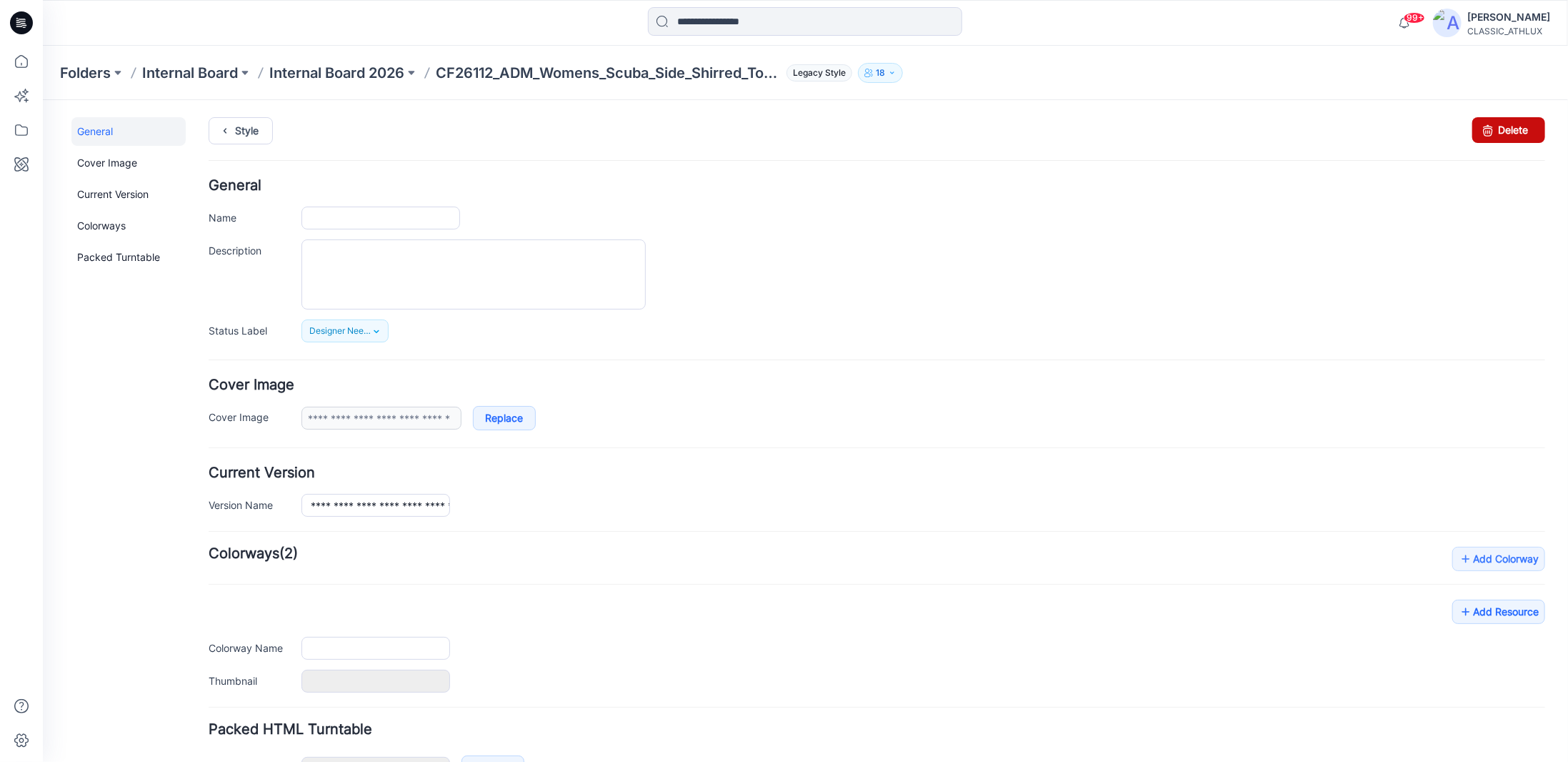
type input "**********"
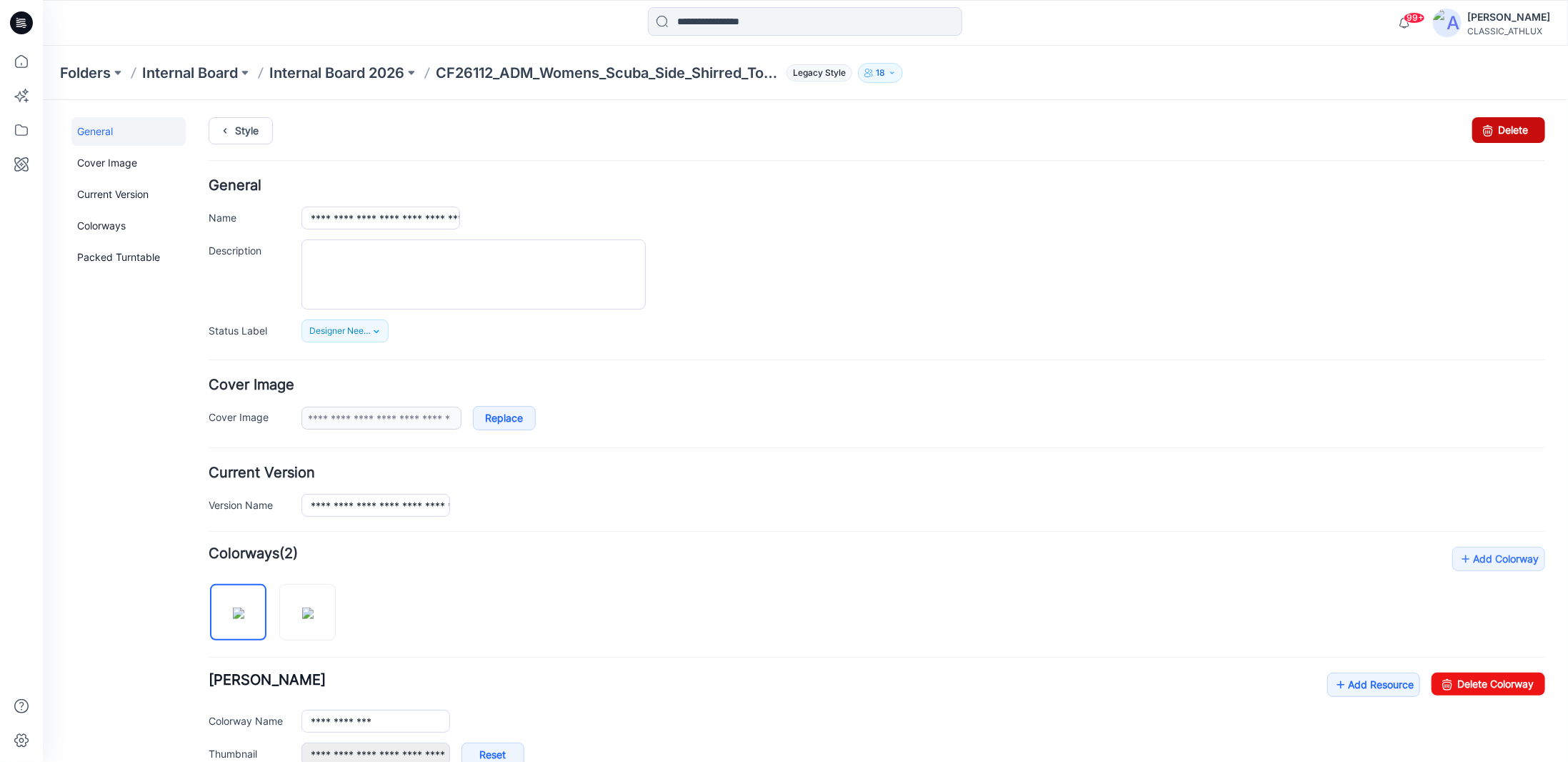
drag, startPoint x: 1507, startPoint y: 129, endPoint x: 892, endPoint y: 159, distance: 615.7
click at [1507, 129] on link "Delete" at bounding box center [1508, 129] width 73 height 25
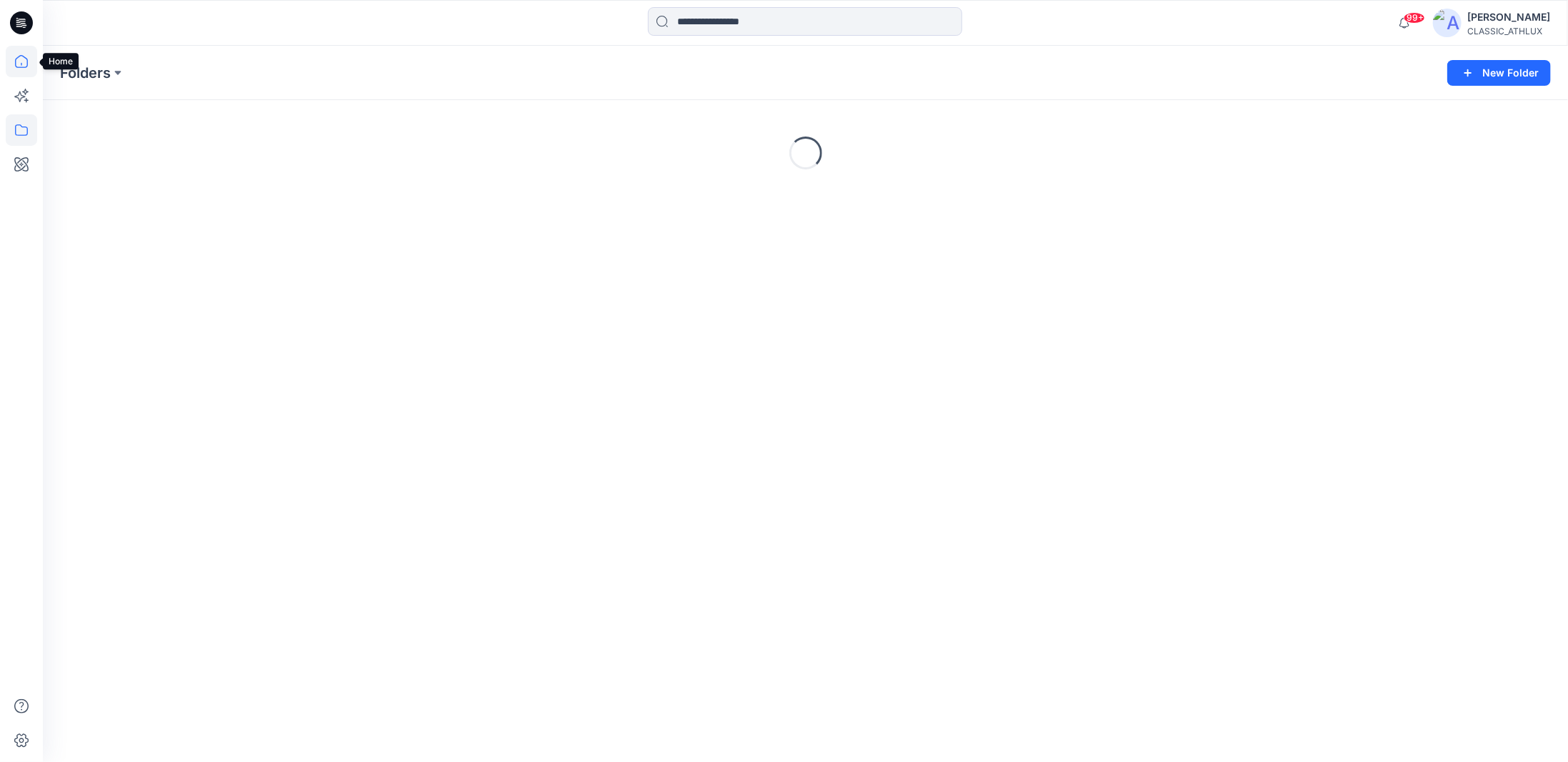
click at [22, 67] on icon at bounding box center [21, 62] width 13 height 13
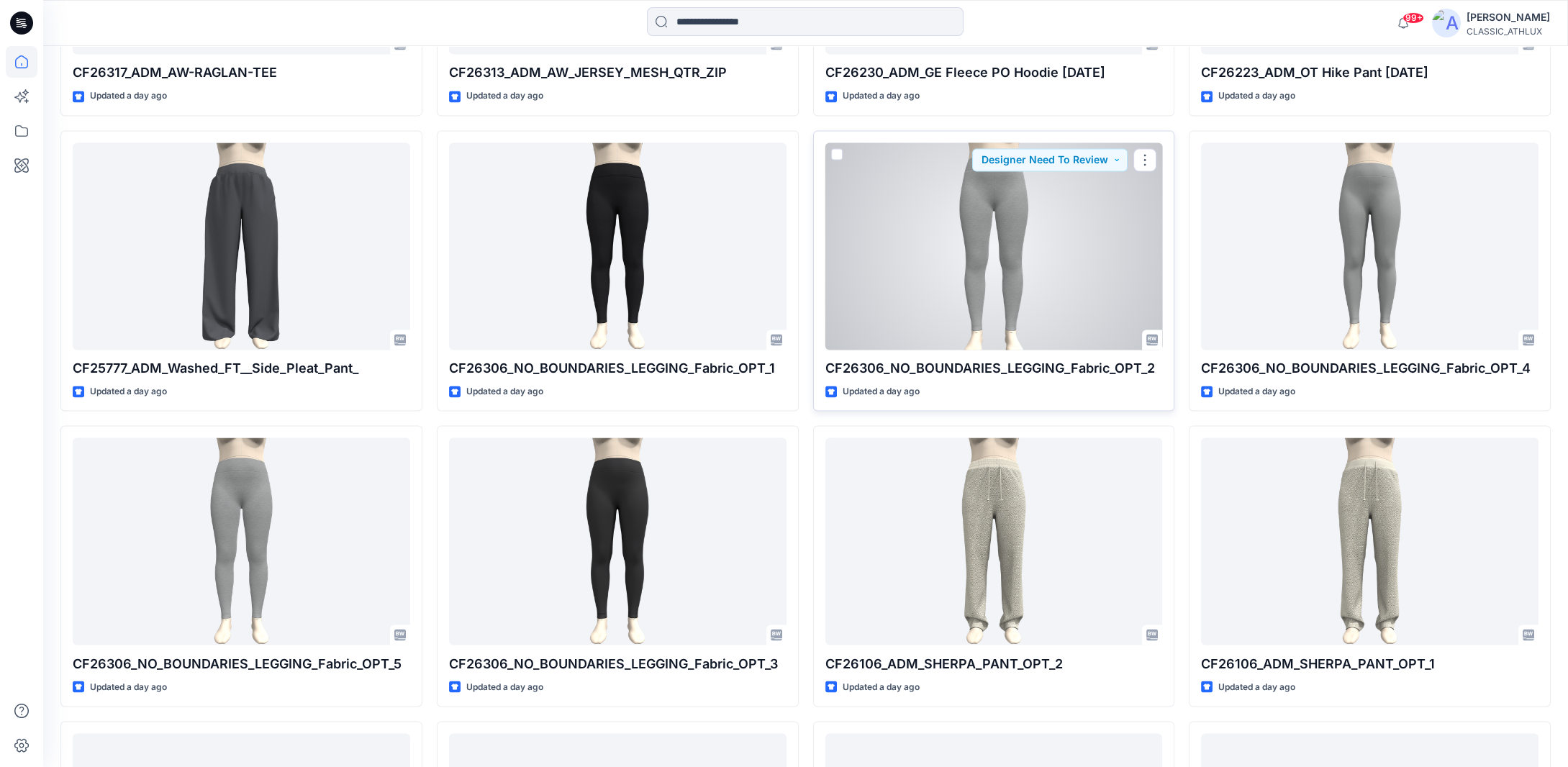
scroll to position [5160, 0]
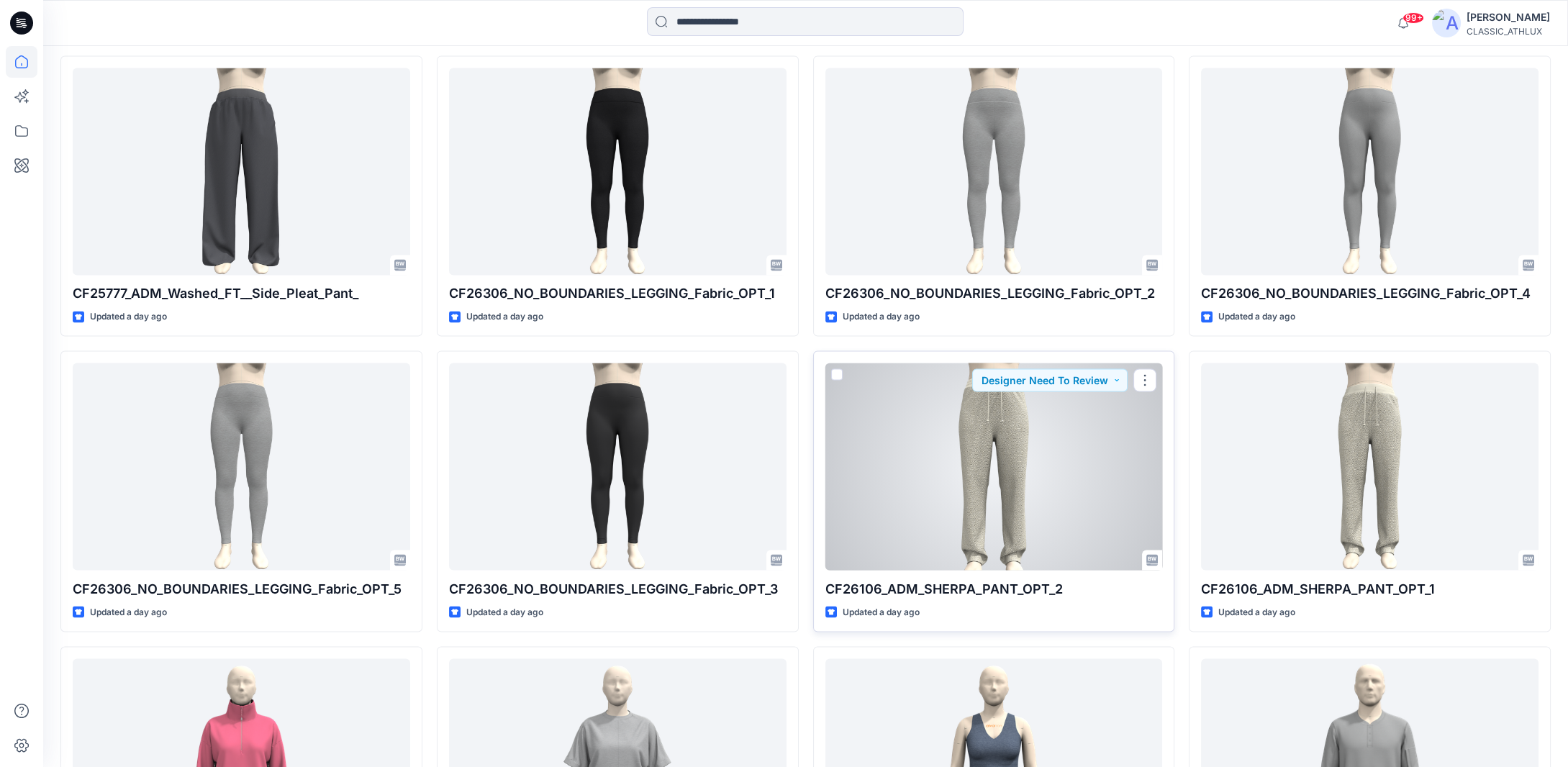
click at [1007, 463] on div at bounding box center [994, 466] width 337 height 207
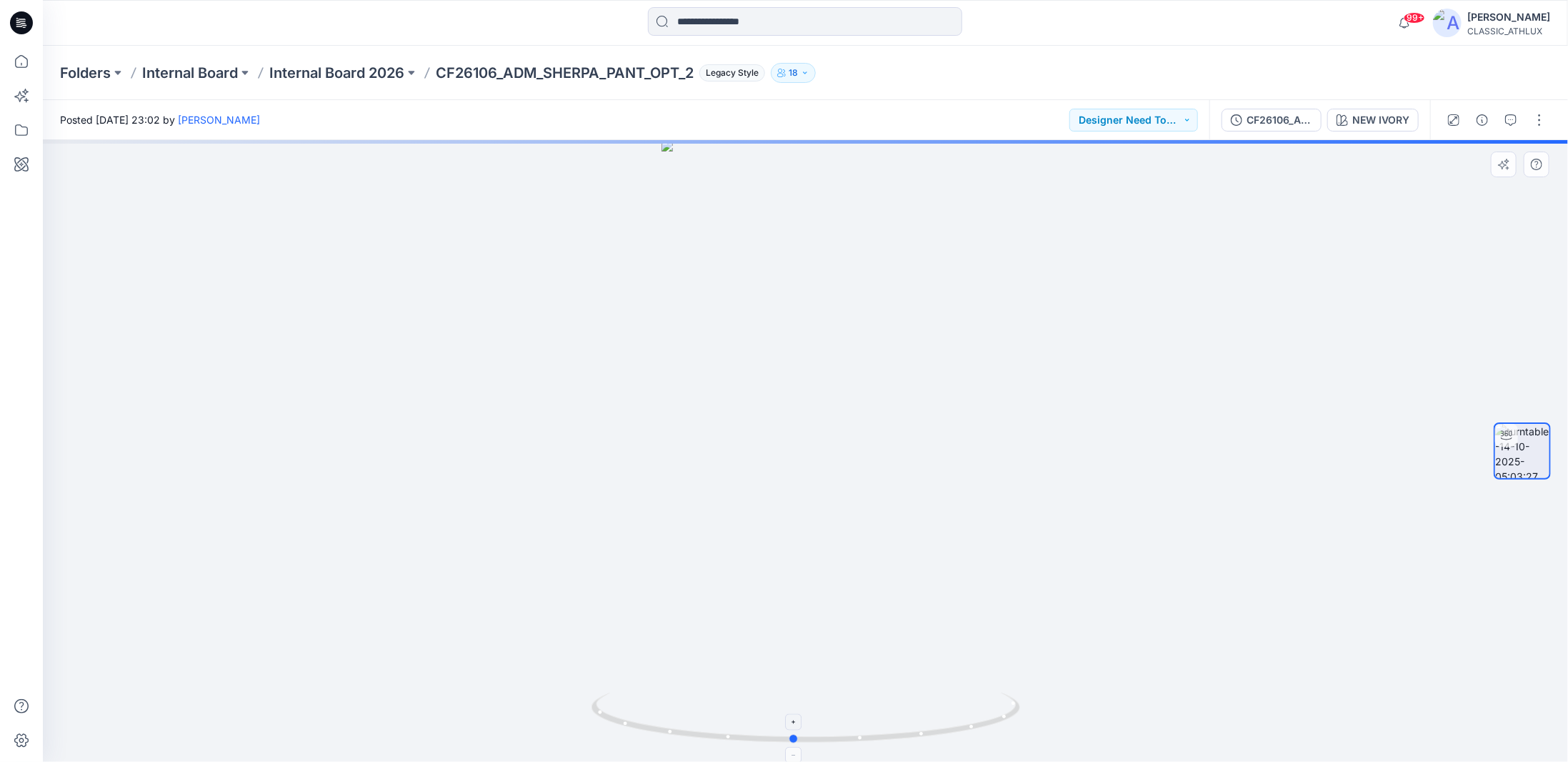
drag, startPoint x: 1001, startPoint y: 722, endPoint x: 988, endPoint y: 715, distance: 14.8
click at [988, 715] on icon at bounding box center [807, 719] width 432 height 54
click at [1287, 125] on div "CF26106_ADM_SHERPA_PANT_OPT_2" at bounding box center [1279, 120] width 66 height 16
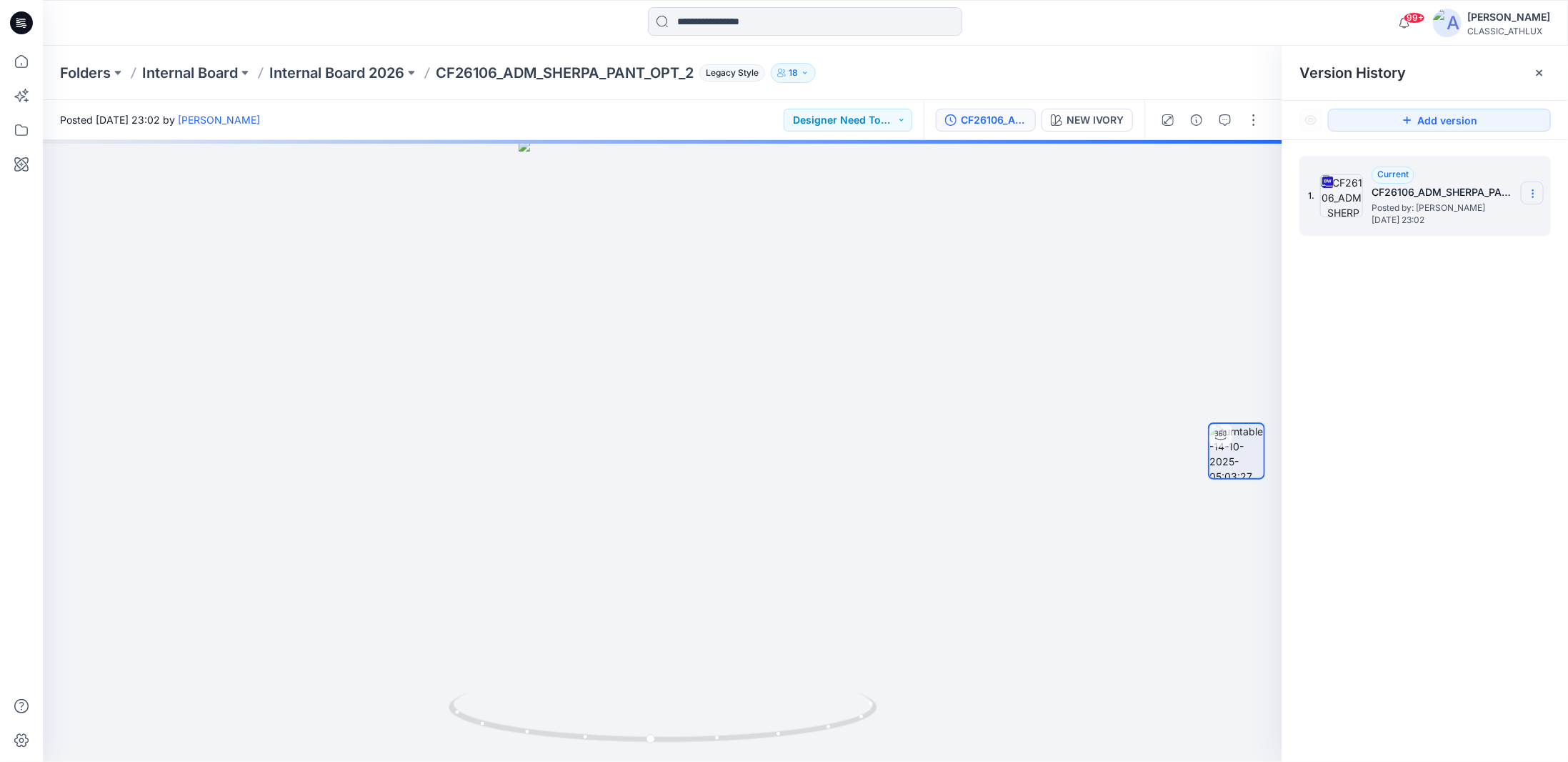
click at [1537, 195] on icon at bounding box center [1533, 193] width 11 height 11
click at [1446, 219] on span "Download Source BW File" at bounding box center [1461, 221] width 120 height 18
click at [351, 69] on p "Internal Board 2026" at bounding box center [337, 73] width 135 height 20
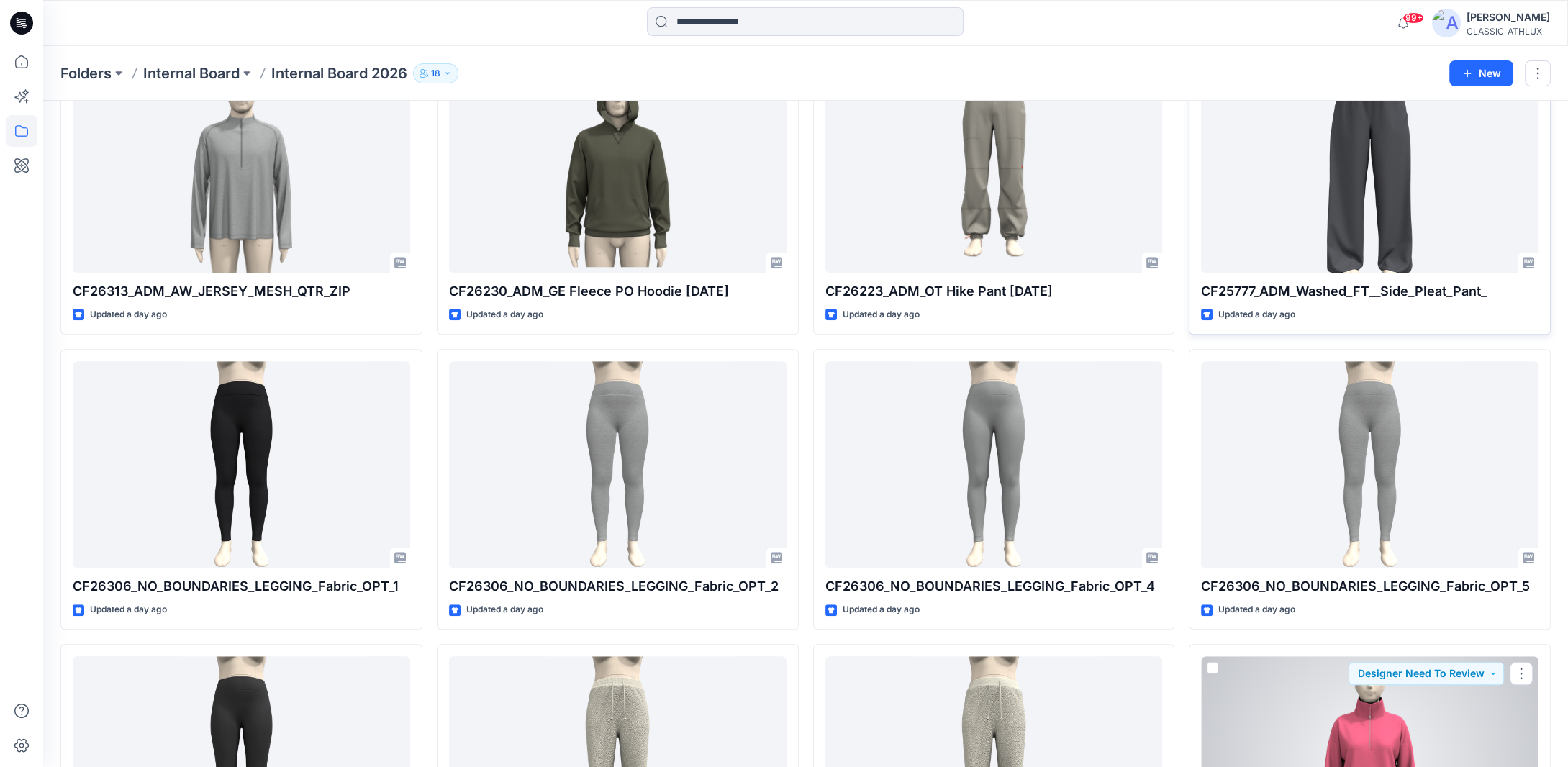
scroll to position [2491, 0]
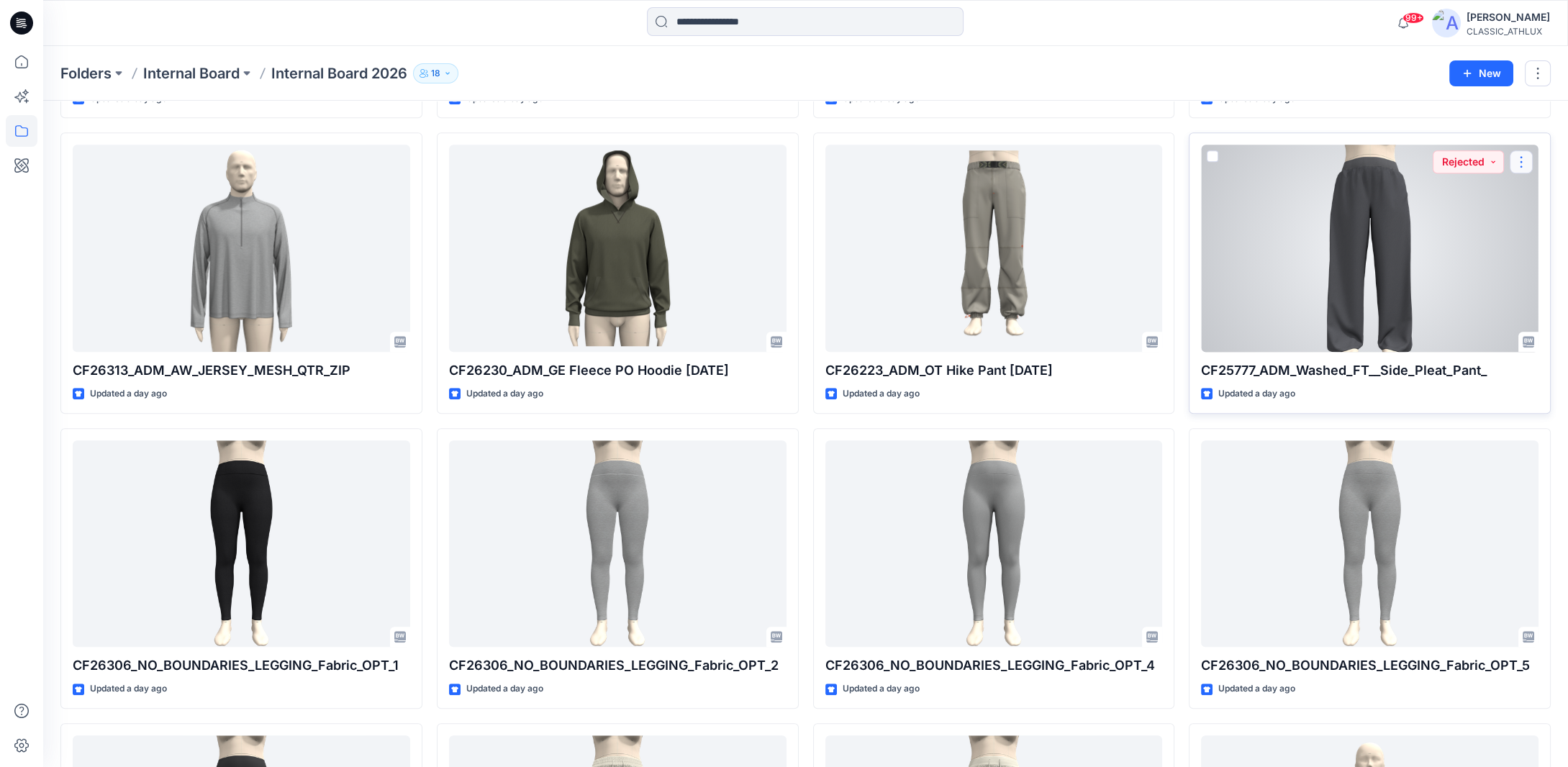
click at [1513, 164] on button "button" at bounding box center [1522, 162] width 23 height 23
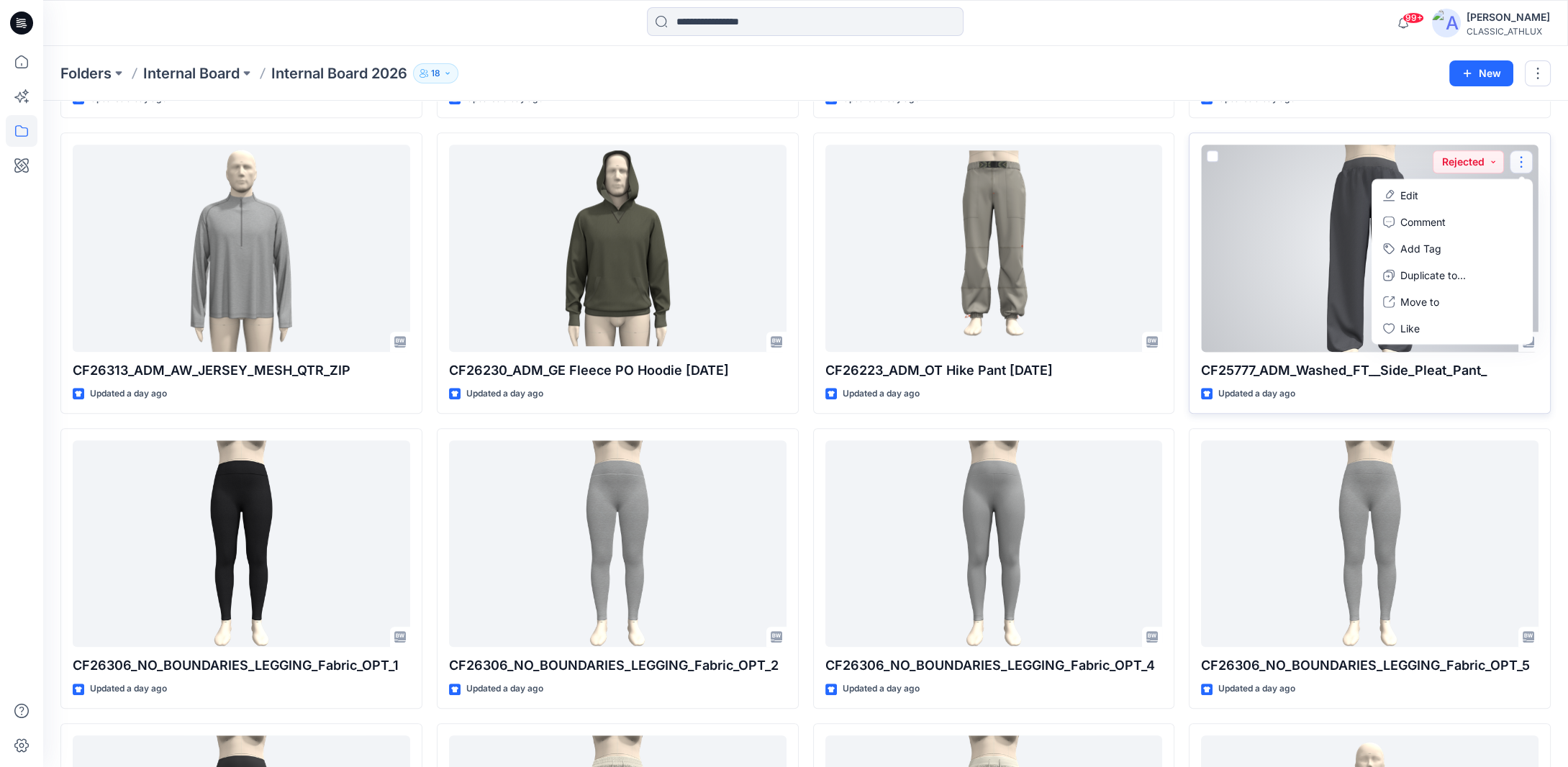
click at [1339, 222] on div at bounding box center [1370, 248] width 337 height 207
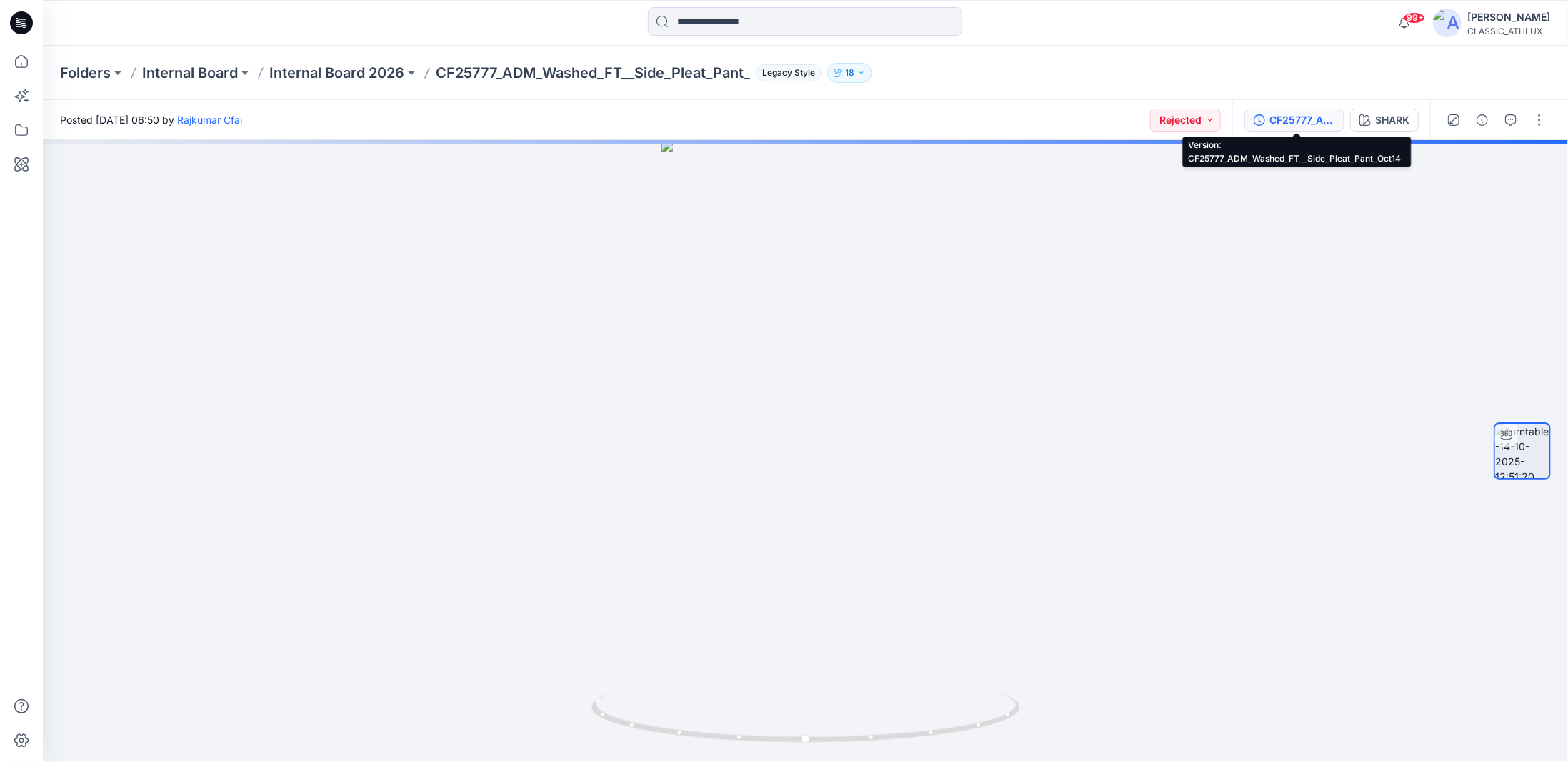
click at [1324, 127] on div "CF25777_ADM_Washed_FT__Side_Pleat_Pant_Oct14" at bounding box center [1302, 120] width 66 height 16
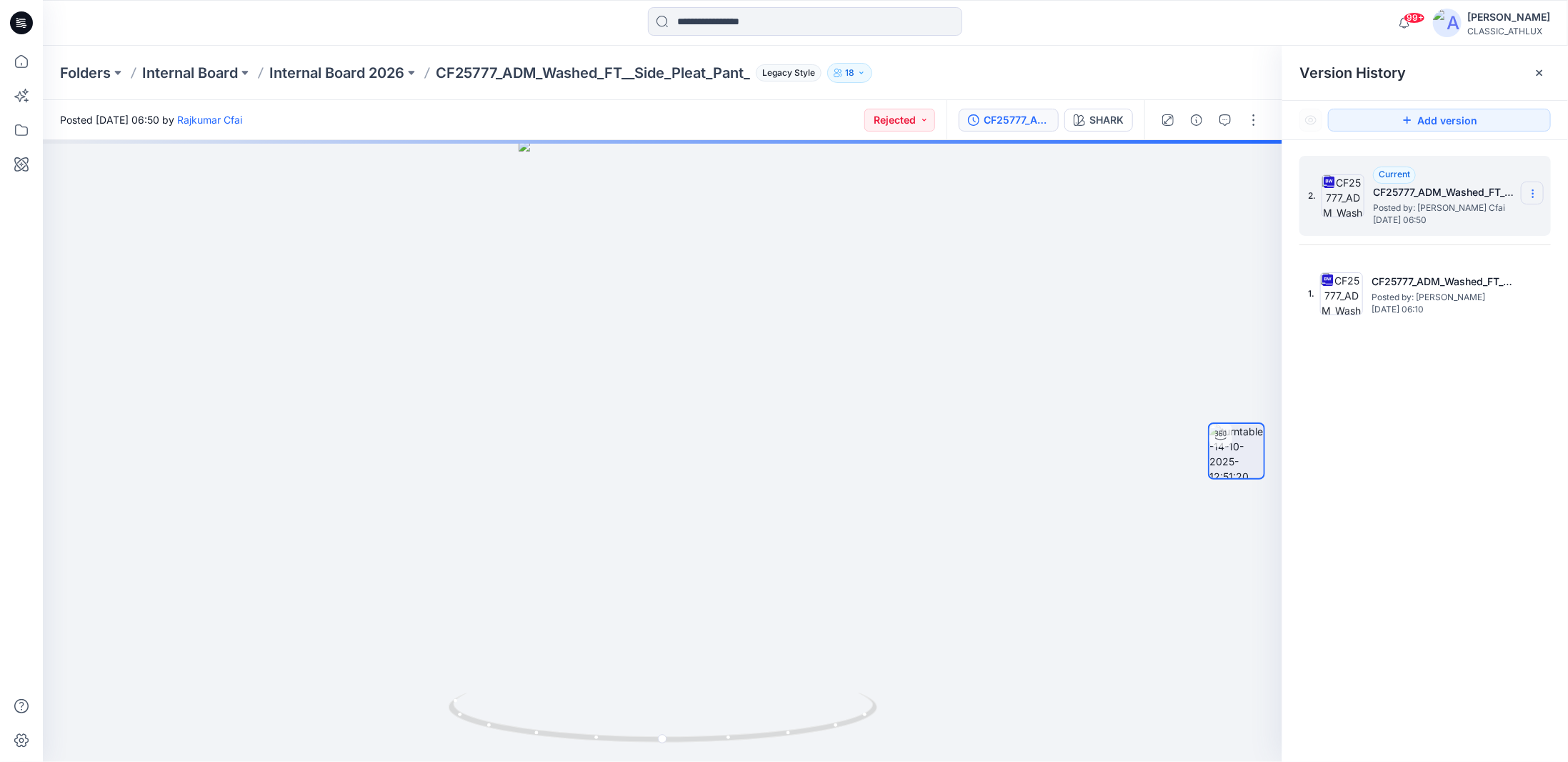
click at [1539, 192] on section at bounding box center [1533, 193] width 23 height 23
click at [1495, 221] on span "Download Source BW File" at bounding box center [1461, 221] width 120 height 18
